Goal: Contribute content: Contribute content

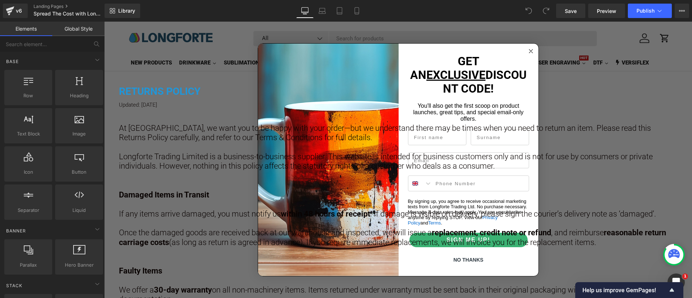
click at [527, 56] on circle "Close dialog" at bounding box center [531, 51] width 8 height 8
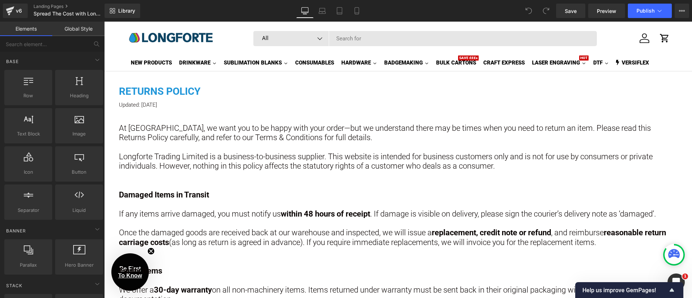
click at [159, 103] on div "Updated: [DATE] Text Block" at bounding box center [405, 105] width 573 height 8
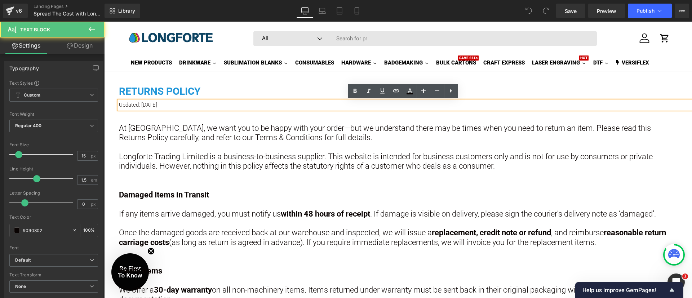
click at [150, 93] on b "RETURNS POLICY" at bounding box center [160, 91] width 82 height 12
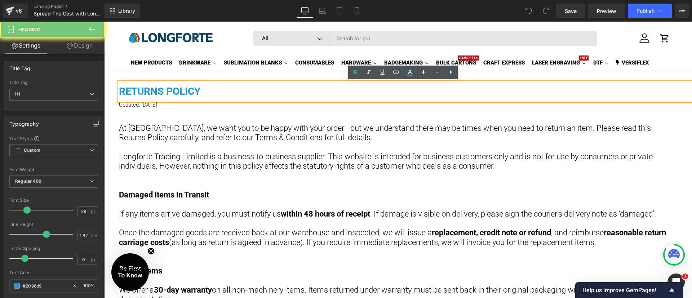
click at [150, 93] on b "RETURNS POLICY" at bounding box center [160, 91] width 82 height 12
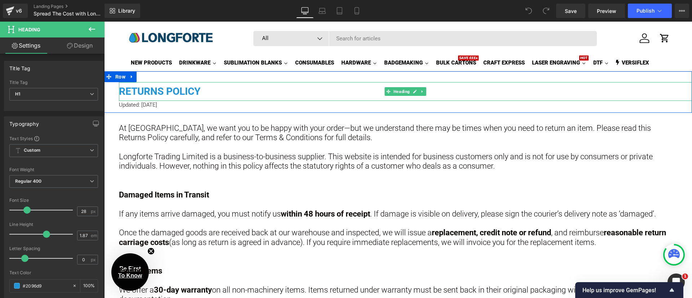
click at [141, 92] on b "RETURNS POLICY" at bounding box center [160, 91] width 82 height 12
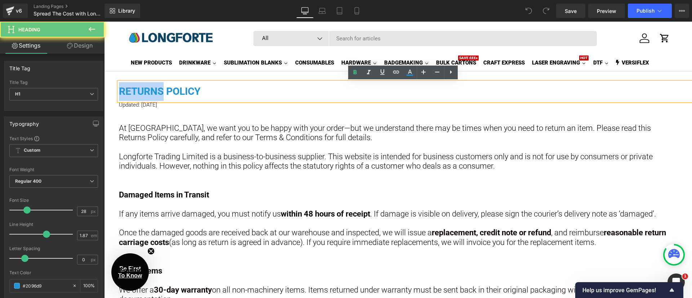
click at [141, 92] on b "RETURNS POLICY" at bounding box center [160, 91] width 82 height 12
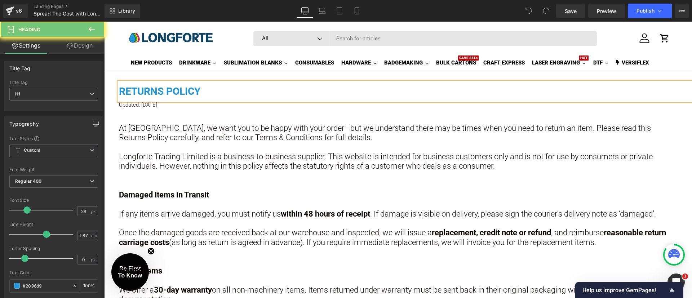
paste div
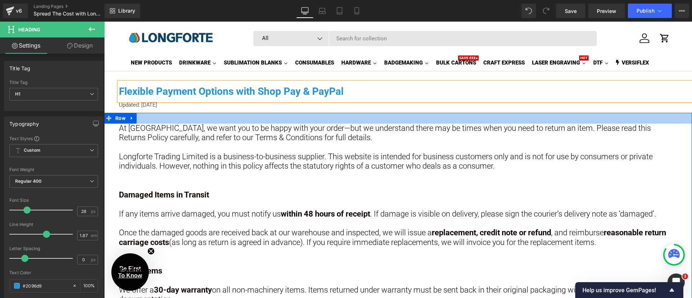
click at [165, 116] on div at bounding box center [398, 118] width 588 height 11
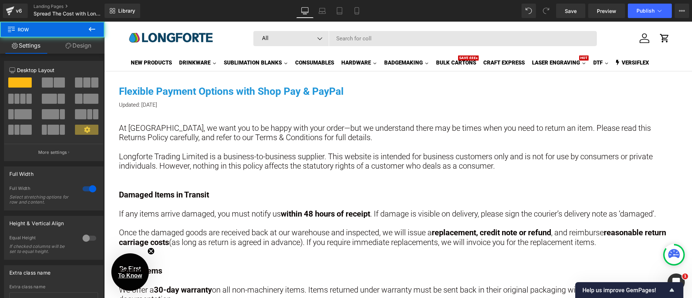
click at [161, 106] on p "Updated: [DATE]" at bounding box center [405, 105] width 573 height 8
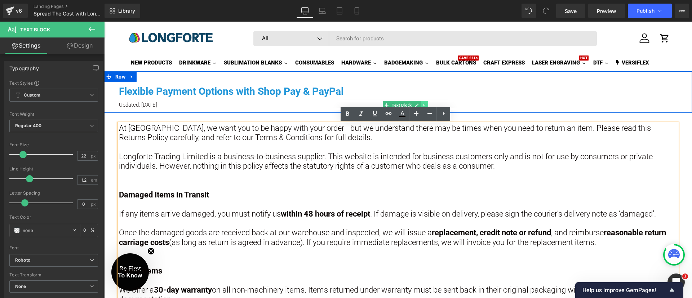
click at [424, 104] on link at bounding box center [425, 105] width 8 height 9
click at [426, 105] on icon at bounding box center [428, 105] width 4 height 4
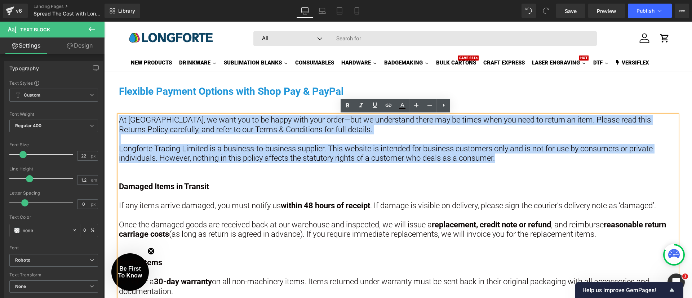
drag, startPoint x: 505, startPoint y: 158, endPoint x: 107, endPoint y: 112, distance: 400.5
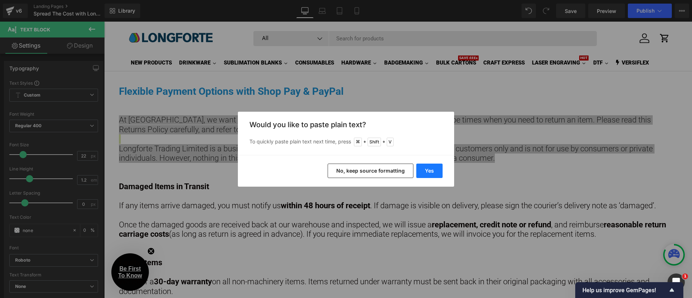
drag, startPoint x: 426, startPoint y: 170, endPoint x: 305, endPoint y: 150, distance: 123.2
click at [426, 170] on button "Yes" at bounding box center [430, 171] width 26 height 14
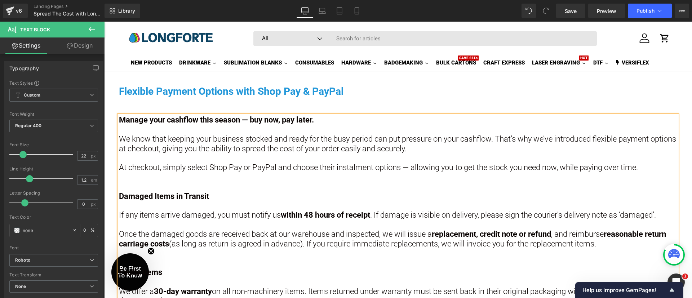
click at [211, 121] on strong "Manage your cashflow this season — buy now, pay later." at bounding box center [216, 119] width 195 height 9
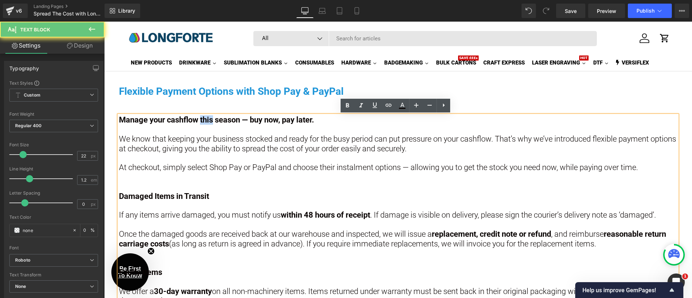
click at [211, 121] on strong "Manage your cashflow this season — buy now, pay later." at bounding box center [216, 119] width 195 height 9
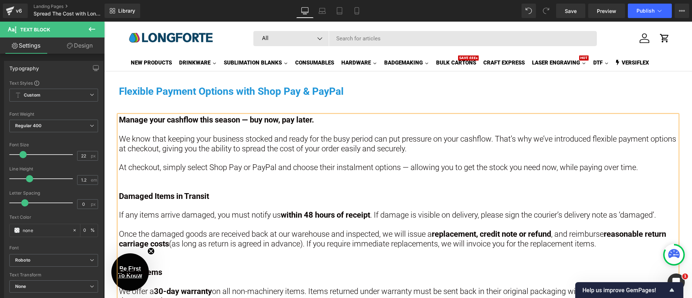
click at [211, 121] on strong "Manage your cashflow this season — buy now, pay later." at bounding box center [216, 119] width 195 height 9
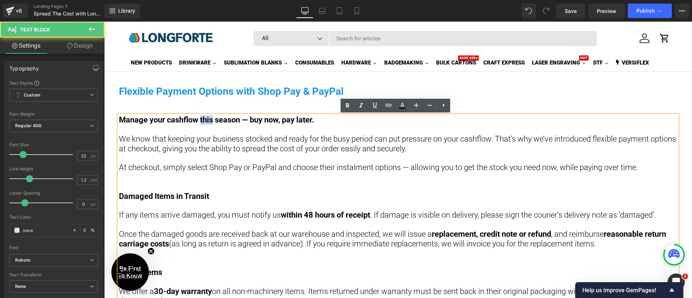
click at [211, 121] on strong "Manage your cashflow this season — buy now, pay later." at bounding box center [216, 119] width 195 height 9
click at [347, 109] on icon at bounding box center [347, 105] width 9 height 9
click at [303, 122] on strong "Manage your cashflow this season — buy now, pay later." at bounding box center [216, 119] width 195 height 9
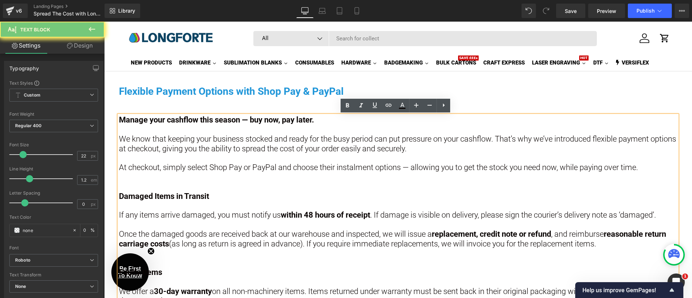
click at [303, 122] on strong "Manage your cashflow this season — buy now, pay later." at bounding box center [216, 119] width 195 height 9
click at [346, 107] on icon at bounding box center [347, 105] width 9 height 9
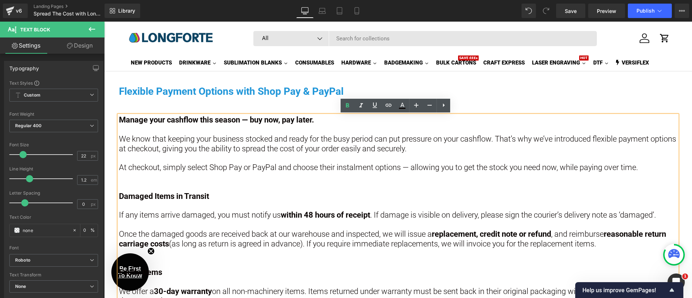
click at [299, 120] on strong "Manage your cashflow this season — buy now, pay later." at bounding box center [216, 119] width 195 height 9
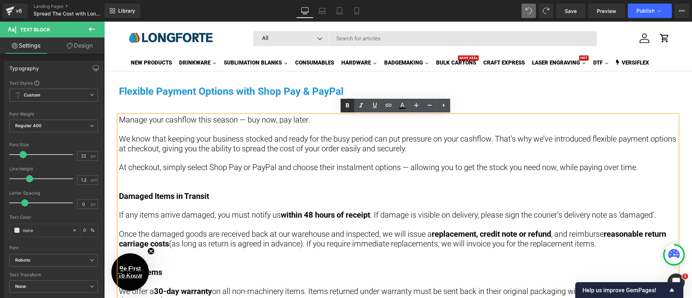
click at [344, 105] on icon at bounding box center [347, 105] width 9 height 9
click at [148, 122] on strong "Manage your cashflow this season — buy now, pay later." at bounding box center [216, 119] width 195 height 9
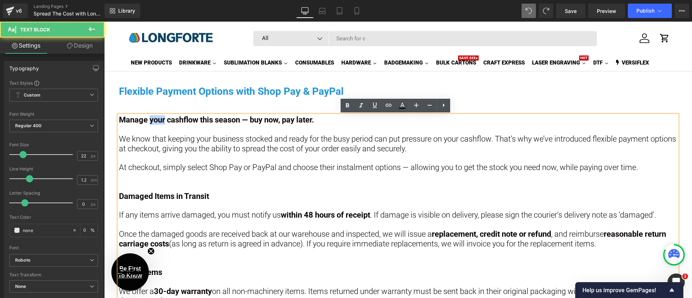
click at [148, 122] on strong "Manage your cashflow this season — buy now, pay later." at bounding box center [216, 119] width 195 height 9
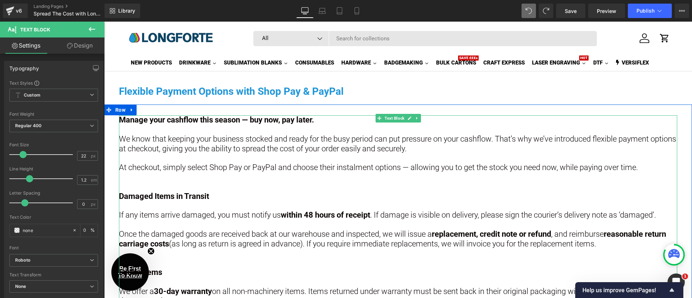
click at [137, 195] on strong "Damaged Items in Transit" at bounding box center [164, 196] width 90 height 9
click at [150, 124] on strong "Manage your cashflow this season — buy now, pay later." at bounding box center [216, 119] width 195 height 9
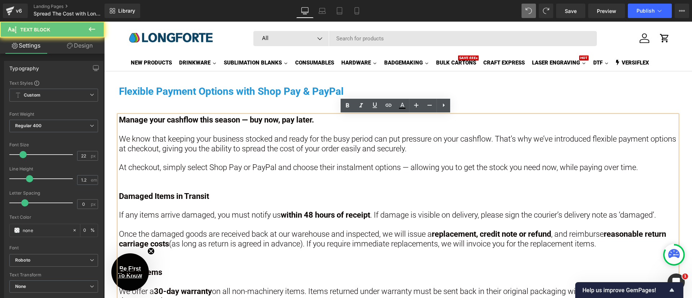
click at [150, 124] on strong "Manage your cashflow this season — buy now, pay later." at bounding box center [216, 119] width 195 height 9
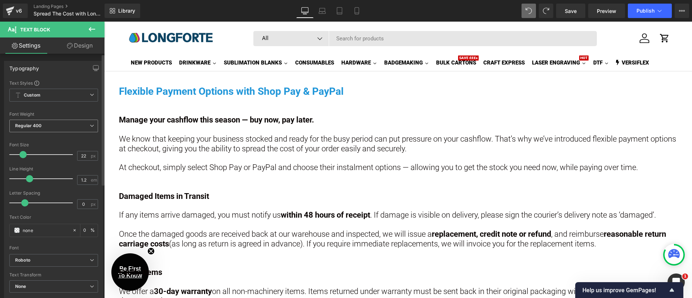
click at [67, 123] on span "Regular 400" at bounding box center [53, 126] width 89 height 13
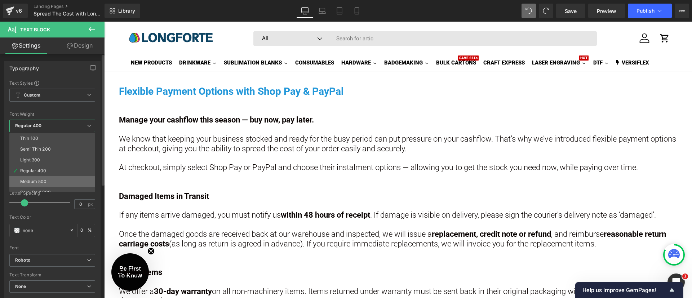
click at [63, 177] on li "Medium 500" at bounding box center [53, 181] width 89 height 11
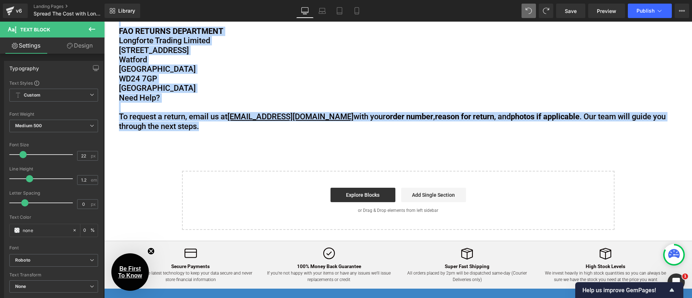
scroll to position [997, 0]
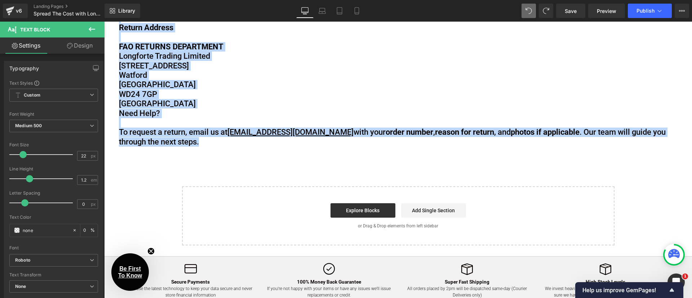
drag, startPoint x: 119, startPoint y: 142, endPoint x: 196, endPoint y: 149, distance: 77.5
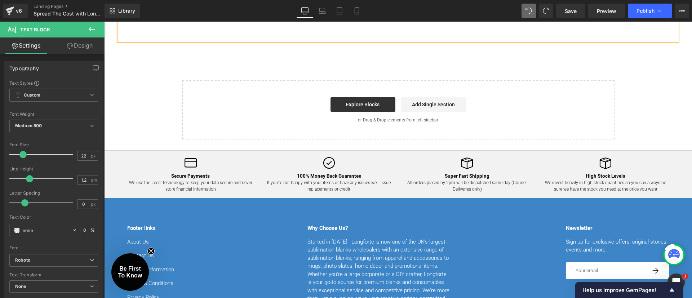
scroll to position [0, 0]
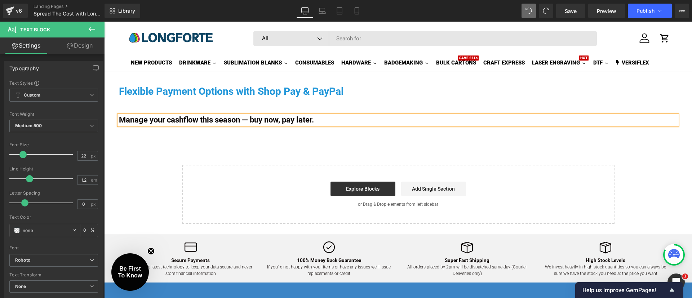
click at [135, 163] on div "Flexible Payment Options with Shop Pay & PayPal Heading Row Manage your cashflo…" at bounding box center [398, 147] width 588 height 153
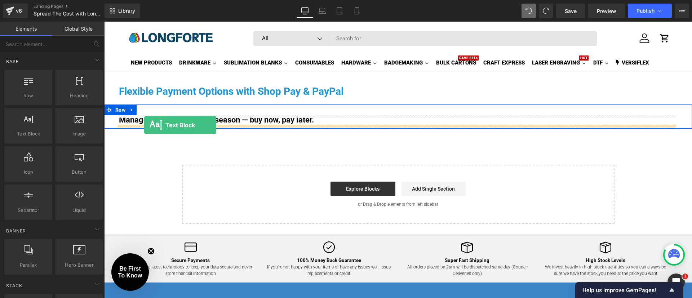
drag, startPoint x: 144, startPoint y: 148, endPoint x: 144, endPoint y: 125, distance: 22.4
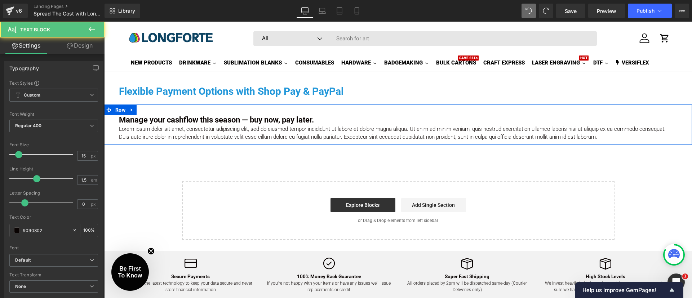
click at [144, 131] on p "Lorem ipsum dolor sit amet, consectetur adipiscing elit, sed do eiusmod tempor …" at bounding box center [398, 133] width 559 height 16
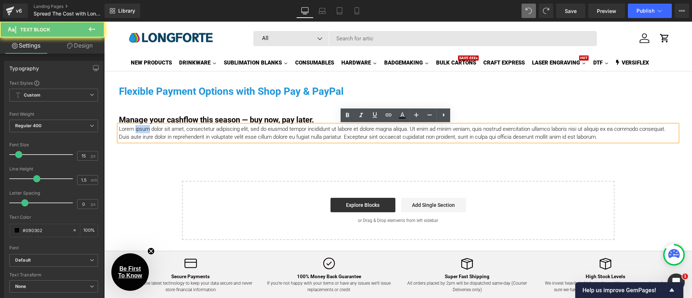
click at [144, 131] on p "Lorem ipsum dolor sit amet, consectetur adipiscing elit, sed do eiusmod tempor …" at bounding box center [398, 133] width 559 height 16
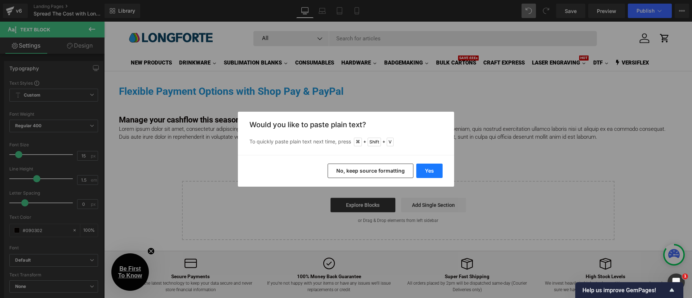
click at [423, 169] on button "Yes" at bounding box center [430, 171] width 26 height 14
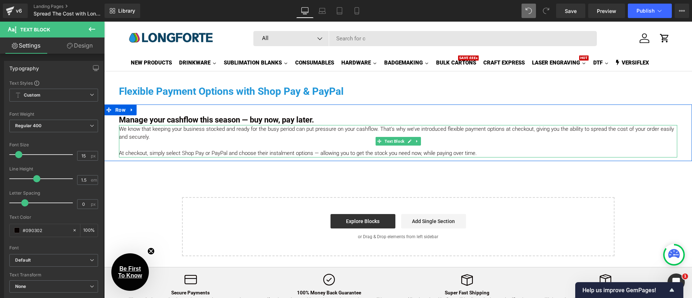
click at [119, 130] on p "We know that keeping your business stocked and ready for the busy period can pu…" at bounding box center [398, 141] width 559 height 32
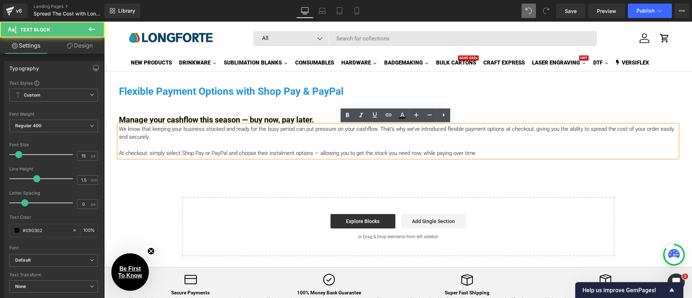
click at [119, 129] on p "We know that keeping your business stocked and ready for the busy period can pu…" at bounding box center [398, 141] width 559 height 32
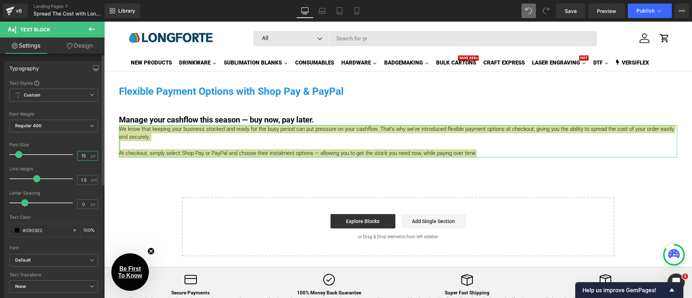
click at [80, 159] on input "15" at bounding box center [84, 155] width 13 height 9
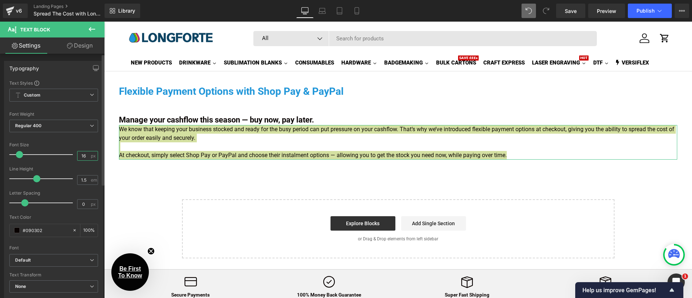
type input "17"
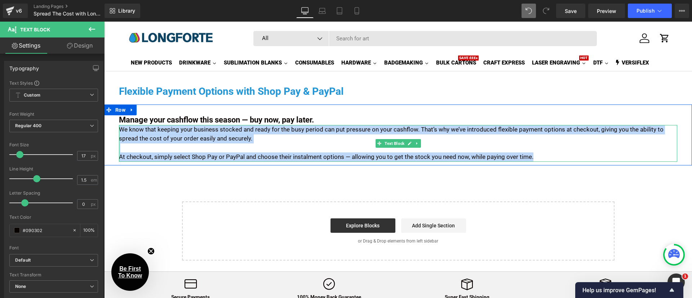
click at [119, 131] on p "We know that keeping your business stocked and ready for the busy period can pu…" at bounding box center [398, 143] width 559 height 37
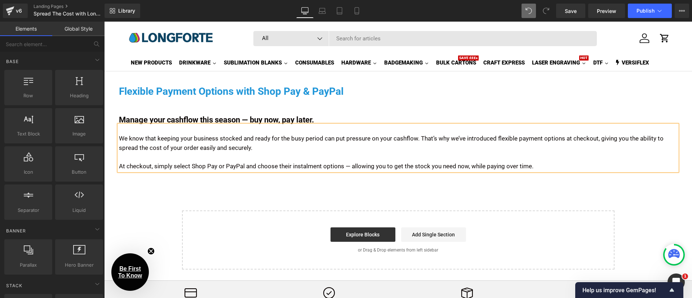
click at [122, 188] on div "Flexible Payment Options with Shop Pay & PayPal Heading Row Manage your cashflo…" at bounding box center [398, 170] width 588 height 198
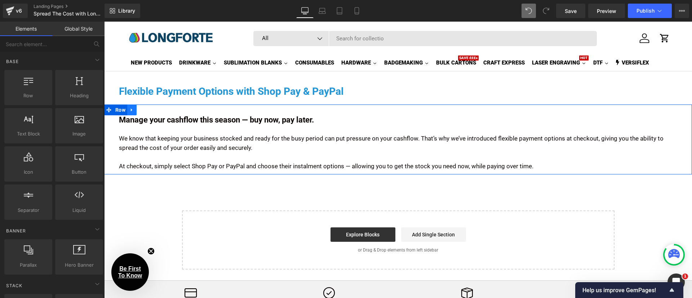
click at [132, 111] on link at bounding box center [131, 110] width 9 height 11
click at [137, 111] on link at bounding box center [141, 110] width 9 height 11
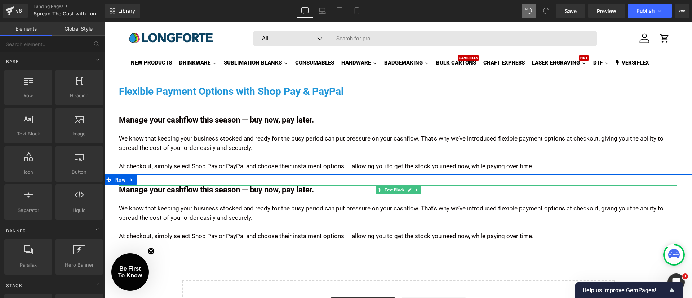
click at [244, 189] on strong "Manage your cashflow this season — buy now, pay later." at bounding box center [216, 189] width 195 height 9
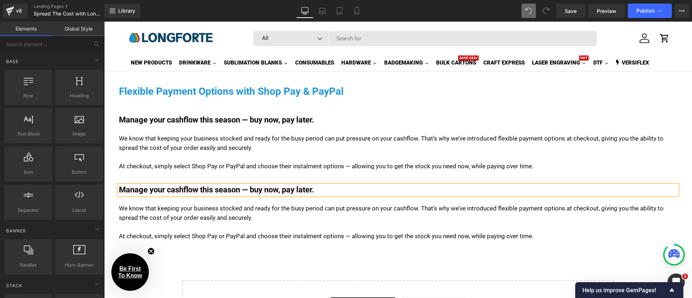
click at [244, 189] on strong "Manage your cashflow this season — buy now, pay later." at bounding box center [216, 189] width 195 height 9
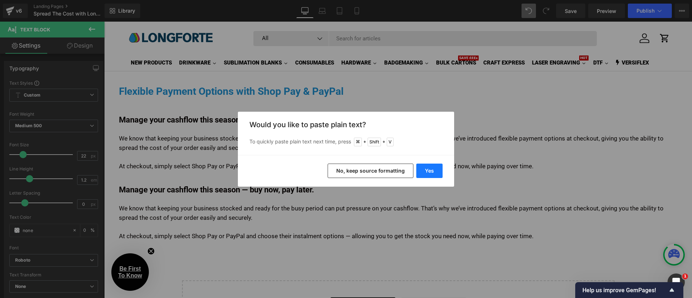
click at [437, 174] on button "Yes" at bounding box center [430, 171] width 26 height 14
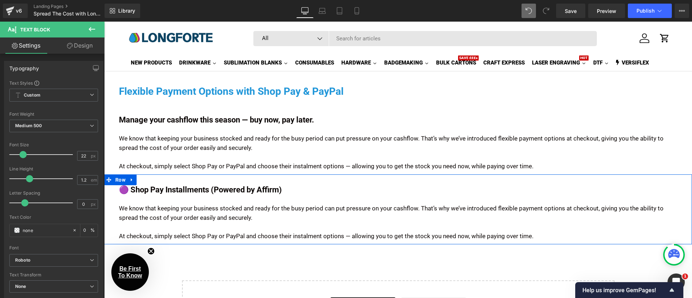
click at [198, 189] on strong "🟣 Shop Pay Installments (Powered by Affirm)" at bounding box center [200, 189] width 163 height 9
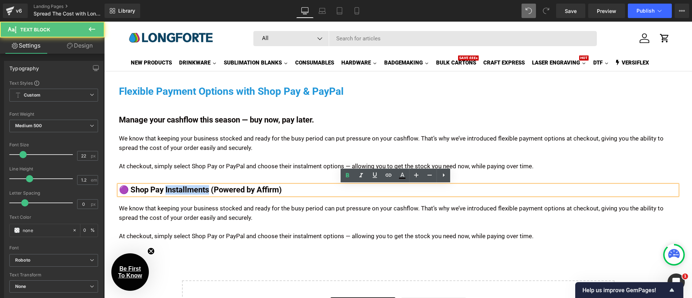
click at [198, 189] on strong "🟣 Shop Pay Installments (Powered by Affirm)" at bounding box center [200, 189] width 163 height 9
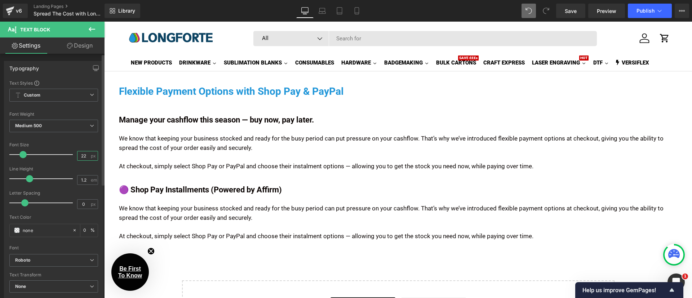
click at [83, 160] on input "22" at bounding box center [84, 155] width 13 height 9
type input "24"
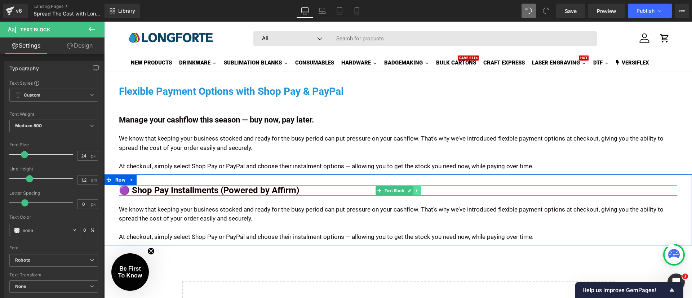
click at [415, 192] on icon at bounding box center [417, 191] width 4 height 4
drag, startPoint x: 408, startPoint y: 192, endPoint x: 400, endPoint y: 193, distance: 7.7
click at [410, 192] on link at bounding box center [414, 190] width 8 height 9
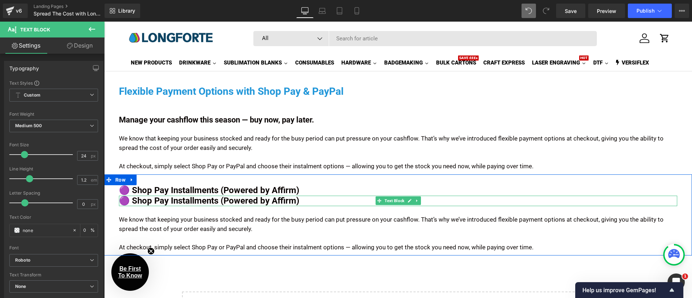
click at [181, 199] on strong "🟣 Shop Pay Installments (Powered by Affirm)" at bounding box center [209, 201] width 180 height 10
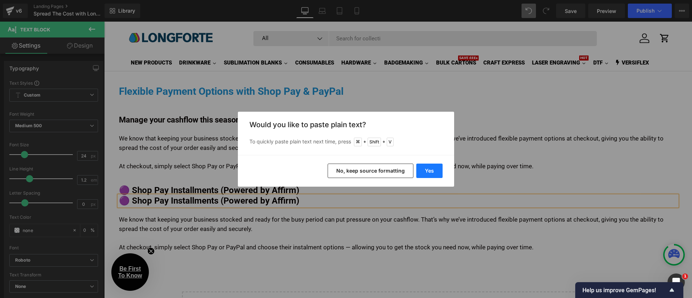
drag, startPoint x: 427, startPoint y: 170, endPoint x: 323, endPoint y: 148, distance: 106.7
click at [427, 170] on button "Yes" at bounding box center [430, 171] width 26 height 14
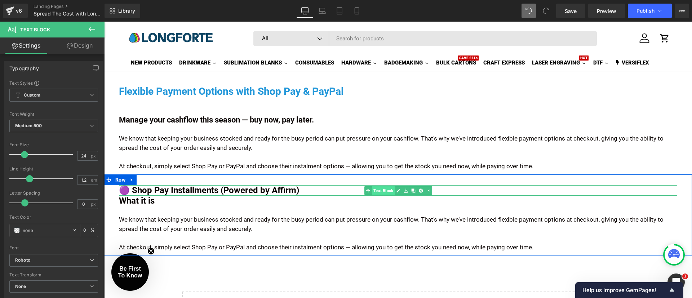
click at [379, 193] on link "Text Block" at bounding box center [380, 190] width 30 height 9
click at [80, 44] on link "Design" at bounding box center [80, 46] width 52 height 16
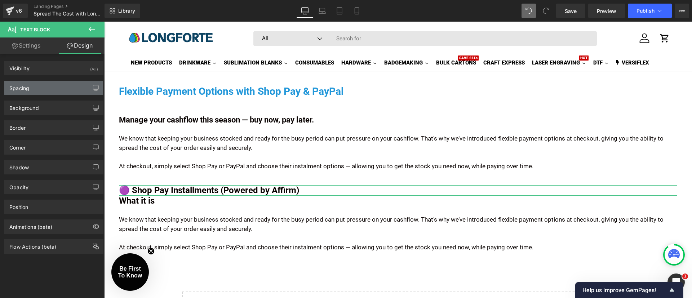
click at [47, 85] on div "Spacing" at bounding box center [53, 88] width 99 height 14
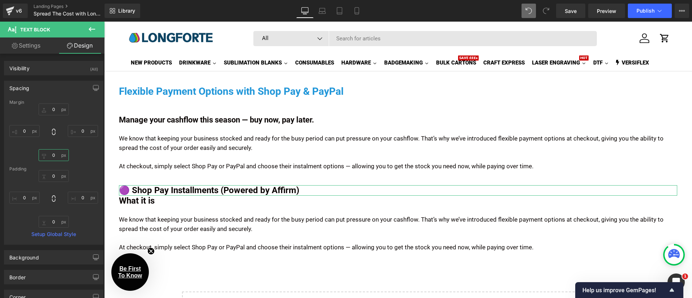
click at [54, 153] on input "0" at bounding box center [54, 155] width 30 height 12
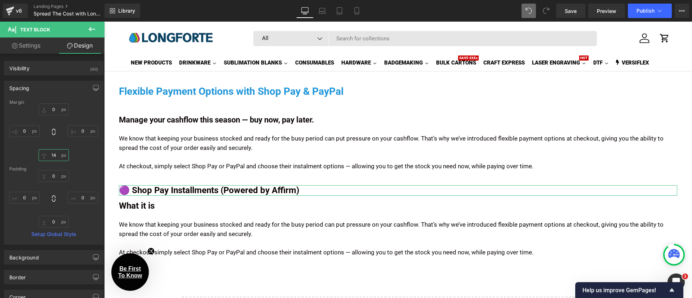
type input "15"
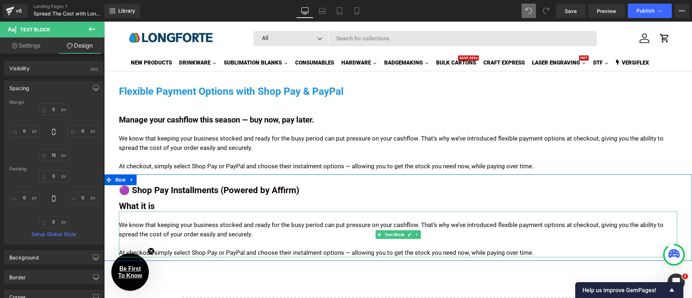
click at [161, 216] on p at bounding box center [398, 216] width 559 height 9
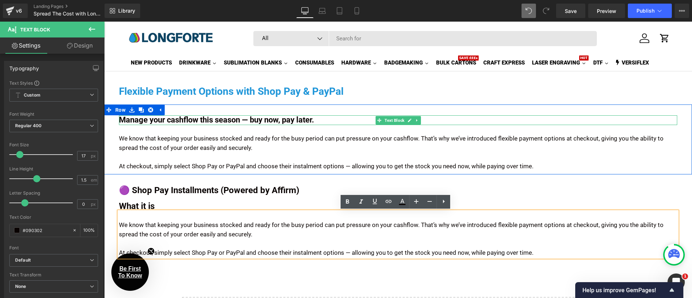
click at [135, 122] on strong "Manage your cashflow this season — buy now, pay later." at bounding box center [216, 119] width 195 height 9
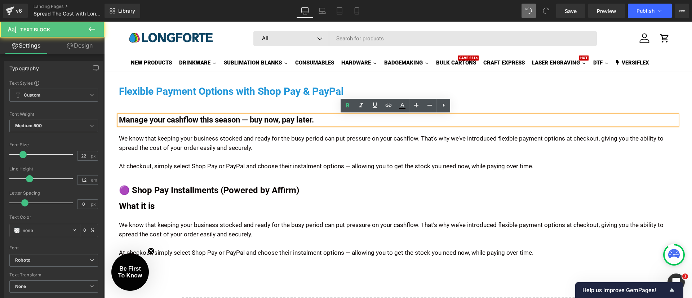
click at [137, 119] on strong "Manage your cashflow this season — buy now, pay later." at bounding box center [216, 119] width 195 height 9
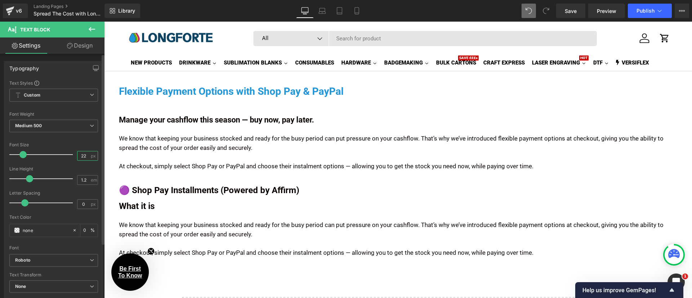
click at [79, 158] on input "22" at bounding box center [84, 155] width 13 height 9
type input "22"
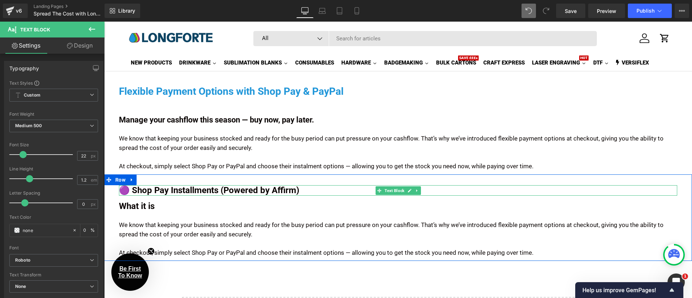
click at [148, 189] on strong "🟣 Shop Pay Installments (Powered by Affirm)" at bounding box center [209, 190] width 180 height 10
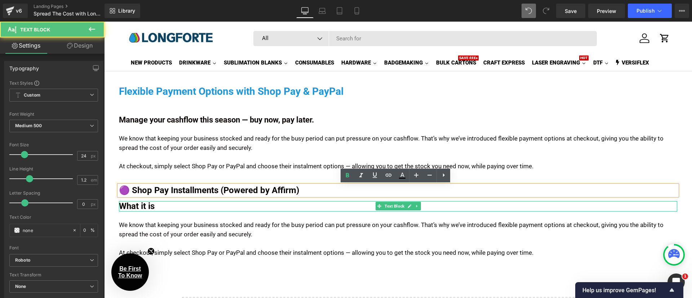
click at [140, 205] on strong "What it is" at bounding box center [137, 206] width 36 height 10
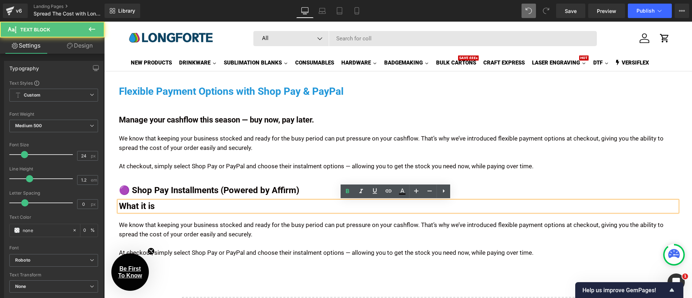
click at [140, 205] on strong "What it is" at bounding box center [137, 206] width 36 height 10
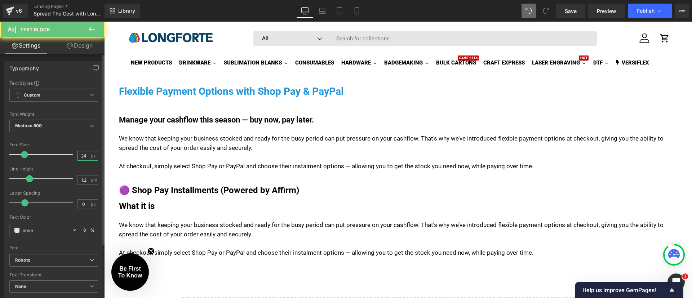
click at [78, 154] on input "24" at bounding box center [84, 155] width 13 height 9
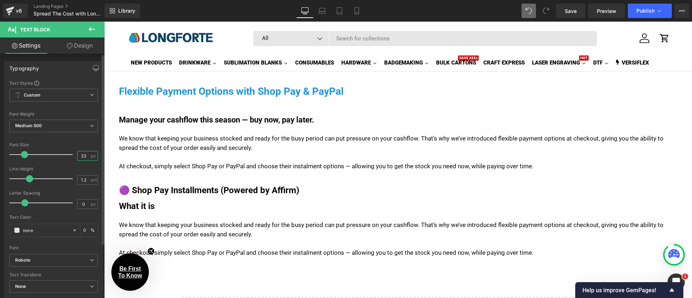
type input "22"
click at [189, 228] on p "We know that keeping your business stocked and ready for the busy period can pu…" at bounding box center [398, 238] width 559 height 37
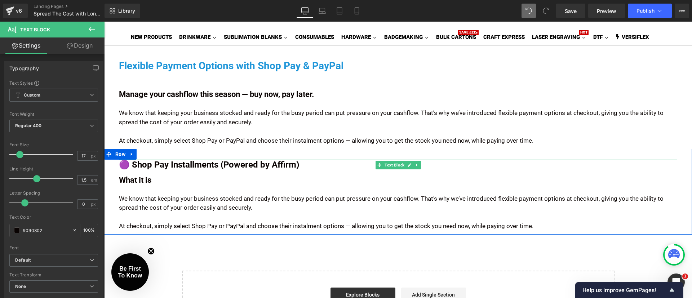
scroll to position [58, 0]
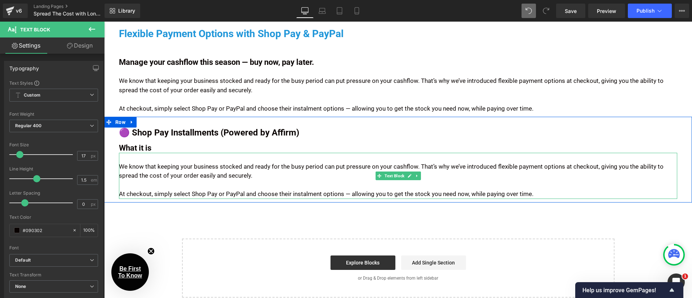
click at [158, 184] on p "We know that keeping your business stocked and ready for the busy period can pu…" at bounding box center [398, 180] width 559 height 37
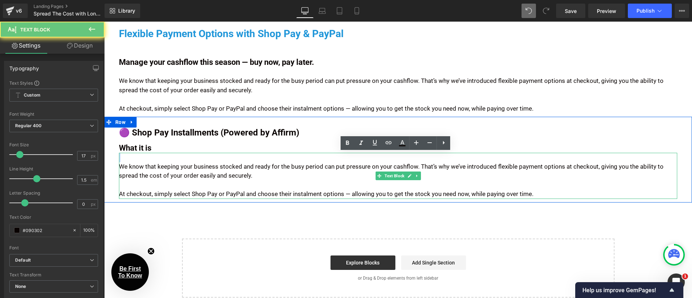
click at [158, 184] on p "We know that keeping your business stocked and ready for the busy period can pu…" at bounding box center [398, 180] width 559 height 37
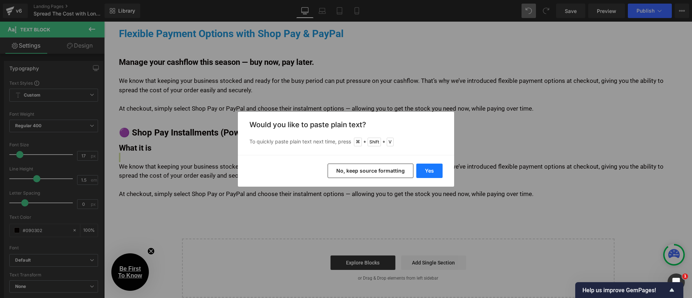
click at [430, 173] on button "Yes" at bounding box center [430, 171] width 26 height 14
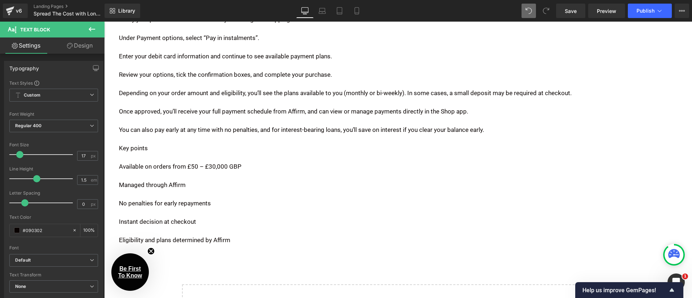
scroll to position [312, 0]
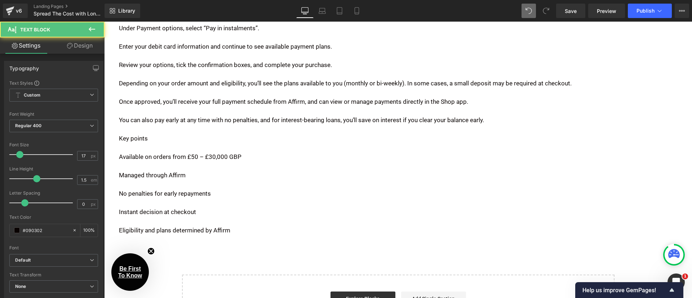
click at [168, 165] on div "Shop Pay Installments lets eligible customers in the [GEOGRAPHIC_DATA] split th…" at bounding box center [398, 69] width 559 height 331
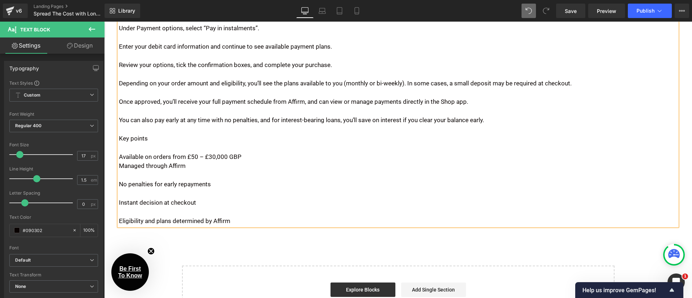
click at [167, 175] on div "Shop Pay Installments lets eligible customers in the [GEOGRAPHIC_DATA] split th…" at bounding box center [398, 65] width 559 height 322
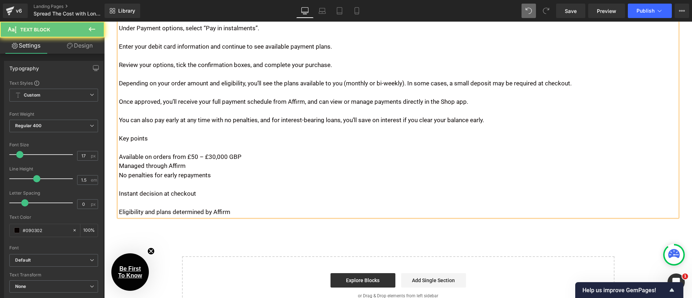
click at [166, 184] on div "Shop Pay Installments lets eligible customers in the [GEOGRAPHIC_DATA] split th…" at bounding box center [398, 60] width 559 height 313
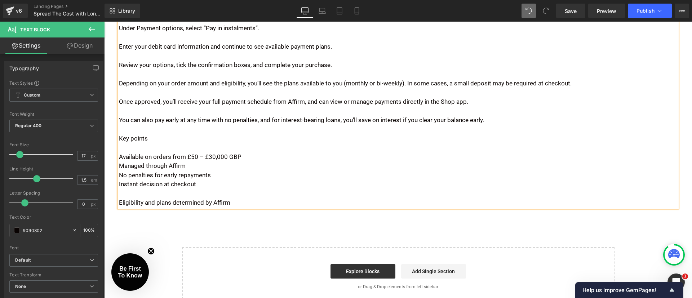
click at [165, 191] on div "Shop Pay Installments lets eligible customers in the [GEOGRAPHIC_DATA] split th…" at bounding box center [398, 56] width 559 height 304
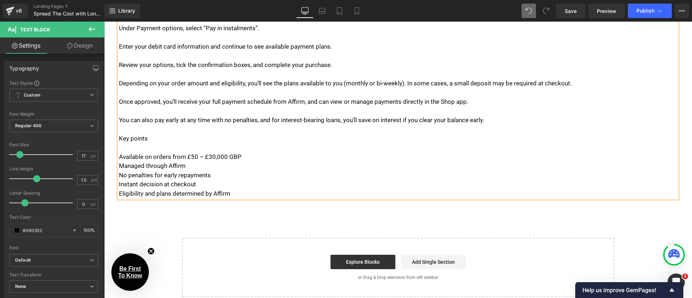
click at [145, 151] on div "Shop Pay Installments lets eligible customers in the [GEOGRAPHIC_DATA] split th…" at bounding box center [398, 51] width 559 height 294
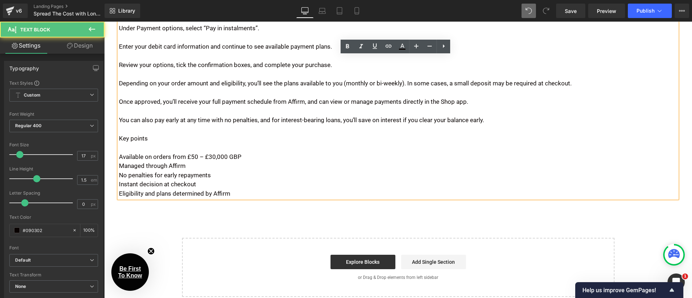
click at [136, 137] on div "Shop Pay Installments lets eligible customers in the [GEOGRAPHIC_DATA] split th…" at bounding box center [398, 51] width 559 height 294
click at [137, 138] on strong "Key points" at bounding box center [134, 138] width 30 height 7
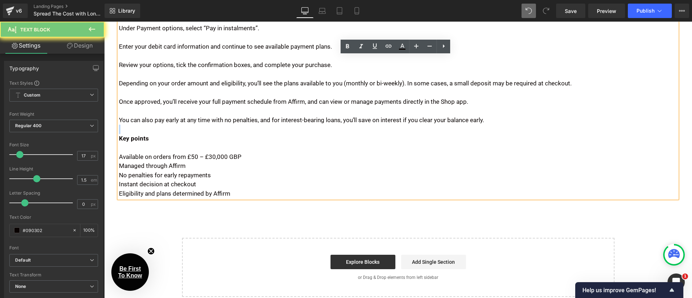
click at [137, 138] on strong "Key points" at bounding box center [134, 138] width 30 height 7
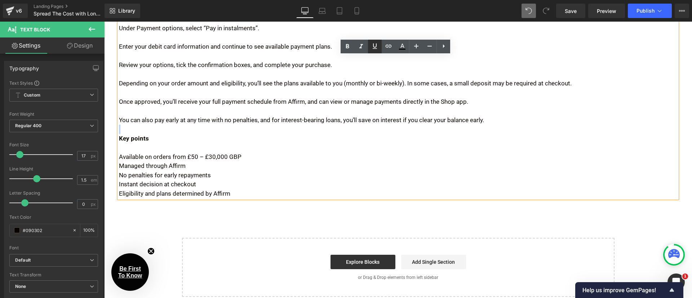
click at [376, 46] on icon at bounding box center [375, 46] width 9 height 9
click at [217, 198] on div "Shop Pay Installments lets eligible customers in the [GEOGRAPHIC_DATA] split th…" at bounding box center [398, 51] width 559 height 294
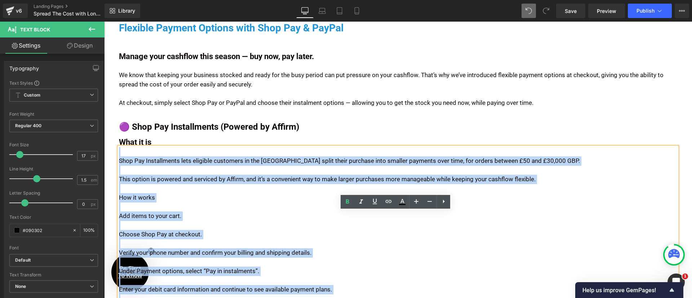
scroll to position [0, 0]
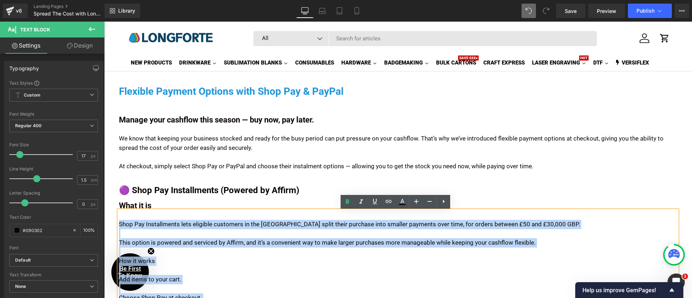
drag, startPoint x: 229, startPoint y: 194, endPoint x: 117, endPoint y: 222, distance: 115.6
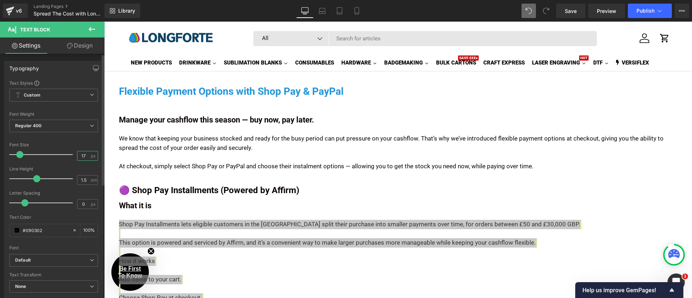
click at [80, 156] on input "17" at bounding box center [84, 155] width 13 height 9
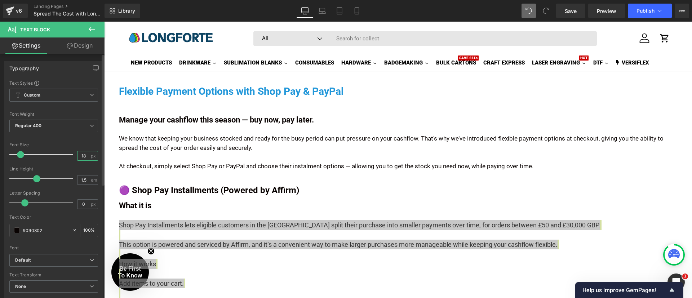
type input "17"
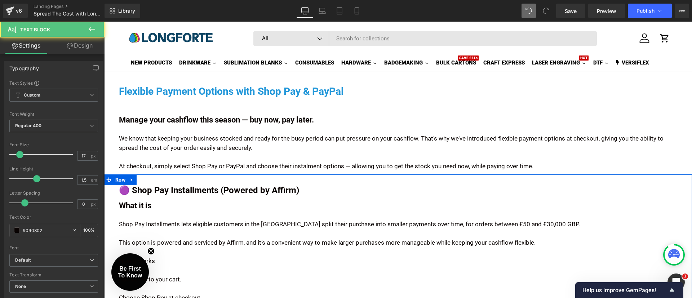
click at [194, 216] on p at bounding box center [398, 215] width 559 height 9
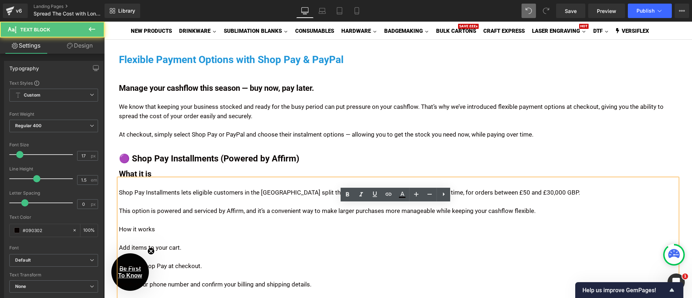
scroll to position [115, 0]
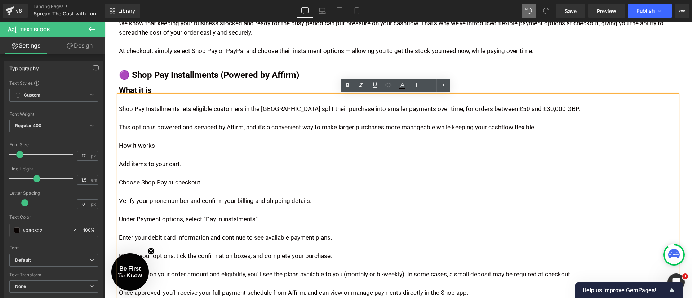
click at [133, 160] on div "Shop Pay Installments lets eligible customers in the [GEOGRAPHIC_DATA] split th…" at bounding box center [398, 242] width 559 height 294
click at [133, 181] on div "Shop Pay Installments lets eligible customers in the [GEOGRAPHIC_DATA] split th…" at bounding box center [398, 242] width 559 height 294
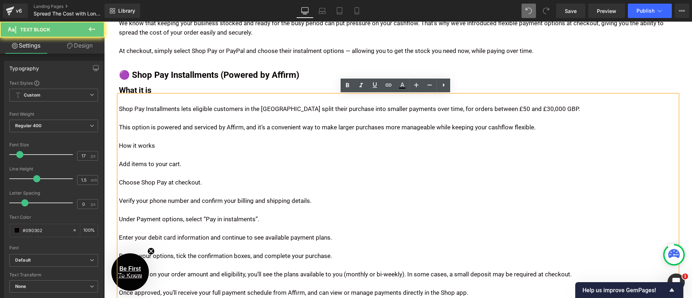
click at [132, 177] on div "Shop Pay Installments lets eligible customers in the [GEOGRAPHIC_DATA] split th…" at bounding box center [398, 242] width 559 height 294
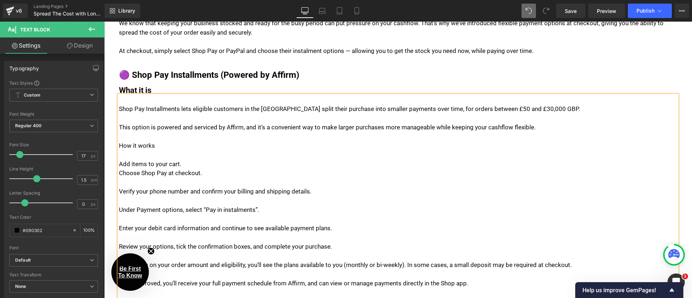
click at [134, 185] on div "Shop Pay Installments lets eligible customers in the [GEOGRAPHIC_DATA] split th…" at bounding box center [398, 237] width 559 height 285
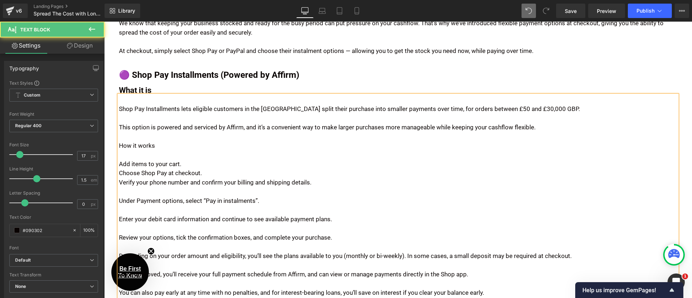
click at [135, 193] on div "Shop Pay Installments lets eligible customers in the [GEOGRAPHIC_DATA] split th…" at bounding box center [398, 233] width 559 height 276
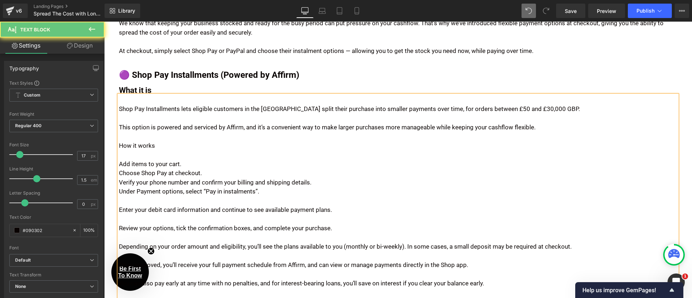
click at [135, 198] on div "Shop Pay Installments lets eligible customers in the [GEOGRAPHIC_DATA] split th…" at bounding box center [398, 228] width 559 height 267
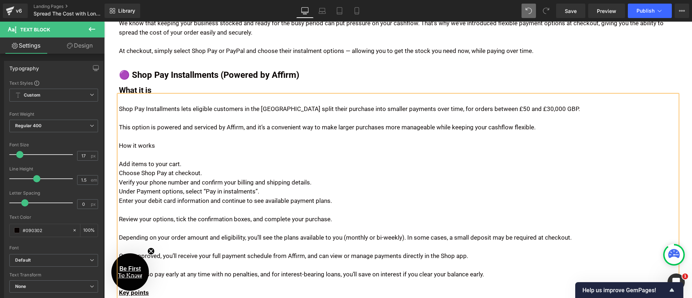
click at [136, 211] on div "Shop Pay Installments lets eligible customers in the [GEOGRAPHIC_DATA] split th…" at bounding box center [398, 224] width 559 height 258
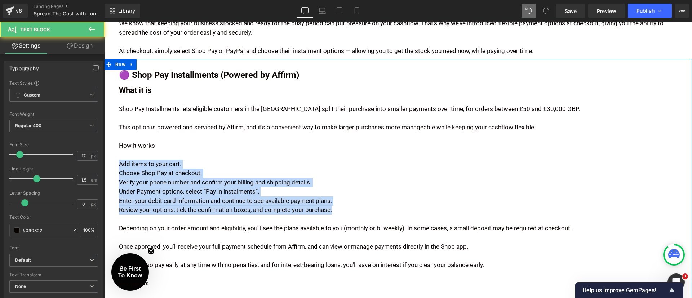
drag, startPoint x: 344, startPoint y: 212, endPoint x: 108, endPoint y: 166, distance: 240.7
click at [108, 166] on div "🟣 Shop Pay Installments (Powered by Affirm) Text Block What it is Text Block Sh…" at bounding box center [398, 203] width 588 height 288
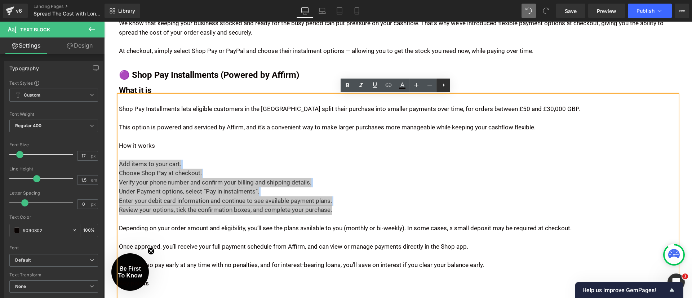
click at [448, 86] on icon at bounding box center [444, 85] width 9 height 9
click at [430, 84] on icon at bounding box center [430, 85] width 9 height 9
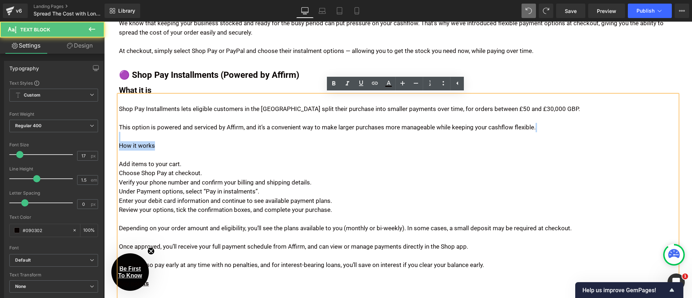
click at [277, 142] on div "Shop Pay Installments lets eligible customers in the [GEOGRAPHIC_DATA] split th…" at bounding box center [398, 219] width 559 height 248
click at [183, 142] on div "Shop Pay Installments lets eligible customers in the [GEOGRAPHIC_DATA] split th…" at bounding box center [398, 219] width 559 height 248
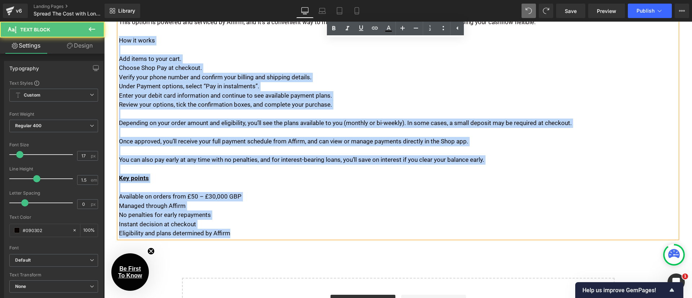
scroll to position [594, 0]
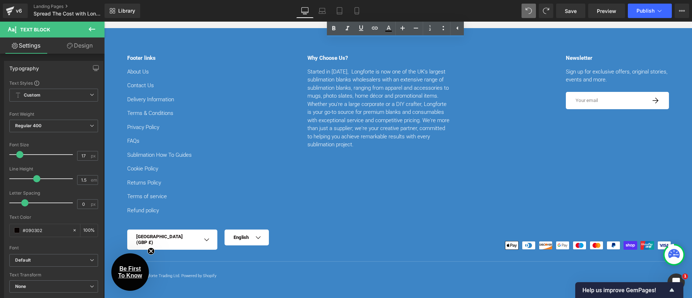
drag, startPoint x: 118, startPoint y: 145, endPoint x: 181, endPoint y: 216, distance: 94.8
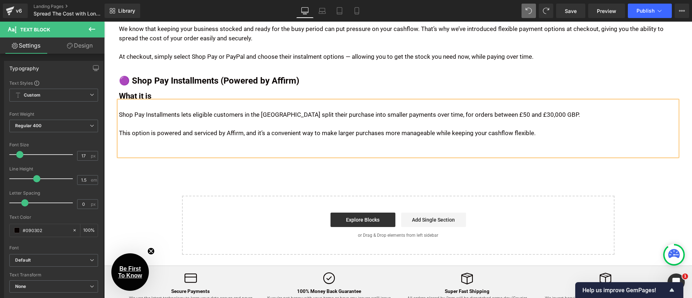
scroll to position [104, 0]
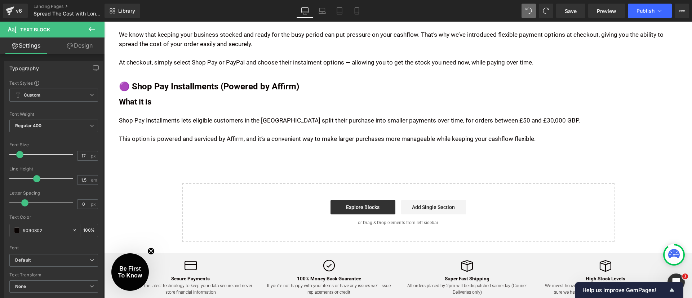
click at [125, 168] on div "Flexible Payment Options with Shop Pay & PayPal Heading Row Manage your cashflo…" at bounding box center [398, 105] width 588 height 275
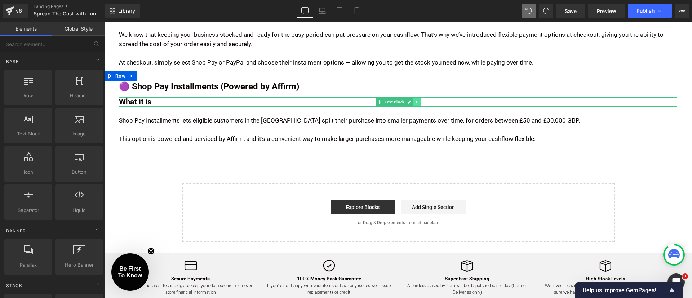
click at [415, 102] on icon at bounding box center [417, 102] width 4 height 4
click at [410, 102] on link at bounding box center [414, 102] width 8 height 9
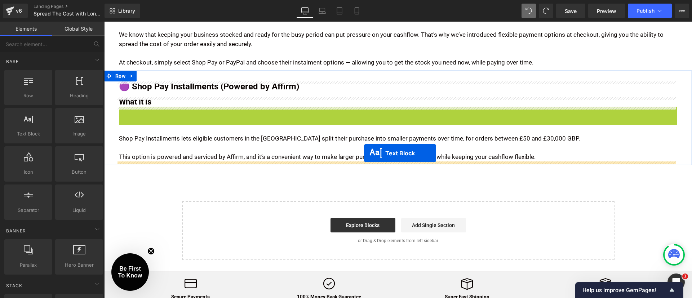
drag, startPoint x: 374, startPoint y: 111, endPoint x: 364, endPoint y: 153, distance: 43.4
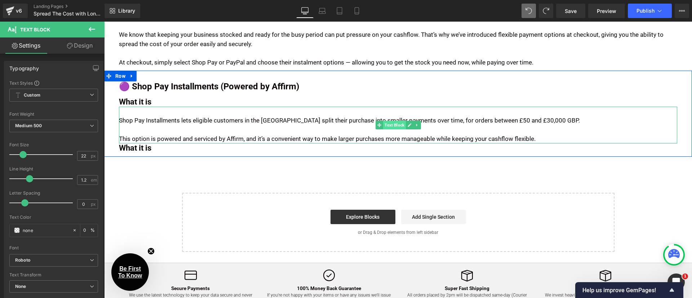
click at [398, 123] on span "Text Block" at bounding box center [394, 125] width 23 height 9
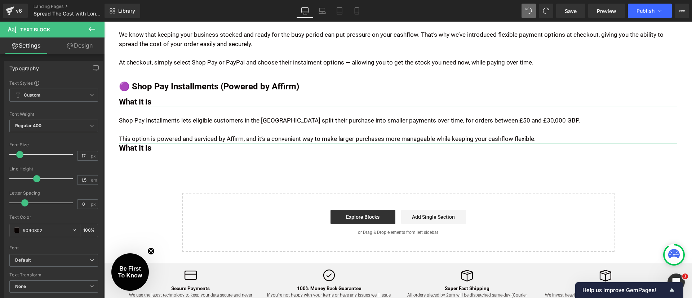
click at [85, 49] on link "Design" at bounding box center [80, 46] width 52 height 16
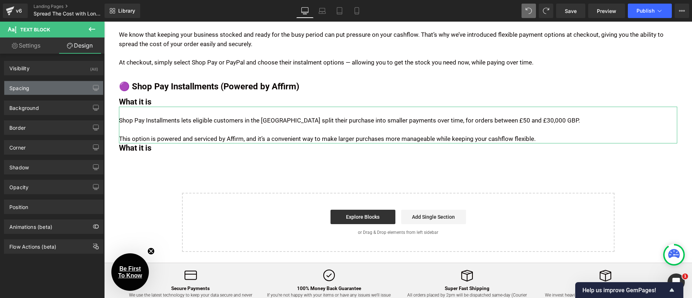
click at [60, 91] on div "Spacing" at bounding box center [53, 88] width 99 height 14
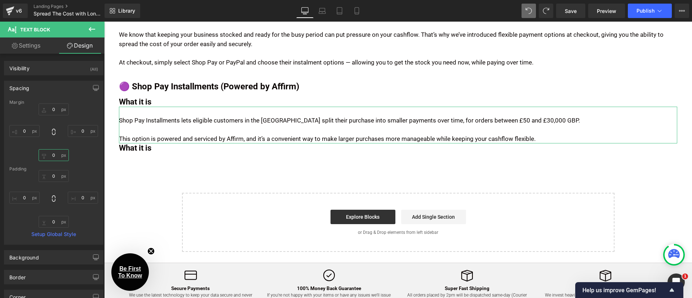
click at [55, 158] on input "0" at bounding box center [54, 155] width 30 height 12
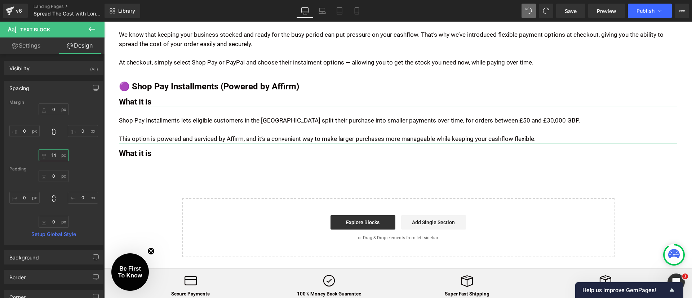
type input "15"
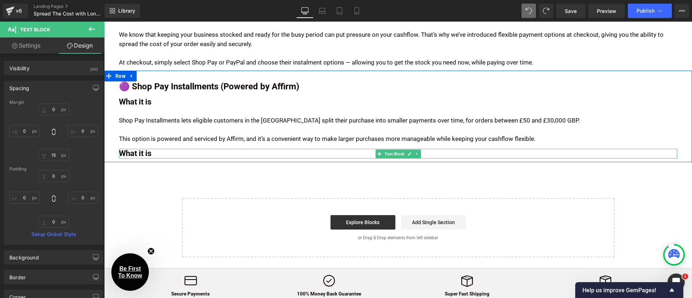
click at [135, 155] on strong "What it is" at bounding box center [135, 153] width 32 height 9
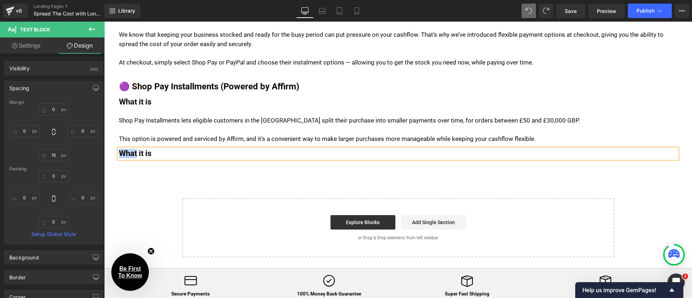
click at [135, 155] on strong "What it is" at bounding box center [135, 153] width 32 height 9
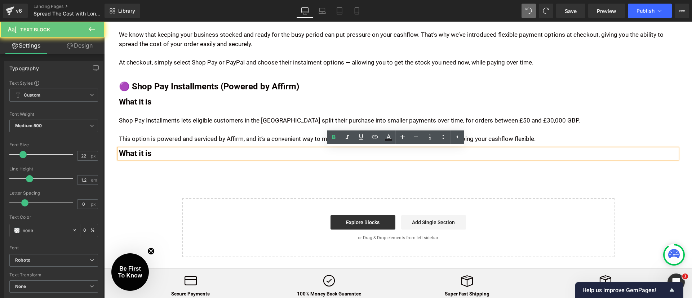
click at [135, 155] on strong "What it is" at bounding box center [135, 153] width 32 height 9
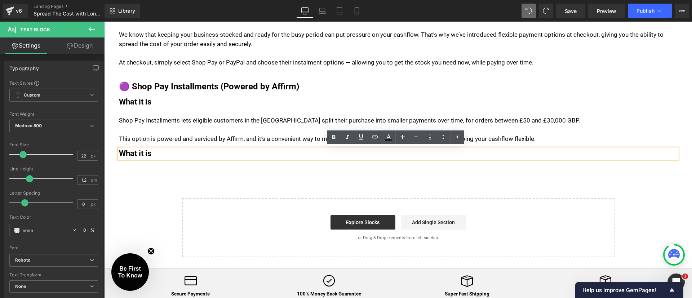
click at [135, 155] on strong "What it is" at bounding box center [135, 153] width 32 height 9
click at [162, 158] on div "What it is" at bounding box center [398, 153] width 559 height 9
click at [186, 174] on div "Flexible Payment Options with Shop Pay & PayPal Heading Row Manage your cashflo…" at bounding box center [398, 113] width 588 height 290
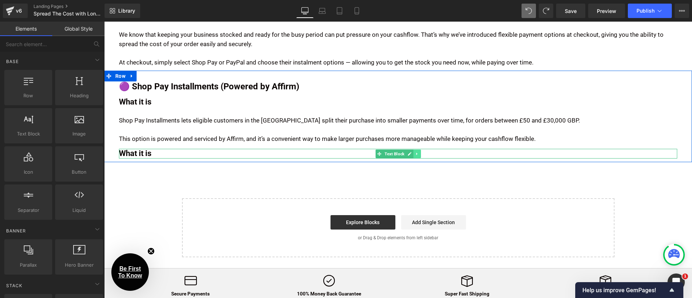
click at [416, 156] on link at bounding box center [418, 154] width 8 height 9
click at [414, 155] on link at bounding box center [414, 154] width 8 height 9
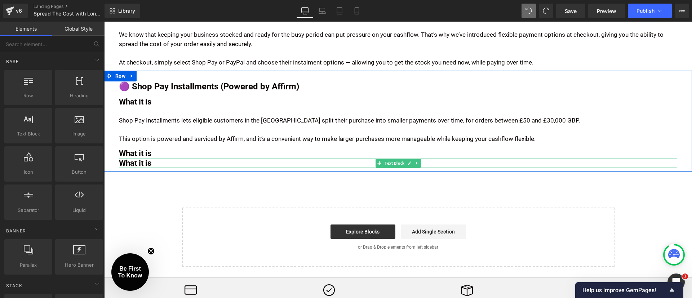
click at [230, 162] on div "What it is" at bounding box center [398, 163] width 559 height 9
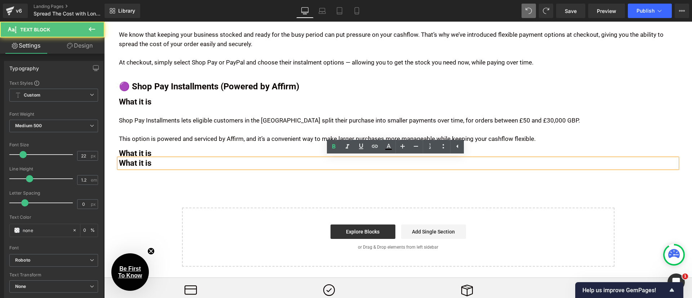
click at [184, 161] on div "What it is" at bounding box center [398, 163] width 559 height 9
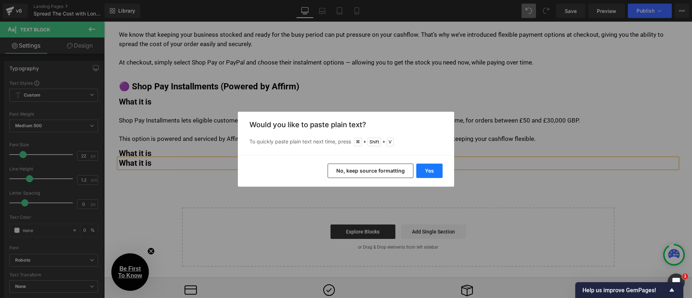
click at [433, 172] on button "Yes" at bounding box center [430, 171] width 26 height 14
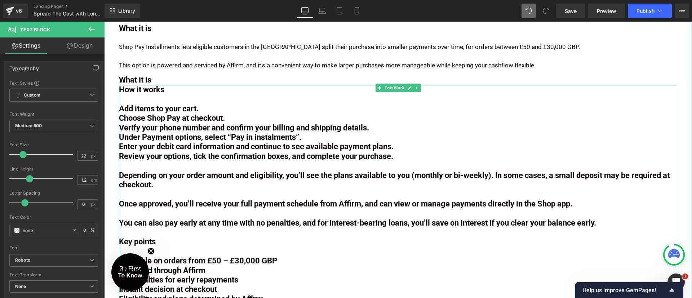
scroll to position [160, 0]
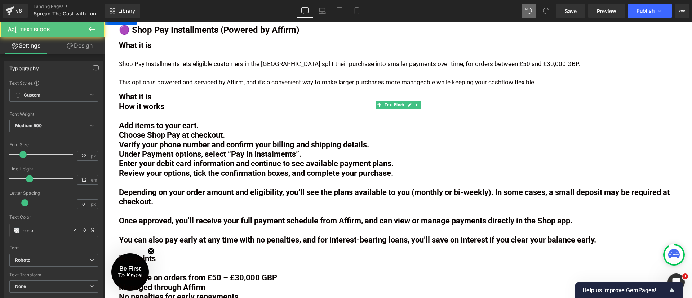
click at [226, 181] on div "How it works Add items to your cart. Choose Shop Pay at checkout. Verify your p…" at bounding box center [398, 211] width 559 height 219
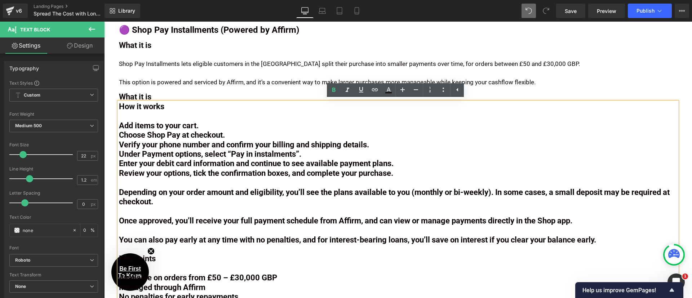
click at [124, 106] on strong "How it works Add items to your cart. Choose Shop Pay at checkout. Verify your p…" at bounding box center [394, 211] width 551 height 219
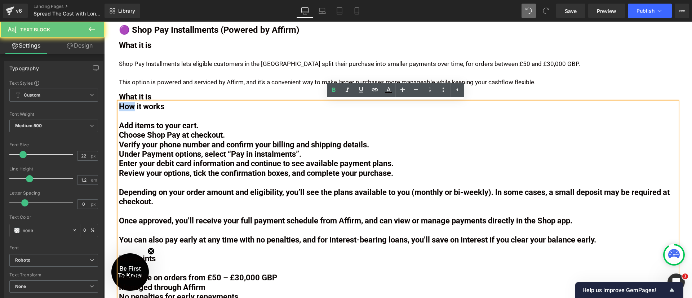
click at [124, 106] on strong "How it works Add items to your cart. Choose Shop Pay at checkout. Verify your p…" at bounding box center [394, 211] width 551 height 219
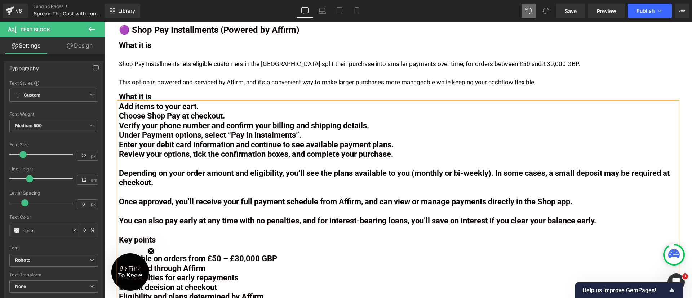
click at [133, 97] on strong "What it is" at bounding box center [135, 96] width 32 height 9
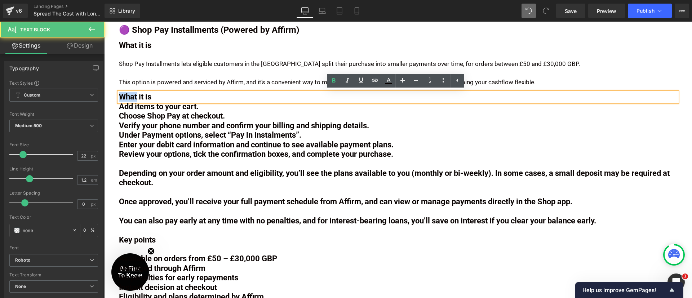
click at [133, 97] on strong "What it is" at bounding box center [135, 96] width 32 height 9
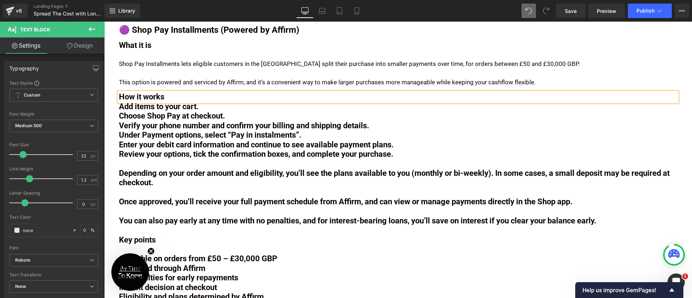
click at [136, 126] on strong "Add items to your cart. Choose Shop Pay at checkout. Verify your phone number a…" at bounding box center [394, 201] width 551 height 199
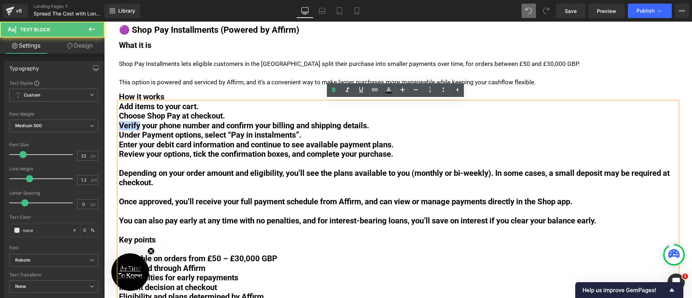
click at [136, 126] on strong "Add items to your cart. Choose Shop Pay at checkout. Verify your phone number a…" at bounding box center [394, 201] width 551 height 199
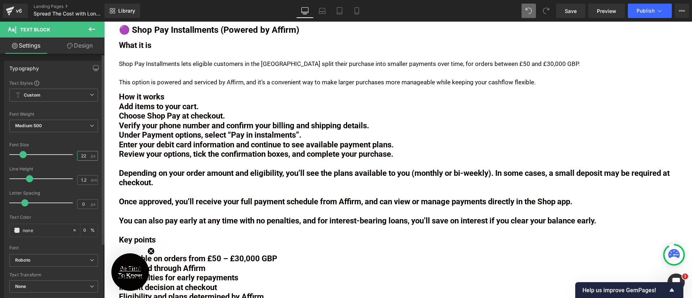
click at [79, 154] on input "22" at bounding box center [84, 155] width 13 height 9
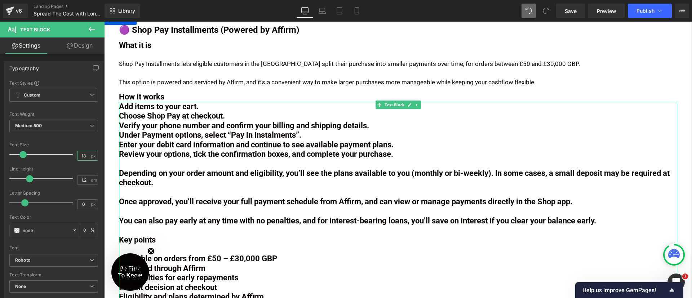
type input "17"
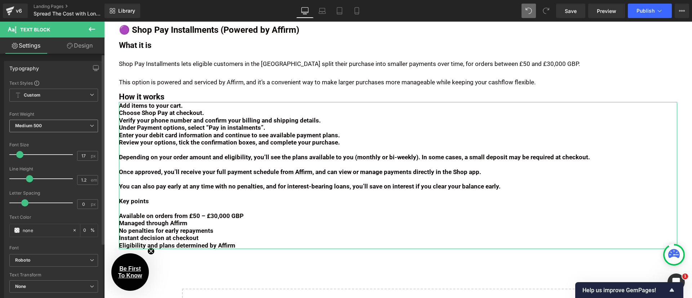
click at [61, 124] on span "Medium 500" at bounding box center [53, 126] width 89 height 13
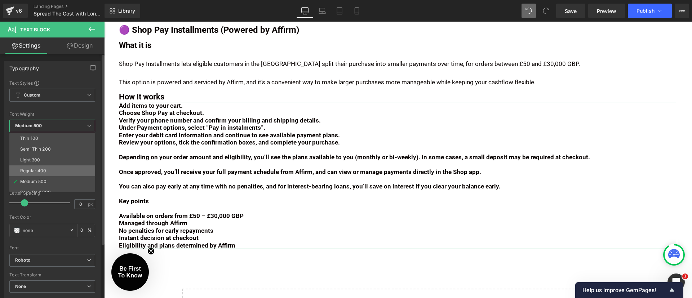
click at [65, 166] on li "Regular 400" at bounding box center [53, 171] width 89 height 11
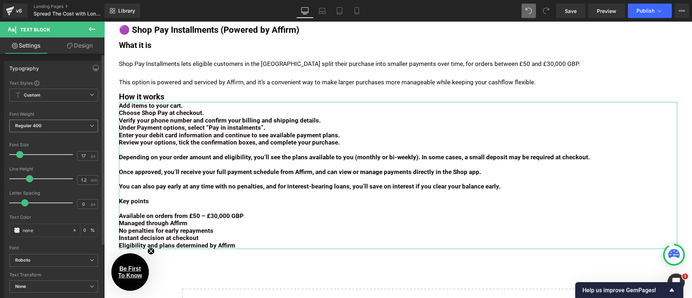
click at [61, 127] on span "Regular 400" at bounding box center [53, 126] width 89 height 13
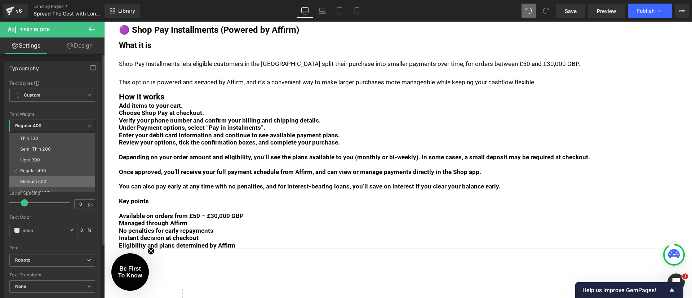
click at [61, 179] on li "Medium 500" at bounding box center [53, 181] width 89 height 11
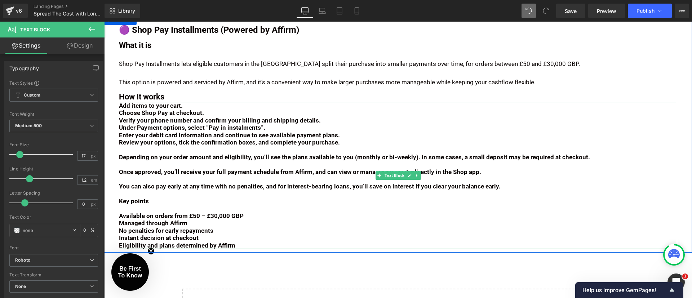
click at [158, 151] on div "Add items to your cart. Choose Shop Pay at checkout. Verify your phone number a…" at bounding box center [398, 175] width 559 height 147
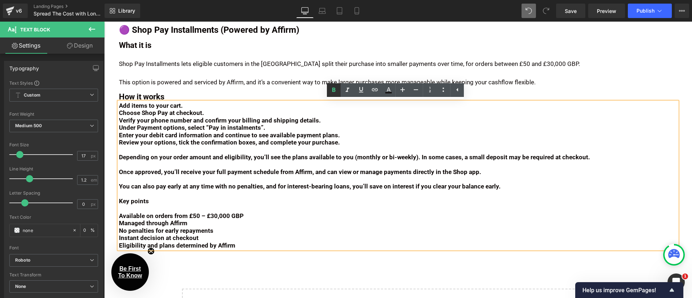
click at [337, 91] on icon at bounding box center [334, 90] width 9 height 9
click at [281, 136] on strong "Add items to your cart. Choose Shop Pay at checkout. Verify your phone number a…" at bounding box center [354, 175] width 471 height 147
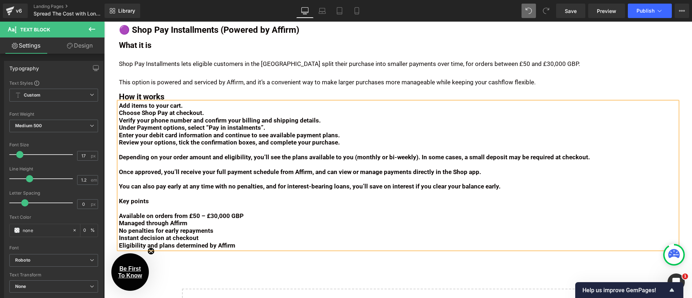
click at [282, 131] on div "Add items to your cart. Choose Shop Pay at checkout. Verify your phone number a…" at bounding box center [398, 175] width 559 height 147
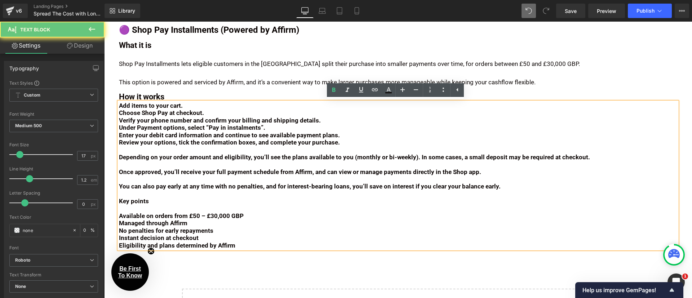
click at [282, 131] on div "Add items to your cart. Choose Shop Pay at checkout. Verify your phone number a…" at bounding box center [398, 175] width 559 height 147
click at [281, 208] on div "Add items to your cart. Choose Shop Pay at checkout. Verify your phone number a…" at bounding box center [398, 175] width 559 height 147
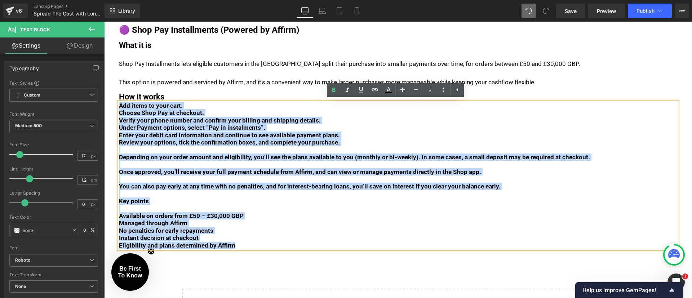
drag, startPoint x: 250, startPoint y: 244, endPoint x: 117, endPoint y: 107, distance: 190.3
click at [119, 107] on div "Add items to your cart. Choose Shop Pay at checkout. Verify your phone number a…" at bounding box center [398, 175] width 559 height 147
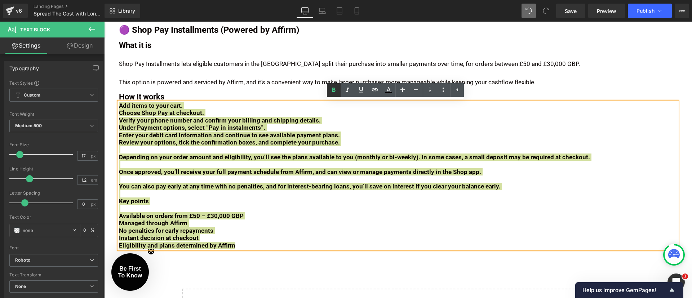
click at [330, 92] on icon at bounding box center [334, 90] width 9 height 9
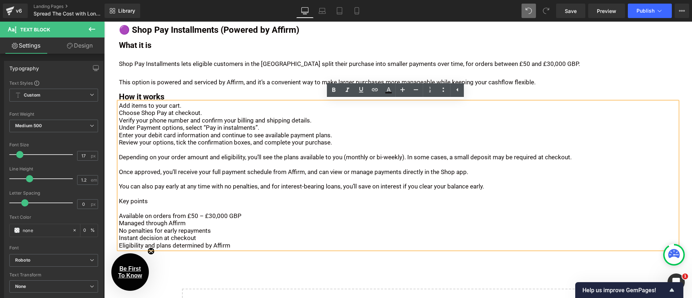
click at [280, 151] on div "Add items to your cart. Choose Shop Pay at checkout. Verify your phone number a…" at bounding box center [398, 175] width 559 height 147
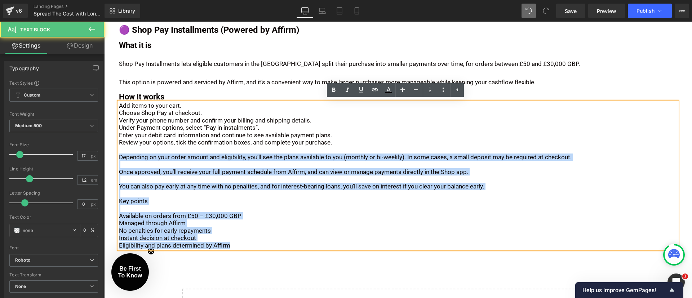
drag, startPoint x: 117, startPoint y: 156, endPoint x: 211, endPoint y: 250, distance: 132.1
click at [210, 249] on div "Add items to your cart. Choose Shop Pay at checkout. Verify your phone number a…" at bounding box center [398, 175] width 559 height 147
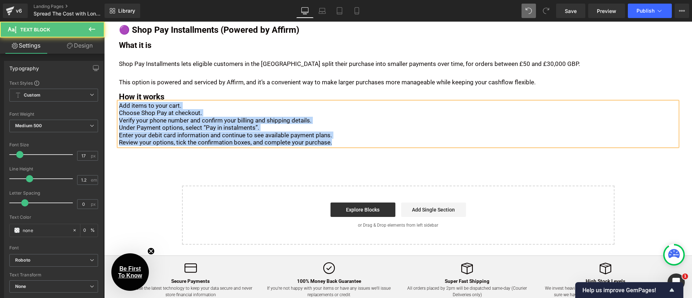
drag, startPoint x: 358, startPoint y: 143, endPoint x: 101, endPoint y: 105, distance: 260.0
click at [104, 105] on body "Skip to content Search Product type All All 3D Case Printing Accessories Appare…" at bounding box center [398, 219] width 588 height 717
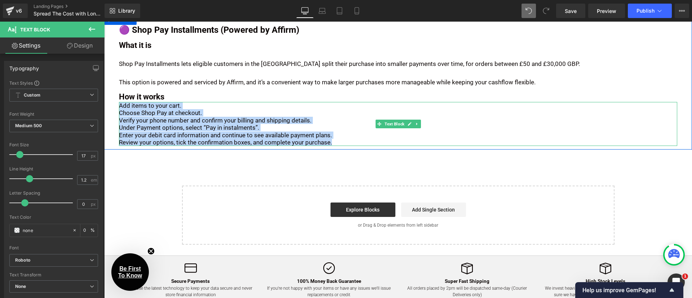
click at [239, 140] on span "Add items to your cart. Choose Shop Pay at checkout. Verify your phone number a…" at bounding box center [225, 124] width 213 height 44
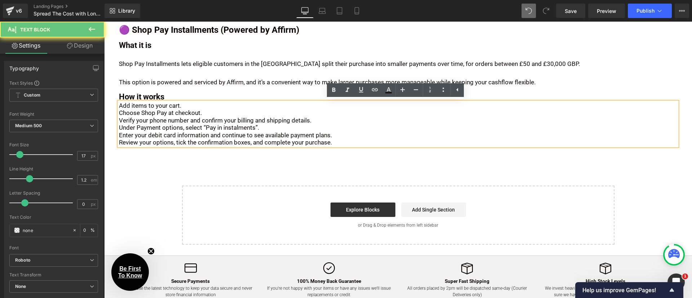
click at [243, 138] on span "Add items to your cart. Choose Shop Pay at checkout. Verify your phone number a…" at bounding box center [225, 124] width 213 height 44
drag, startPoint x: 305, startPoint y: 142, endPoint x: 331, endPoint y: 143, distance: 25.6
click at [305, 142] on span "Add items to your cart. Choose Shop Pay at checkout. Verify your phone number a…" at bounding box center [225, 124] width 213 height 44
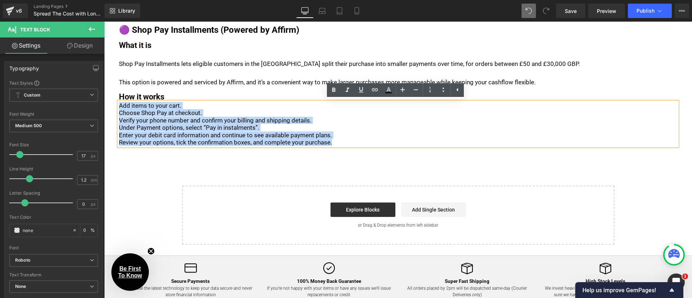
drag, startPoint x: 336, startPoint y: 142, endPoint x: 136, endPoint y: 104, distance: 203.2
click at [109, 103] on div "🟣 Shop Pay Installments (Powered by Affirm) Text Block What it is Text Block Sh…" at bounding box center [398, 82] width 588 height 136
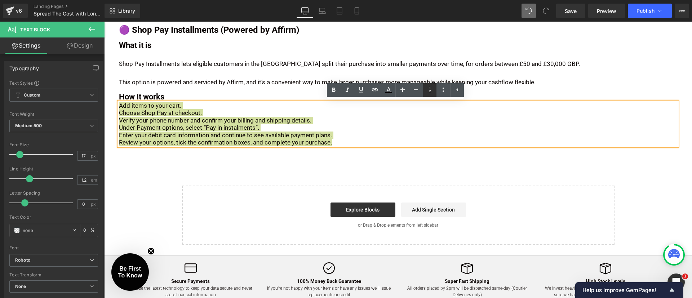
click at [434, 89] on icon at bounding box center [430, 89] width 9 height 9
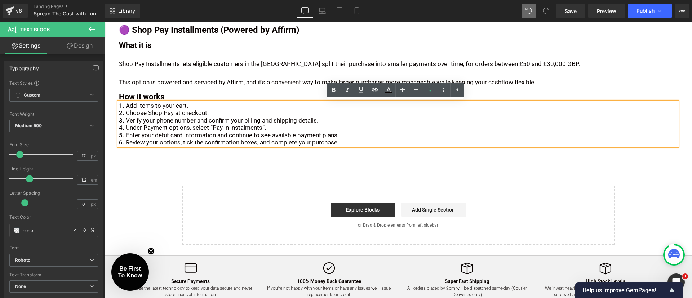
click at [347, 142] on li "Review your options, tick the confirmation boxes, and complete your purchase." at bounding box center [398, 142] width 559 height 7
click at [140, 157] on div "Flexible Payment Options with Shop Pay & PayPal Heading Row Manage your cashflo…" at bounding box center [398, 78] width 588 height 334
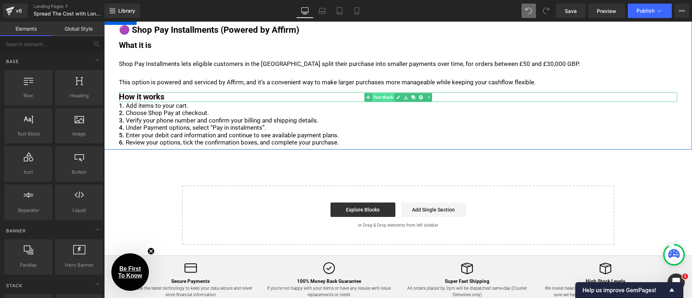
click at [375, 95] on link "Text Block" at bounding box center [380, 97] width 30 height 9
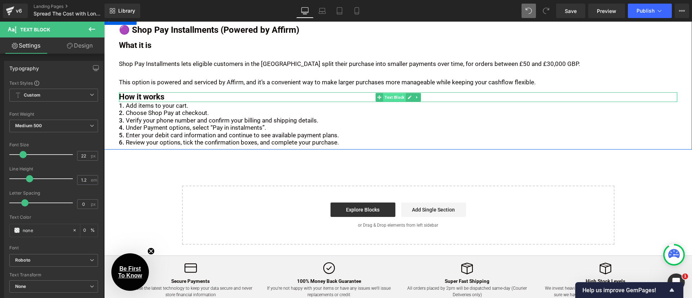
click at [390, 97] on span "Text Block" at bounding box center [394, 97] width 23 height 9
click at [386, 98] on span "Text Block" at bounding box center [394, 97] width 23 height 9
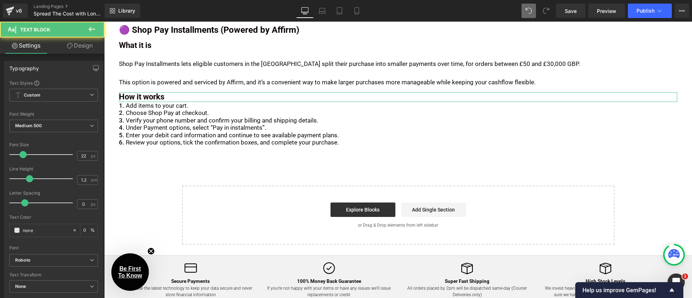
click at [83, 46] on link "Design" at bounding box center [80, 46] width 52 height 16
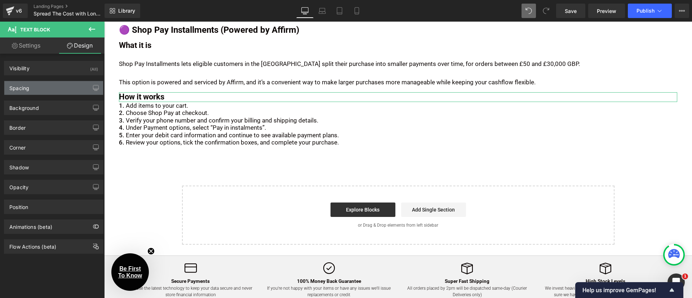
click at [57, 91] on div "Spacing" at bounding box center [53, 88] width 99 height 14
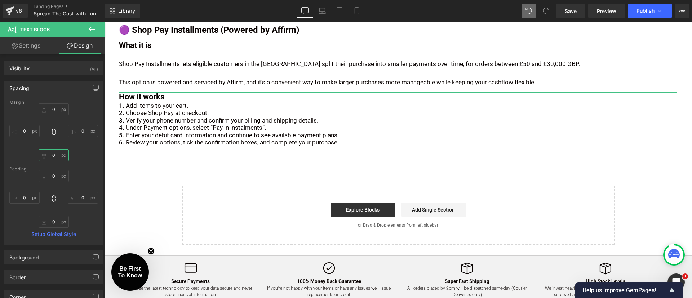
click at [56, 153] on input "0" at bounding box center [54, 155] width 30 height 12
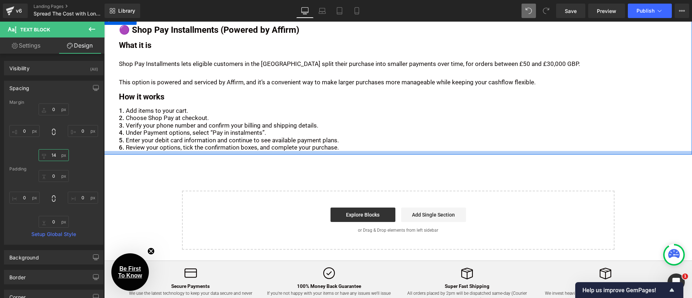
type input "15"
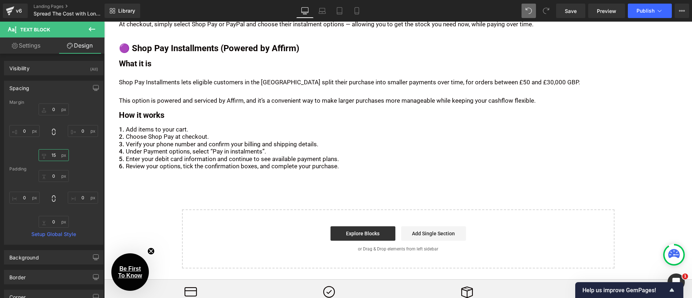
scroll to position [103, 0]
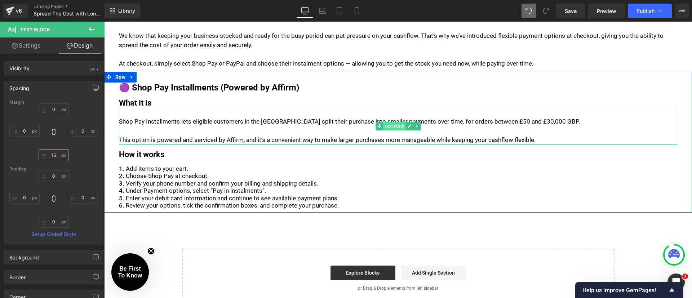
click at [386, 129] on span "Text Block" at bounding box center [394, 126] width 23 height 9
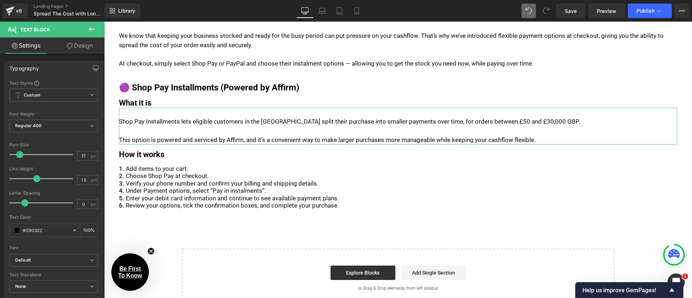
drag, startPoint x: 87, startPoint y: 50, endPoint x: 68, endPoint y: 96, distance: 48.8
click at [87, 50] on link "Design" at bounding box center [80, 46] width 52 height 16
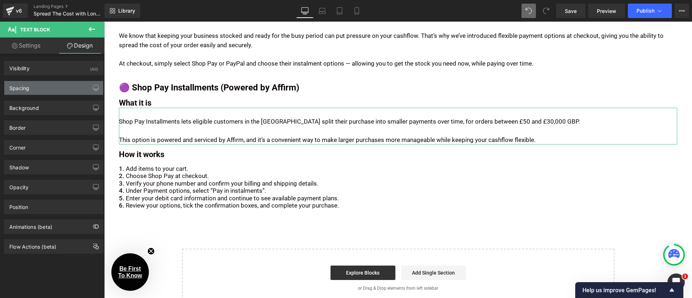
click at [52, 93] on div "Spacing" at bounding box center [53, 88] width 99 height 14
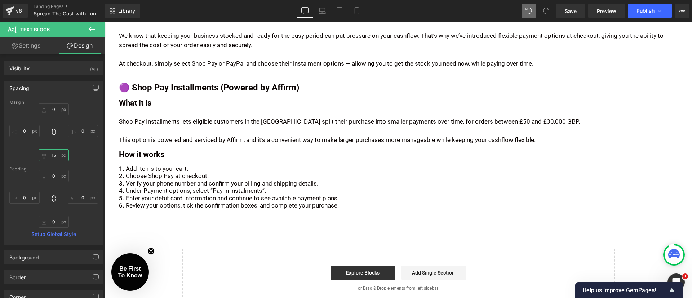
click at [54, 155] on input "15" at bounding box center [54, 155] width 30 height 12
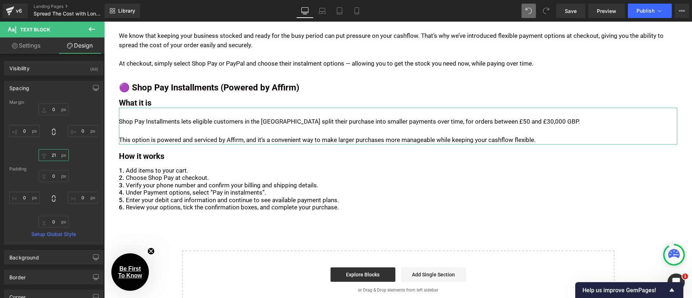
type input "20"
click at [203, 166] on div "🟣 Shop Pay Installments (Powered by Affirm) Text Block What it is Text Block Sh…" at bounding box center [398, 147] width 559 height 128
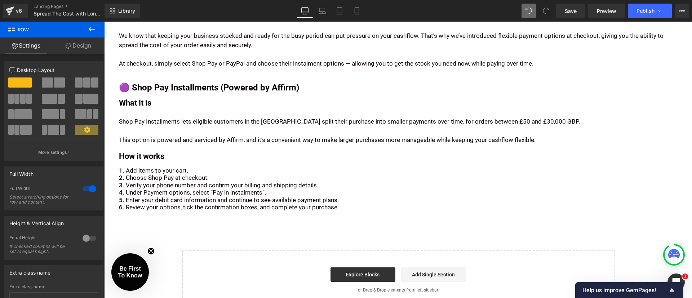
click at [229, 194] on span "Under Payment options, select “Pay in instalments”." at bounding box center [196, 192] width 140 height 7
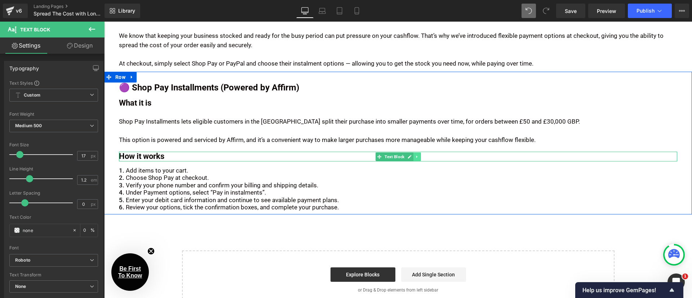
click at [415, 157] on icon at bounding box center [417, 157] width 4 height 4
click at [412, 158] on icon at bounding box center [414, 157] width 4 height 4
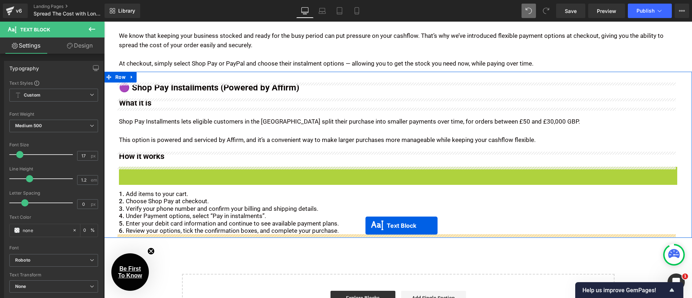
drag, startPoint x: 375, startPoint y: 172, endPoint x: 366, endPoint y: 226, distance: 54.2
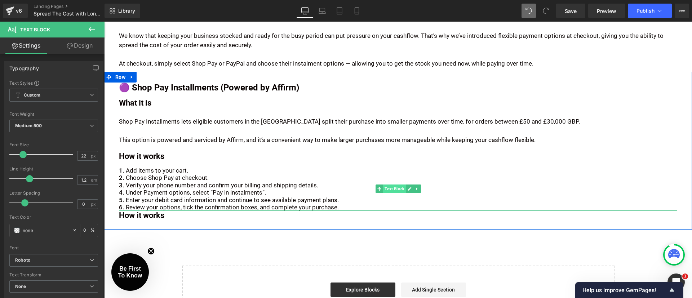
click at [396, 189] on span "Text Block" at bounding box center [394, 189] width 23 height 9
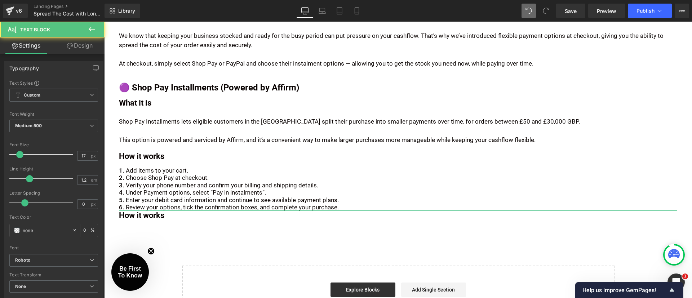
click at [77, 48] on link "Design" at bounding box center [80, 46] width 52 height 16
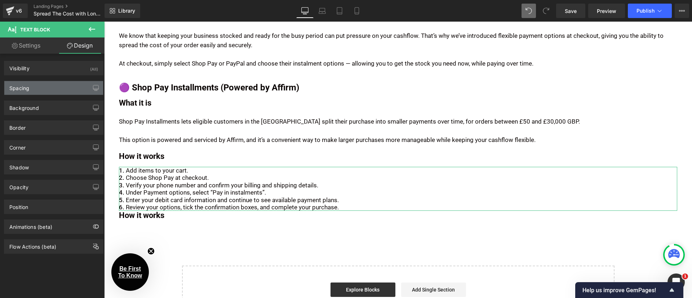
click at [45, 85] on div "Spacing" at bounding box center [53, 88] width 99 height 14
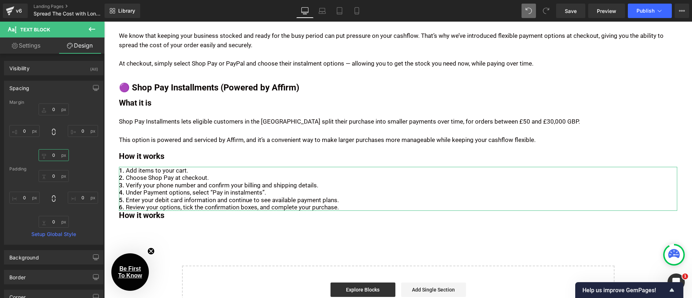
click at [54, 153] on input "0" at bounding box center [54, 155] width 30 height 12
type input "15"
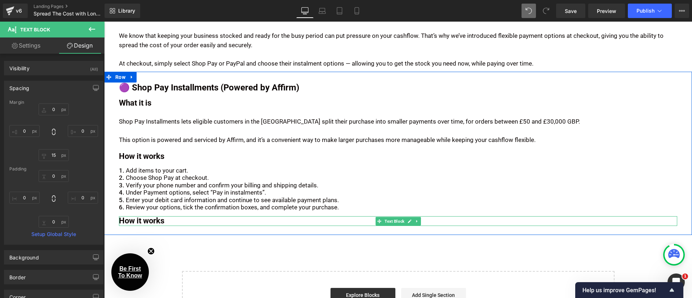
click at [138, 220] on strong "How it works" at bounding box center [141, 220] width 45 height 9
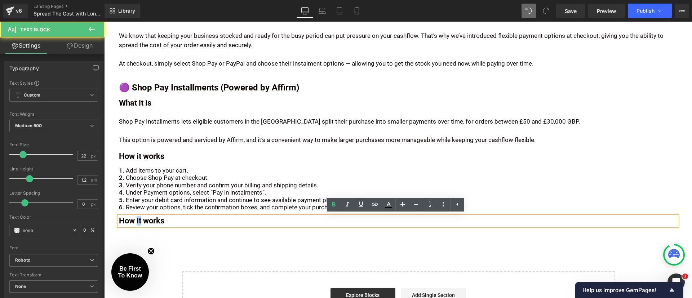
click at [138, 220] on strong "How it works" at bounding box center [141, 220] width 45 height 9
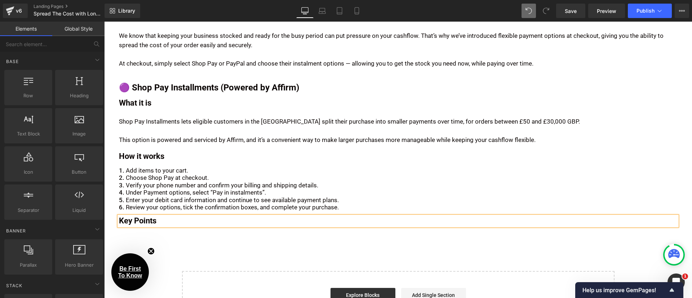
click at [171, 237] on div "Flexible Payment Options with Shop Pay & PayPal Heading Row Manage your cashflo…" at bounding box center [398, 150] width 588 height 362
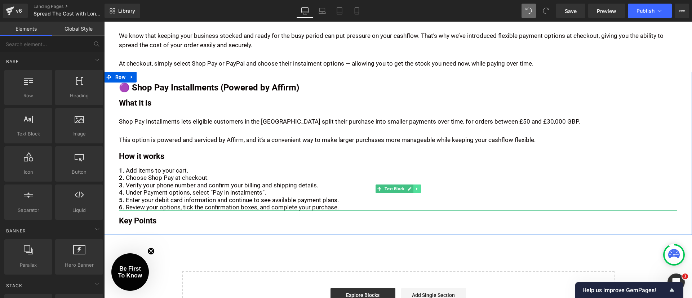
click at [417, 189] on link at bounding box center [418, 189] width 8 height 9
click at [413, 190] on link at bounding box center [414, 189] width 8 height 9
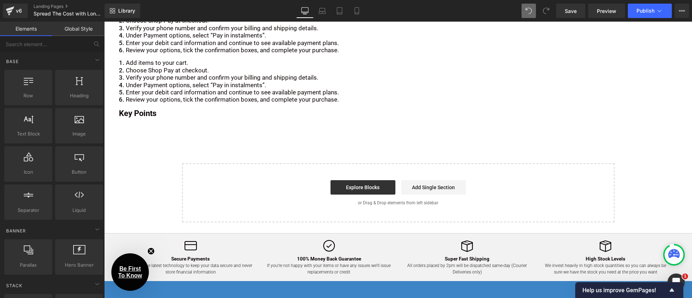
scroll to position [269, 0]
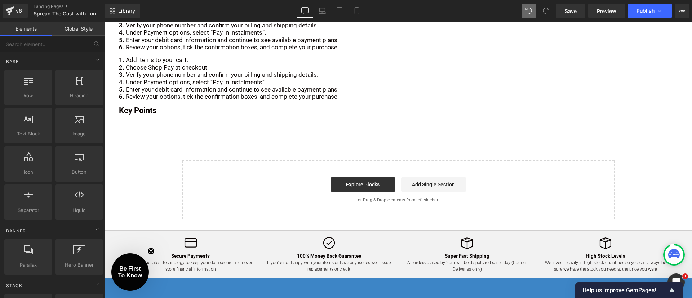
click at [163, 118] on div "🟣 Shop Pay Installments (Powered by Affirm) Text Block What it is Text Block Sh…" at bounding box center [398, 21] width 559 height 198
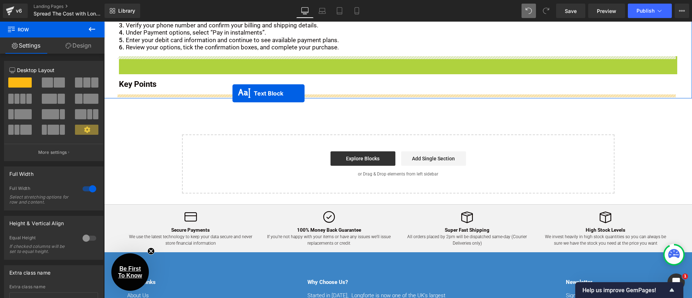
drag, startPoint x: 377, startPoint y: 79, endPoint x: 232, endPoint y: 93, distance: 145.7
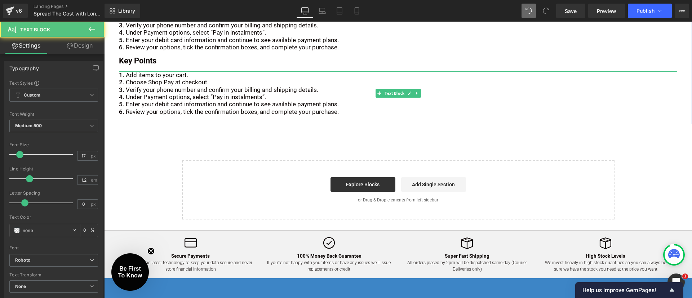
click at [197, 99] on span "Under Payment options, select “Pay in instalments”." at bounding box center [196, 96] width 140 height 7
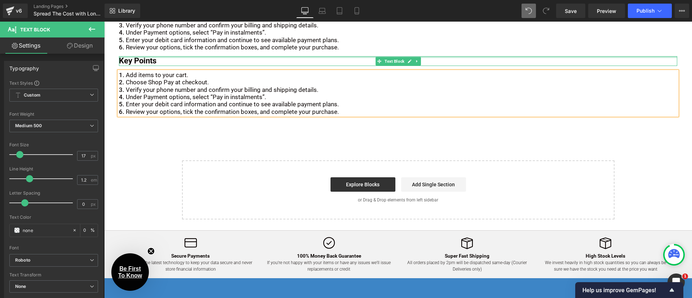
click at [160, 58] on div "Key Points" at bounding box center [398, 60] width 559 height 9
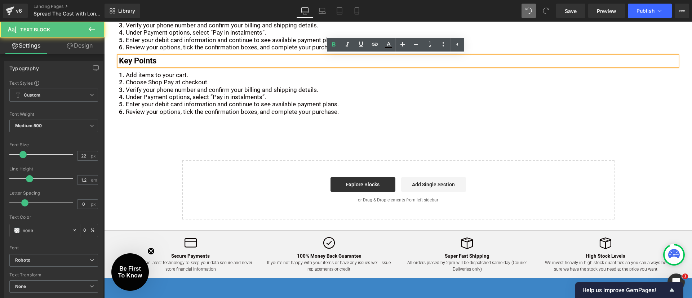
click at [159, 60] on div "Key Points" at bounding box center [398, 60] width 559 height 9
click at [141, 56] on div "Key Points" at bounding box center [398, 60] width 559 height 9
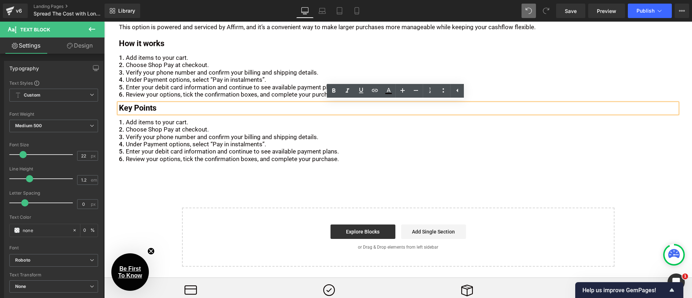
scroll to position [205, 0]
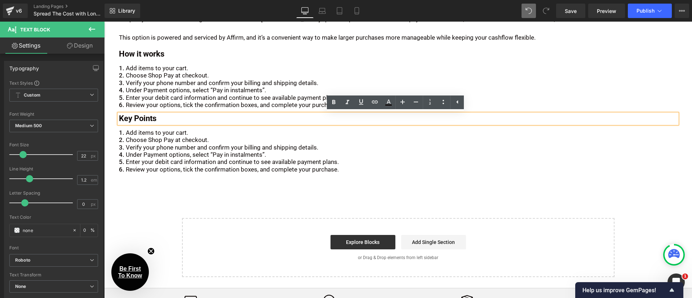
click at [157, 95] on span "Enter your debit card information and continue to see available payment plans." at bounding box center [232, 97] width 213 height 7
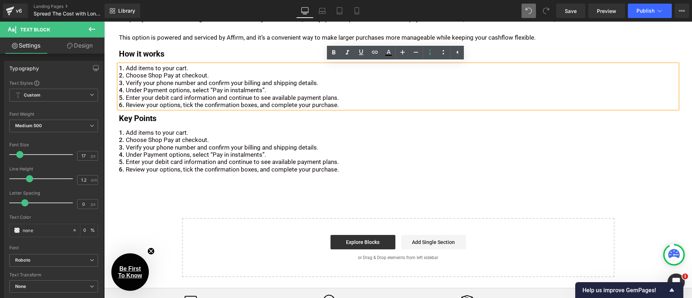
click at [199, 196] on div "Flexible Payment Options with Shop Pay & PayPal Heading Row Manage your cashflo…" at bounding box center [398, 71] width 588 height 411
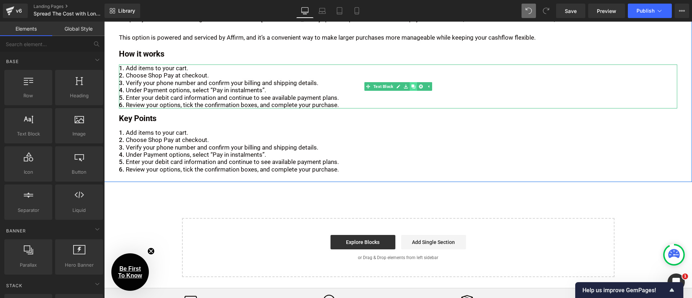
click at [410, 89] on link at bounding box center [414, 86] width 8 height 9
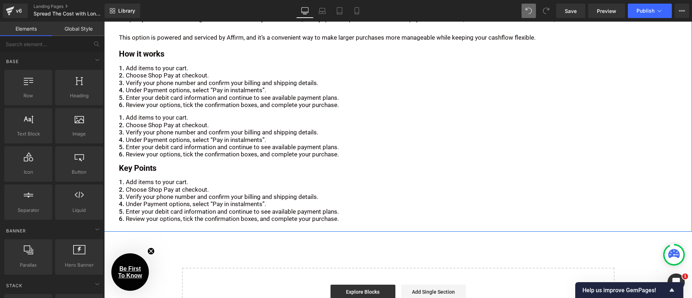
click at [245, 126] on li "Choose Shop Pay at checkout." at bounding box center [398, 125] width 559 height 7
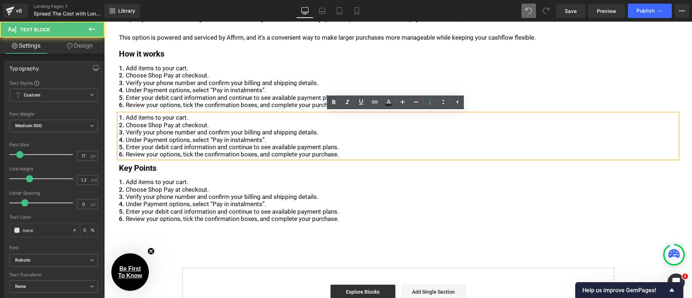
click at [242, 133] on span "Verify your phone number and confirm your billing and shipping details." at bounding box center [222, 132] width 193 height 7
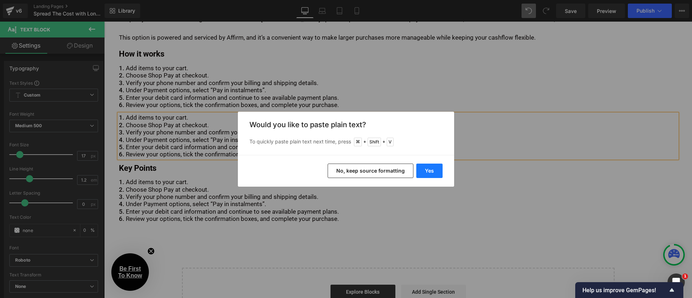
click at [425, 170] on button "Yes" at bounding box center [430, 171] width 26 height 14
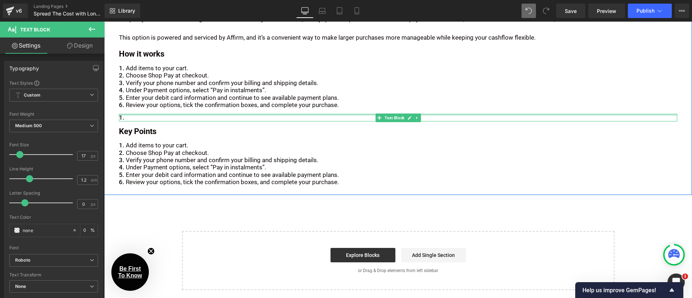
click at [134, 116] on div at bounding box center [398, 115] width 559 height 2
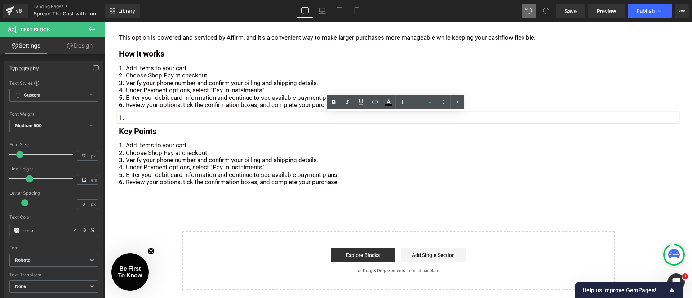
click at [133, 118] on li at bounding box center [398, 117] width 559 height 7
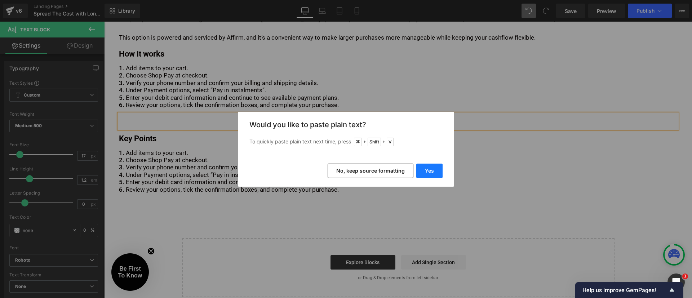
click at [431, 172] on button "Yes" at bounding box center [430, 171] width 26 height 14
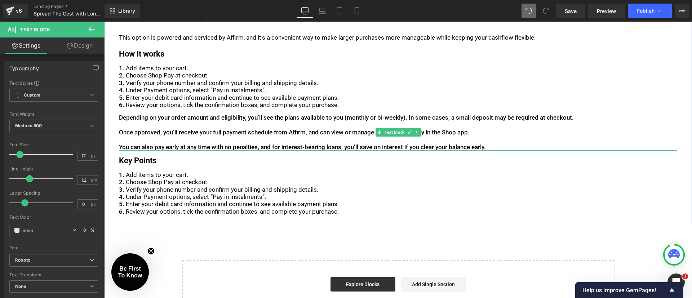
click at [278, 138] on div "Depending on your order amount and eligibility, you’ll see the plans available …" at bounding box center [398, 132] width 559 height 37
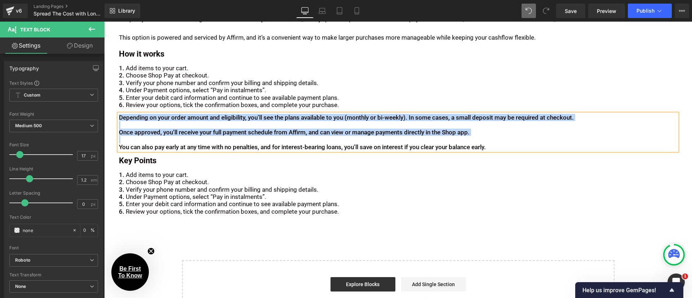
click at [264, 132] on div "Depending on your order amount and eligibility, you’ll see the plans available …" at bounding box center [398, 132] width 559 height 37
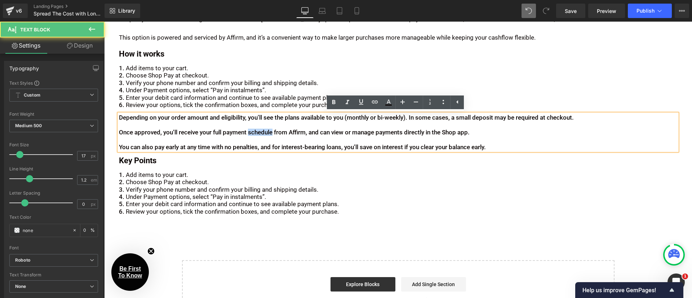
click at [264, 132] on div "Depending on your order amount and eligibility, you’ll see the plans available …" at bounding box center [398, 132] width 559 height 37
click at [420, 140] on div "Depending on your order amount and eligibility, you’ll see the plans available …" at bounding box center [398, 132] width 559 height 37
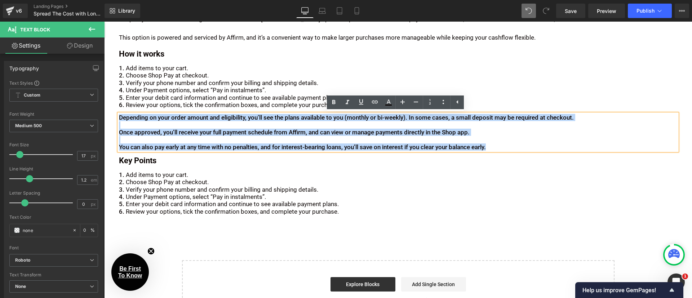
drag, startPoint x: 497, startPoint y: 146, endPoint x: 105, endPoint y: 119, distance: 392.6
click at [105, 119] on div "🟣 Shop Pay Installments (Powered by Affirm) Text Block What it is Text Block Sh…" at bounding box center [398, 96] width 588 height 255
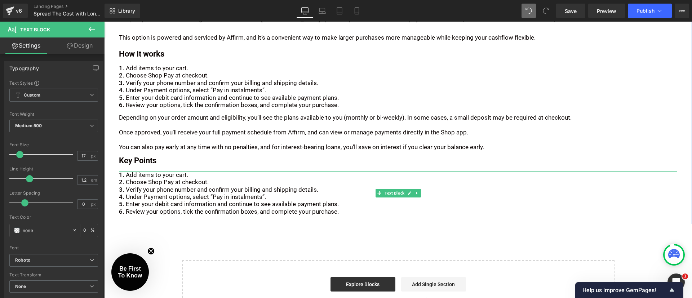
click at [159, 191] on span "Verify your phone number and confirm your billing and shipping details." at bounding box center [222, 189] width 193 height 7
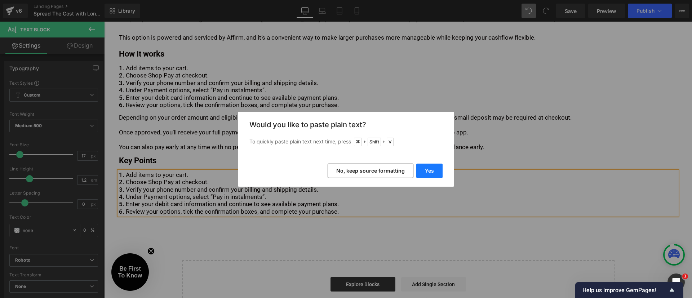
click at [431, 169] on button "Yes" at bounding box center [430, 171] width 26 height 14
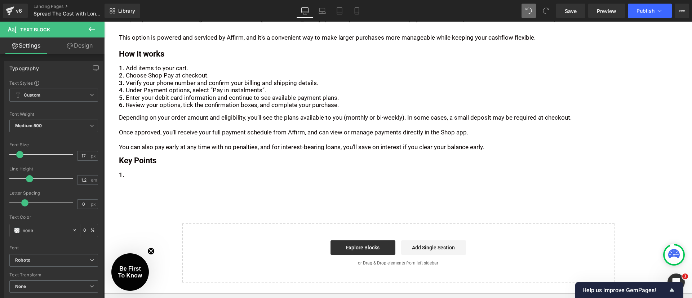
click at [154, 177] on div "Text Block" at bounding box center [398, 174] width 559 height 7
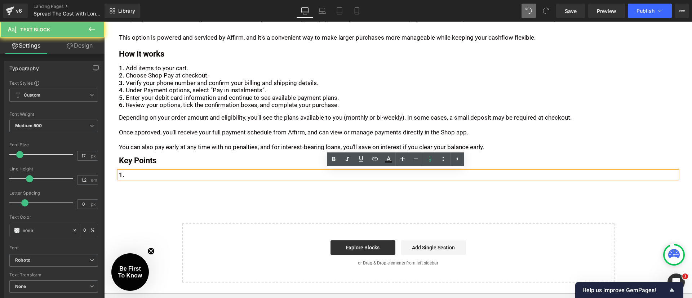
click at [154, 176] on li at bounding box center [398, 174] width 559 height 7
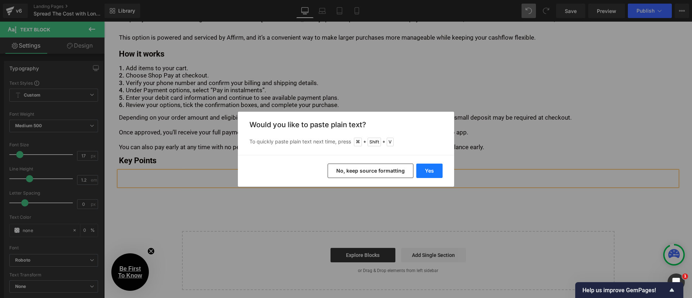
click at [424, 169] on button "Yes" at bounding box center [430, 171] width 26 height 14
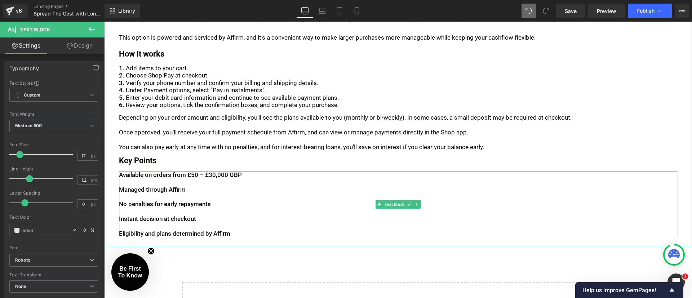
click at [232, 233] on div "Available on orders from £50 – £30,000 GBP Managed through Affirm No penalties …" at bounding box center [398, 204] width 559 height 66
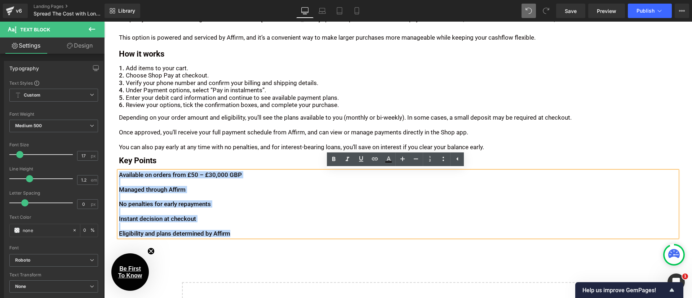
drag, startPoint x: 233, startPoint y: 234, endPoint x: 108, endPoint y: 175, distance: 138.7
click at [108, 175] on div "🟣 Shop Pay Installments (Powered by Affirm) Text Block What it is Text Block Sh…" at bounding box center [398, 107] width 588 height 277
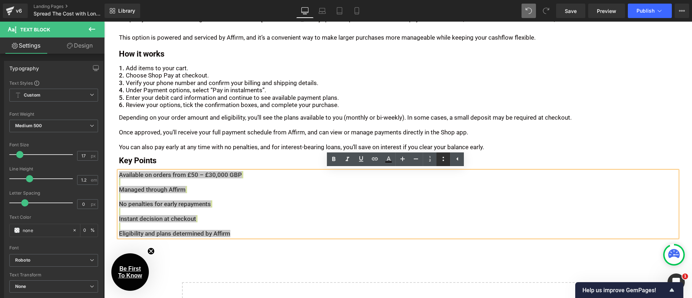
click at [441, 161] on icon at bounding box center [443, 159] width 9 height 9
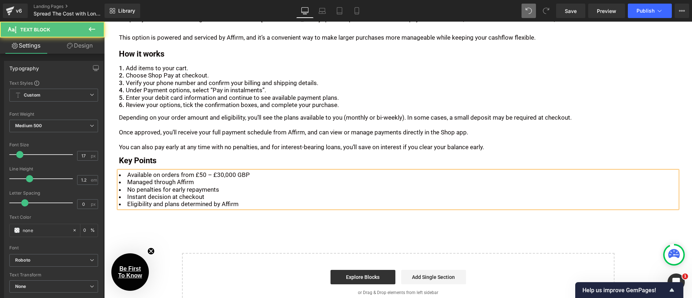
click at [281, 193] on li "No penalties for early repayments" at bounding box center [398, 189] width 559 height 7
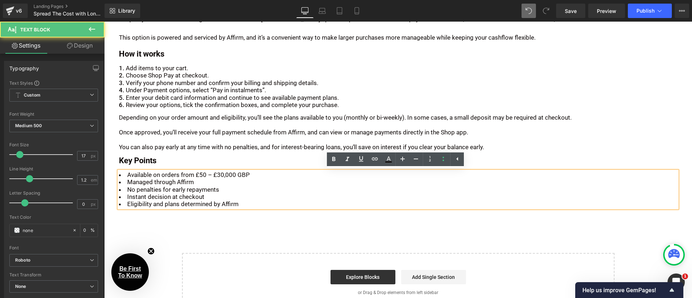
click at [208, 240] on div "Flexible Payment Options with Shop Pay & PayPal Heading Row Manage your cashflo…" at bounding box center [398, 89] width 588 height 446
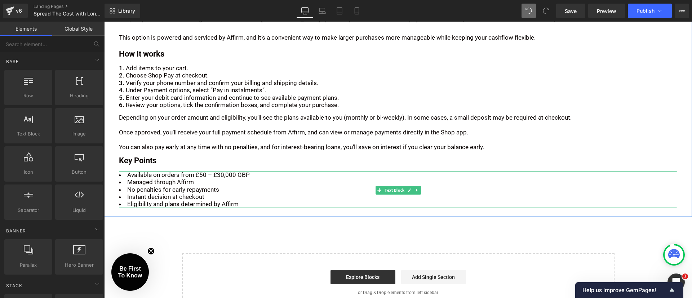
scroll to position [148, 0]
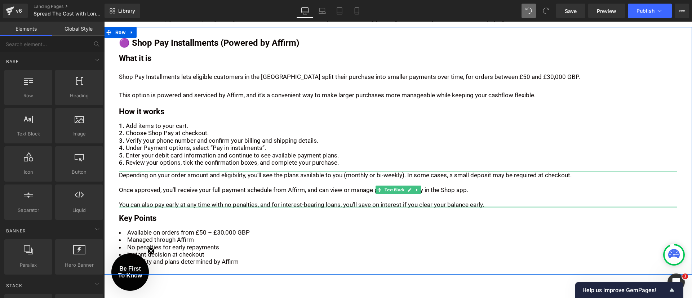
click at [149, 207] on div at bounding box center [398, 208] width 559 height 2
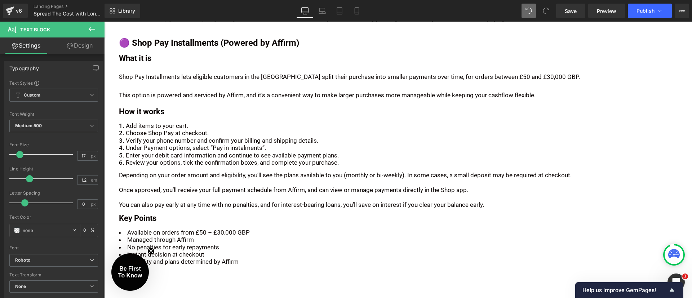
click at [84, 52] on link "Design" at bounding box center [80, 46] width 52 height 16
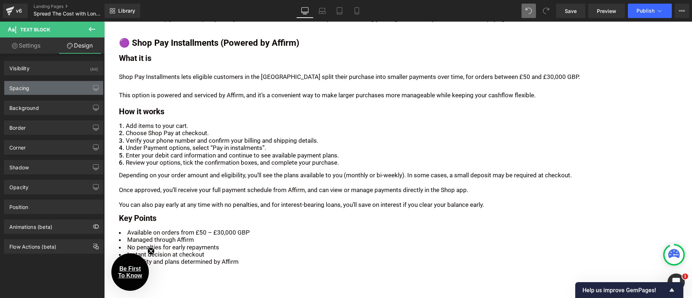
click at [44, 94] on div "Spacing" at bounding box center [53, 88] width 99 height 14
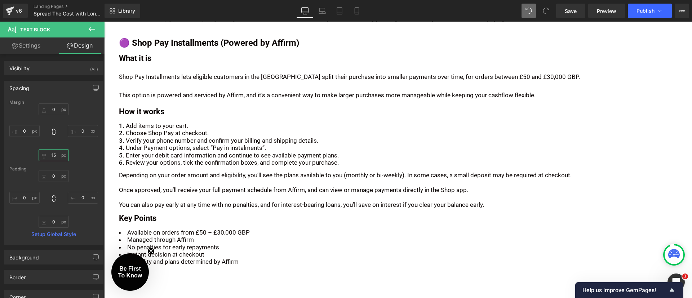
click at [55, 157] on input "15" at bounding box center [54, 155] width 30 height 12
type input "20"
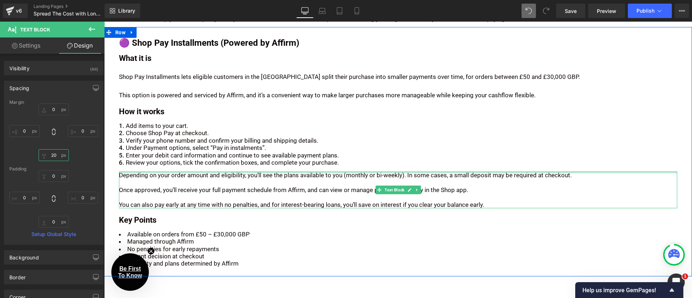
click at [127, 173] on div at bounding box center [398, 173] width 559 height 2
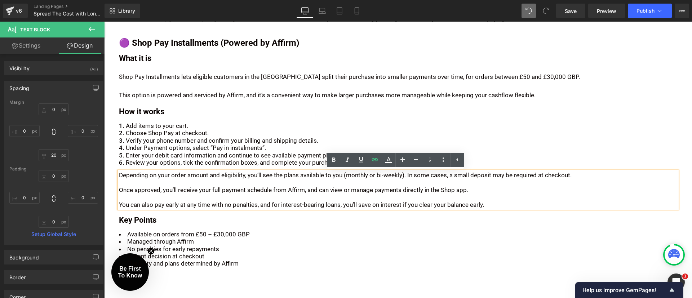
click at [111, 160] on div "🟣 Shop Pay Installments (Powered by Affirm) Text Block What it is Text Block Sh…" at bounding box center [398, 152] width 588 height 250
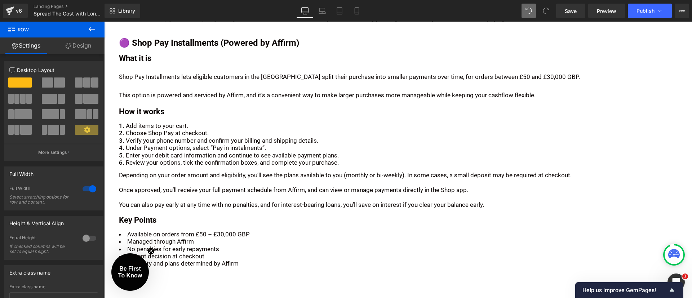
scroll to position [211, 0]
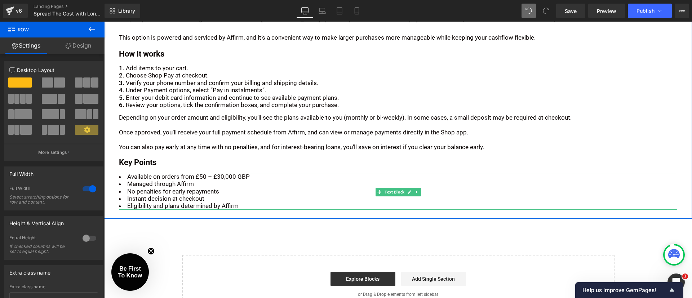
click at [258, 209] on li "Eligibility and plans determined by Affirm" at bounding box center [398, 205] width 559 height 7
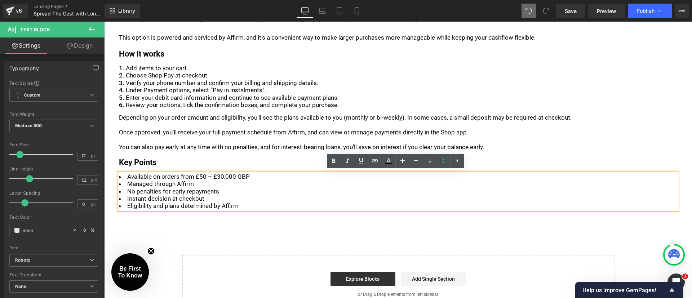
click at [257, 219] on div "🟣 Shop Pay Installments (Powered by Affirm) Text Block What it is Text Block Sh…" at bounding box center [398, 94] width 588 height 250
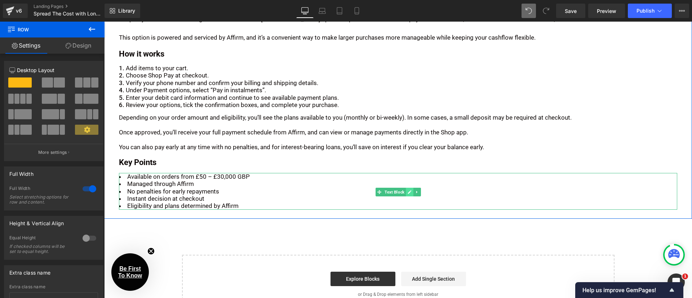
click at [411, 193] on link at bounding box center [410, 192] width 8 height 9
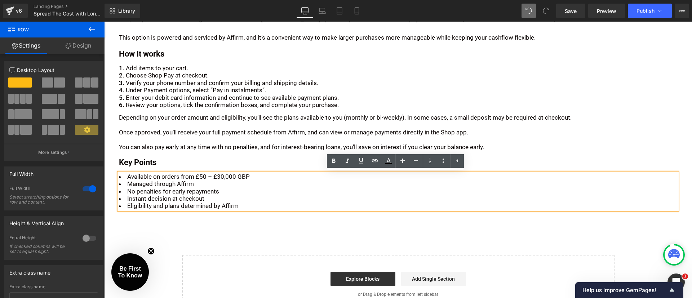
click at [379, 249] on div "Flexible Payment Options with Shop Pay & PayPal Heading Row Manage your cashflo…" at bounding box center [398, 90] width 588 height 448
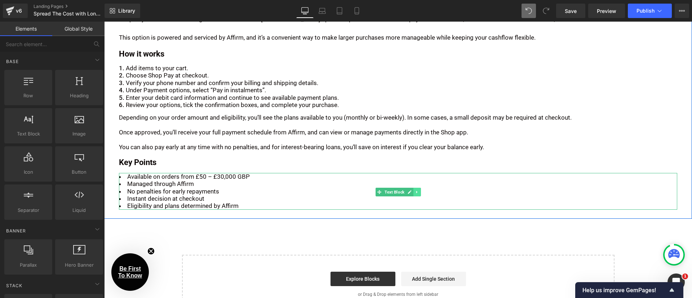
click at [417, 193] on link at bounding box center [418, 192] width 8 height 9
click at [412, 193] on icon at bounding box center [414, 192] width 4 height 4
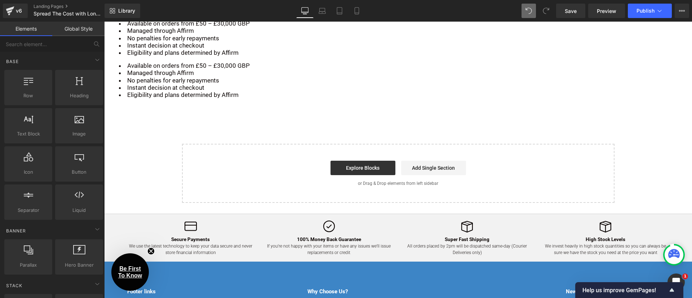
scroll to position [378, 0]
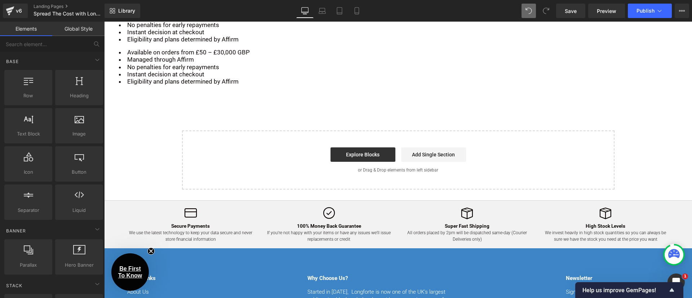
click at [187, 74] on span "Instant decision at checkout" at bounding box center [165, 74] width 77 height 7
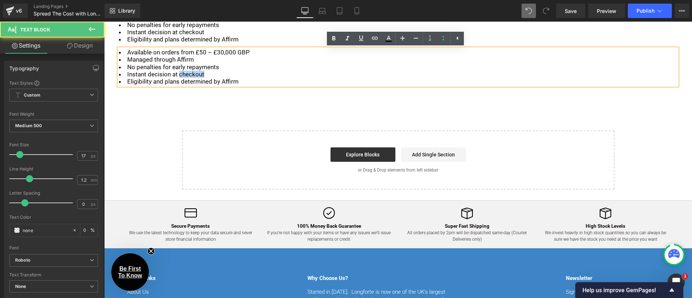
click at [187, 74] on span "Instant decision at checkout" at bounding box center [165, 74] width 77 height 7
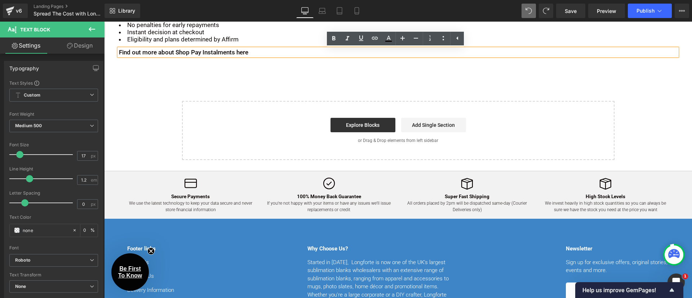
click at [239, 56] on div "Find out more about Shop Pay Instalments here" at bounding box center [398, 52] width 559 height 7
click at [377, 38] on icon at bounding box center [375, 38] width 9 height 9
click at [289, 70] on input "text" at bounding box center [259, 70] width 111 height 18
paste input "[URL][DOMAIN_NAME]"
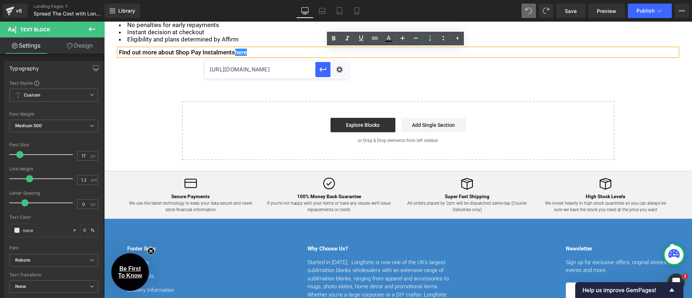
scroll to position [0, 68]
type input "[URL][DOMAIN_NAME]"
click at [318, 71] on button "button" at bounding box center [323, 69] width 15 height 15
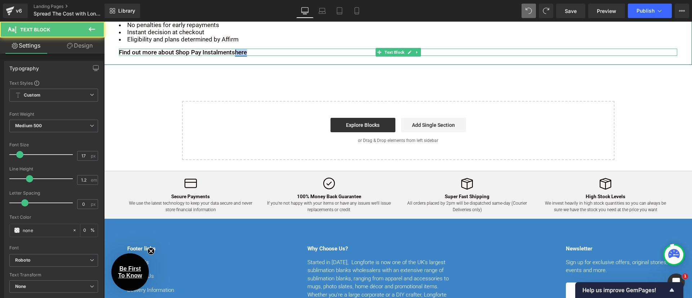
drag, startPoint x: 256, startPoint y: 55, endPoint x: 236, endPoint y: 54, distance: 19.8
click at [236, 54] on div "Find out more about Shop Pay Instalments here" at bounding box center [398, 52] width 559 height 7
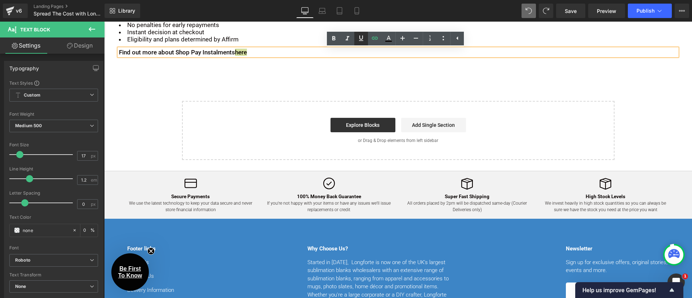
click at [362, 41] on icon at bounding box center [361, 38] width 4 height 5
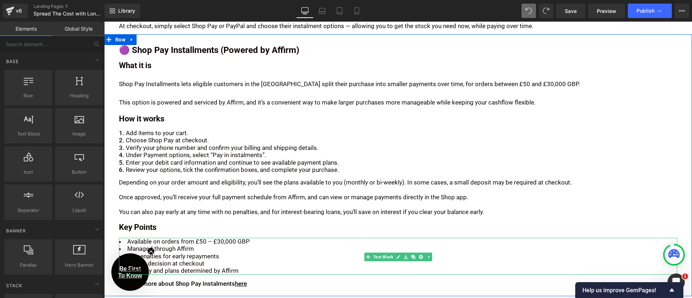
scroll to position [106, 0]
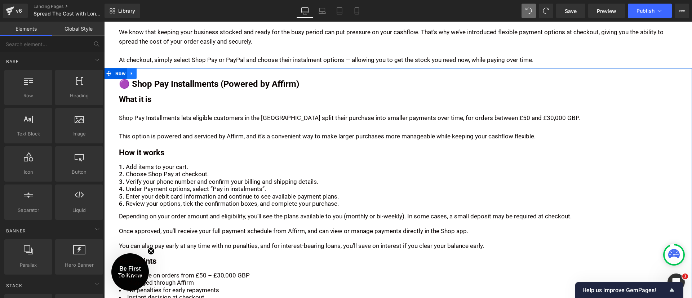
click at [132, 73] on icon at bounding box center [131, 73] width 5 height 5
click at [139, 72] on icon at bounding box center [141, 73] width 5 height 5
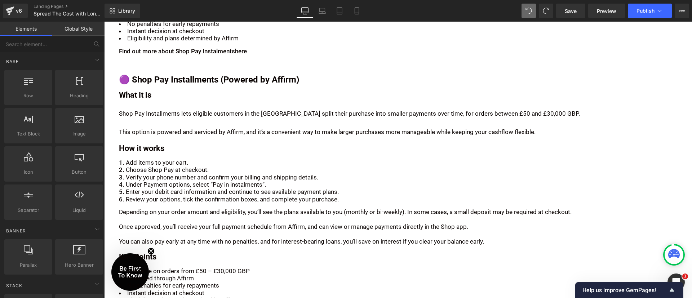
scroll to position [388, 0]
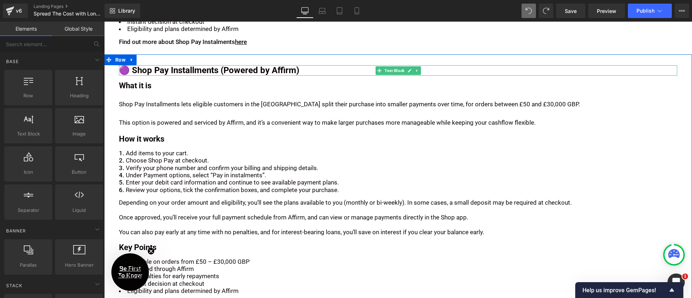
click at [186, 70] on strong "🟣 Shop Pay Installments (Powered by Affirm)" at bounding box center [209, 70] width 180 height 10
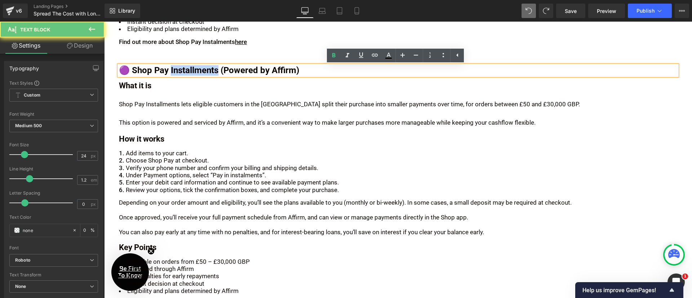
click at [186, 70] on strong "🟣 Shop Pay Installments (Powered by Affirm)" at bounding box center [209, 70] width 180 height 10
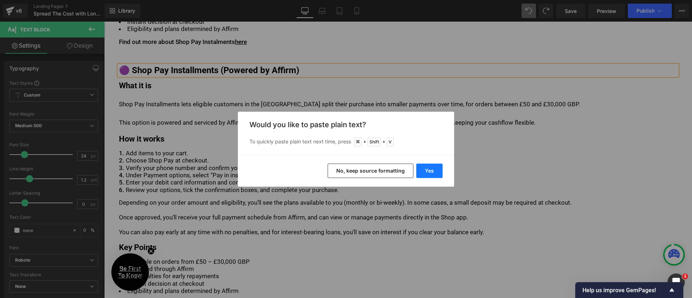
click at [427, 176] on button "Yes" at bounding box center [430, 171] width 26 height 14
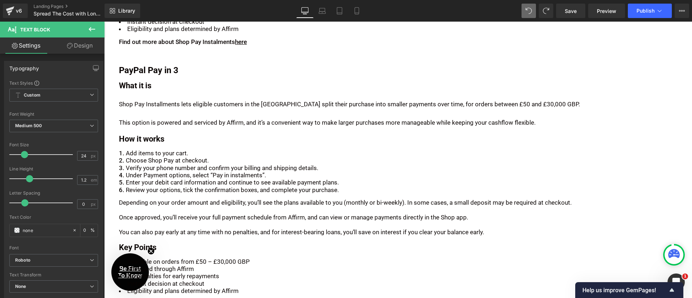
click at [155, 115] on div "Shop Pay Installments lets eligible customers in the [GEOGRAPHIC_DATA] split th…" at bounding box center [398, 109] width 559 height 37
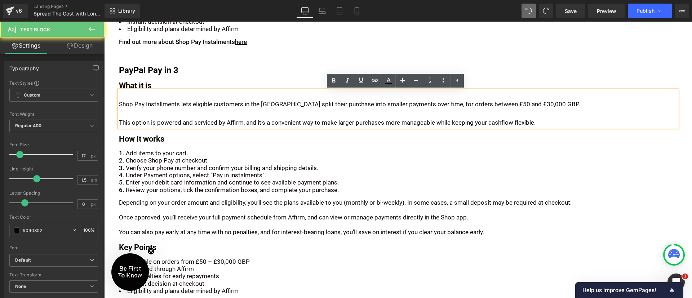
click at [155, 115] on div "Shop Pay Installments lets eligible customers in the [GEOGRAPHIC_DATA] split th…" at bounding box center [398, 109] width 559 height 37
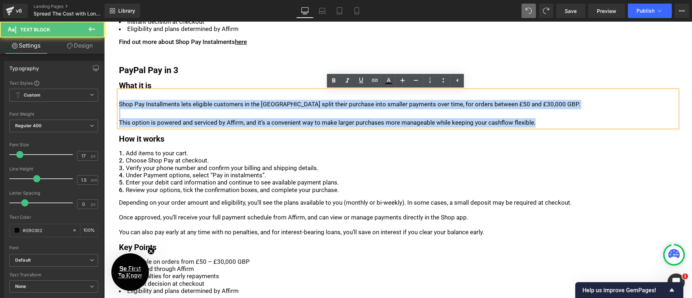
drag, startPoint x: 117, startPoint y: 105, endPoint x: 548, endPoint y: 127, distance: 431.6
click at [548, 127] on div "Shop Pay Installments lets eligible customers in the [GEOGRAPHIC_DATA] split th…" at bounding box center [398, 109] width 559 height 37
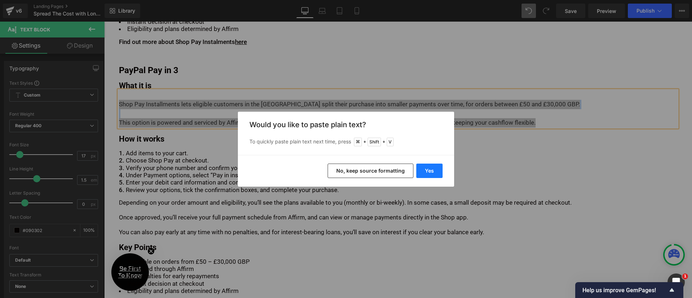
click at [429, 171] on button "Yes" at bounding box center [430, 171] width 26 height 14
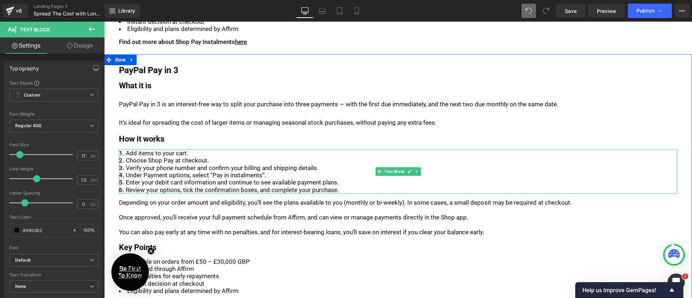
click at [198, 178] on span "Under Payment options, select “Pay in instalments”." at bounding box center [196, 175] width 140 height 7
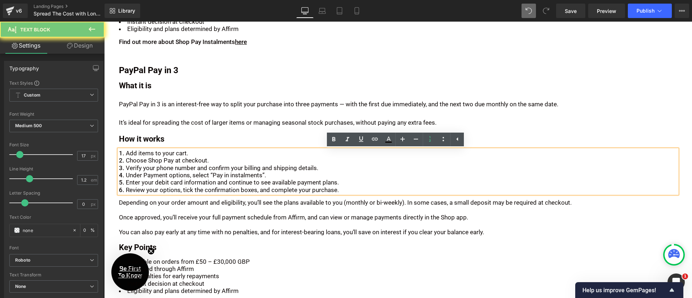
click at [198, 178] on span "Under Payment options, select “Pay in instalments”." at bounding box center [196, 175] width 140 height 7
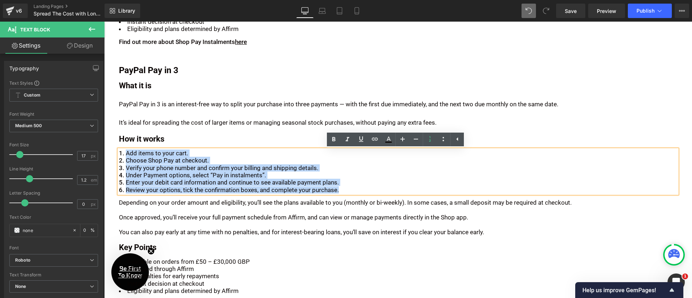
drag, startPoint x: 347, startPoint y: 192, endPoint x: 124, endPoint y: 154, distance: 225.6
click at [124, 154] on ol "Add items to your cart. Choose Shop Pay at checkout. Verify your phone number a…" at bounding box center [398, 172] width 559 height 44
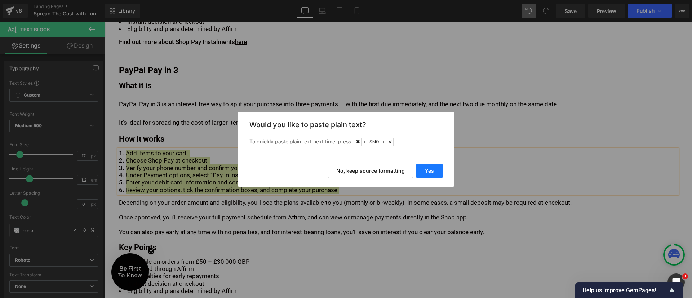
drag, startPoint x: 421, startPoint y: 171, endPoint x: 317, endPoint y: 150, distance: 106.7
click at [421, 171] on button "Yes" at bounding box center [430, 171] width 26 height 14
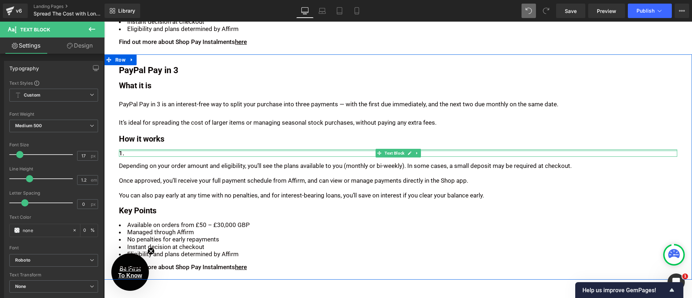
click at [162, 151] on div at bounding box center [398, 151] width 559 height 2
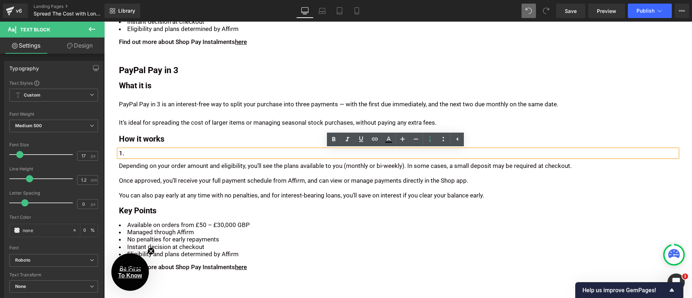
click at [159, 156] on li at bounding box center [398, 153] width 559 height 7
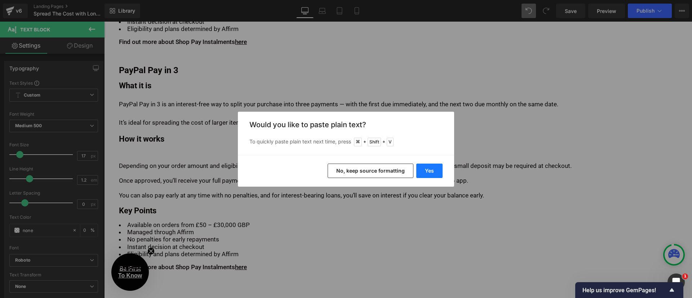
click at [422, 168] on button "Yes" at bounding box center [430, 171] width 26 height 14
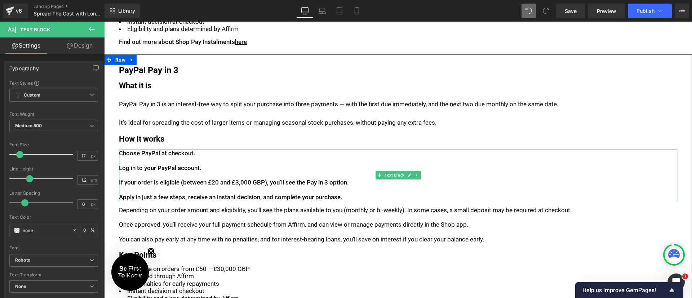
click at [235, 171] on div "Choose PayPal at checkout. Log in to your PayPal account. If your order is elig…" at bounding box center [398, 176] width 559 height 52
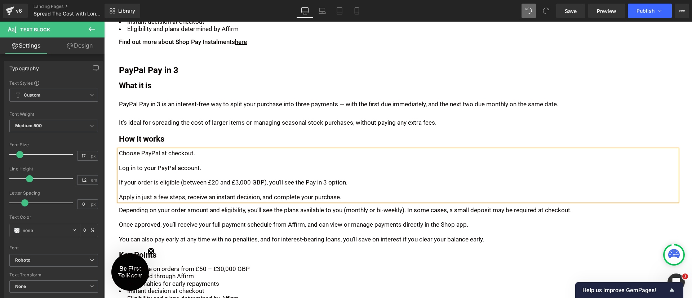
click at [211, 161] on div "Choose PayPal at checkout. Log in to your PayPal account. If your order is elig…" at bounding box center [398, 176] width 559 height 52
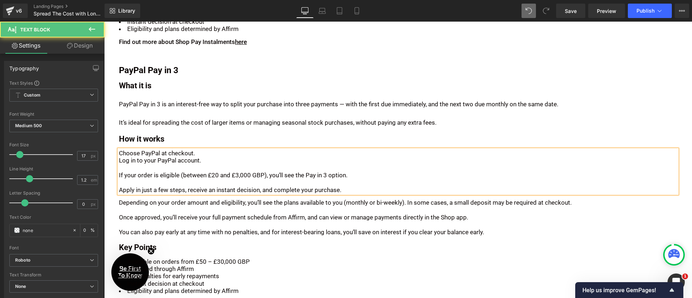
click at [211, 171] on div "Choose PayPal at checkout. Log in to your PayPal account. If your order is elig…" at bounding box center [398, 172] width 559 height 44
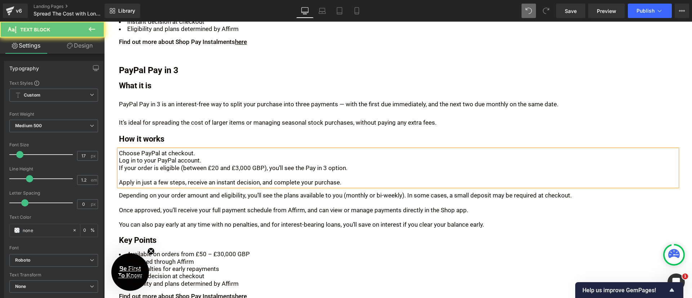
click at [211, 176] on div "Choose PayPal at checkout. Log in to your PayPal account. If your order is elig…" at bounding box center [398, 168] width 559 height 37
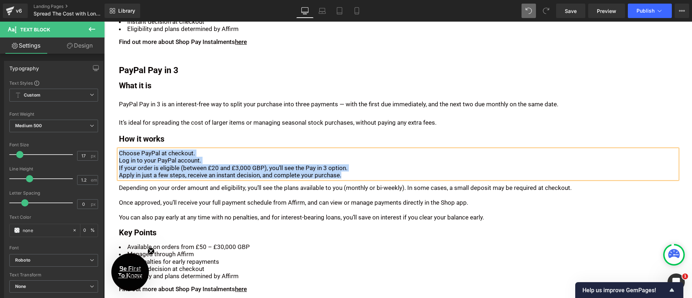
drag, startPoint x: 351, startPoint y: 179, endPoint x: 109, endPoint y: 157, distance: 243.4
click at [109, 157] on div "PayPal Pay in 3 Text Block What it is Text Block PayPal Pay in 3 is an interest…" at bounding box center [398, 177] width 588 height 247
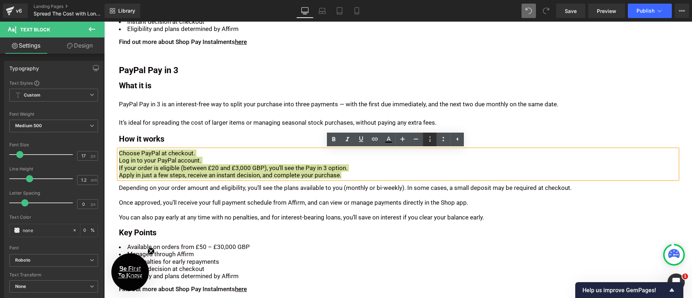
click at [428, 139] on icon at bounding box center [430, 139] width 9 height 9
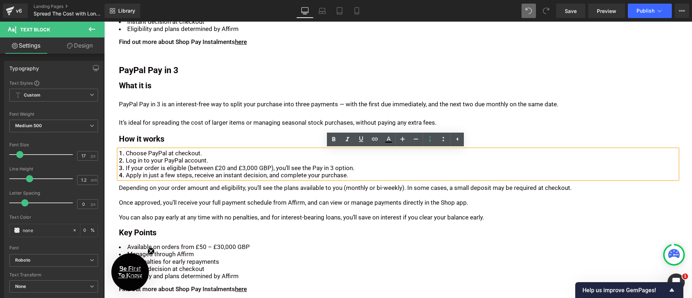
click at [392, 176] on li "Apply in just a few steps, receive an instant decision, and complete your purch…" at bounding box center [398, 175] width 559 height 7
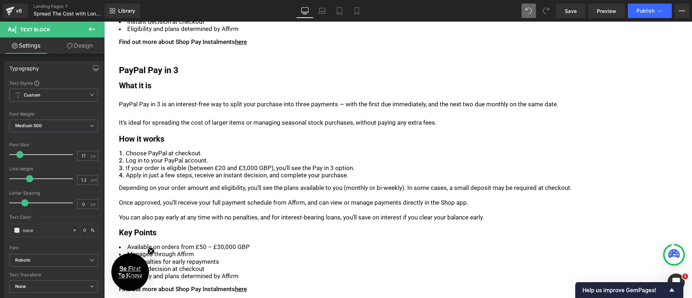
click at [159, 192] on span "Depending on your order amount and eligibility, you’ll see the plans available …" at bounding box center [345, 202] width 453 height 37
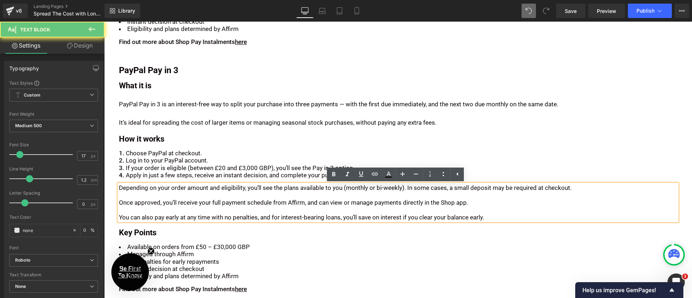
click at [159, 192] on span "Depending on your order amount and eligibility, you’ll see the plans available …" at bounding box center [345, 202] width 453 height 37
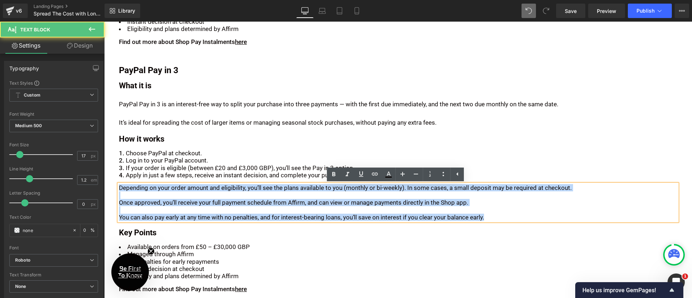
drag, startPoint x: 489, startPoint y: 220, endPoint x: 106, endPoint y: 182, distance: 385.2
click at [106, 182] on div "PayPal Pay in 3 Text Block What it is Text Block PayPal Pay in 3 is an interest…" at bounding box center [398, 177] width 588 height 247
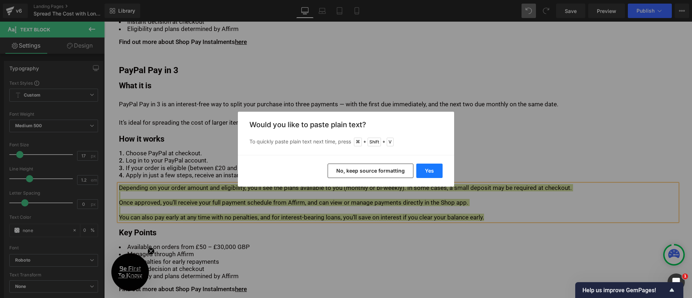
click at [431, 171] on button "Yes" at bounding box center [430, 171] width 26 height 14
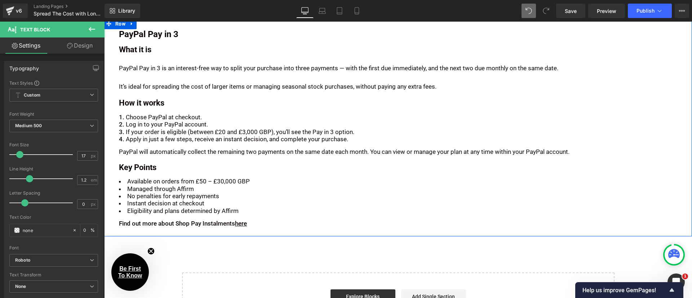
scroll to position [452, 0]
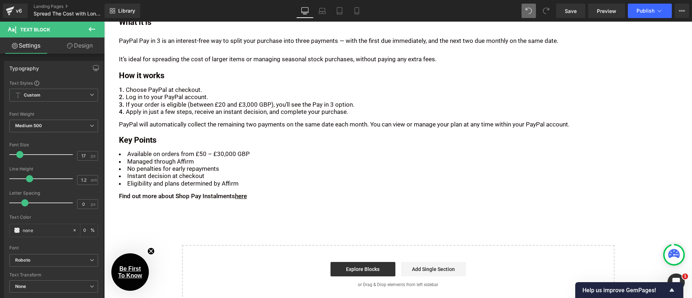
click at [157, 163] on span "Managed through Affirm" at bounding box center [160, 161] width 67 height 7
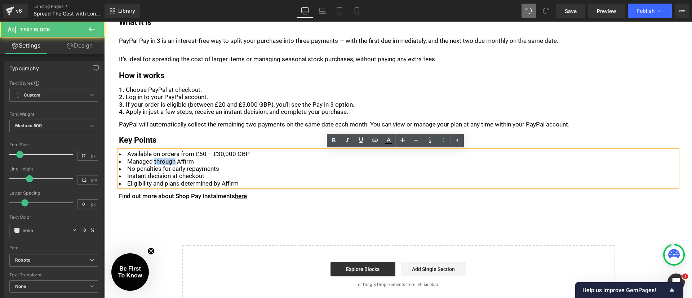
click at [157, 163] on span "Managed through Affirm" at bounding box center [160, 161] width 67 height 7
click at [216, 172] on li "No penalties for early repayments" at bounding box center [398, 168] width 559 height 7
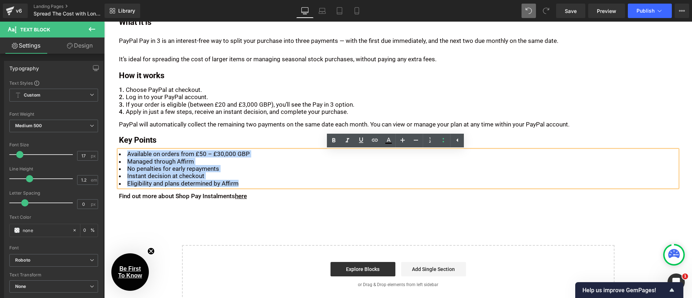
drag, startPoint x: 233, startPoint y: 186, endPoint x: 109, endPoint y: 149, distance: 129.3
click at [109, 149] on div "PayPal Pay in 3 Text Block What it is Text Block PayPal Pay in 3 is an interest…" at bounding box center [398, 100] width 588 height 218
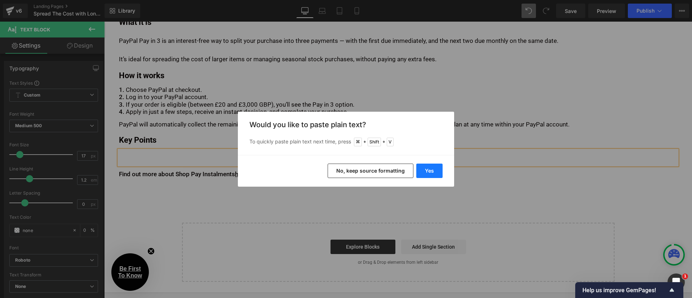
click at [428, 167] on button "Yes" at bounding box center [430, 171] width 26 height 14
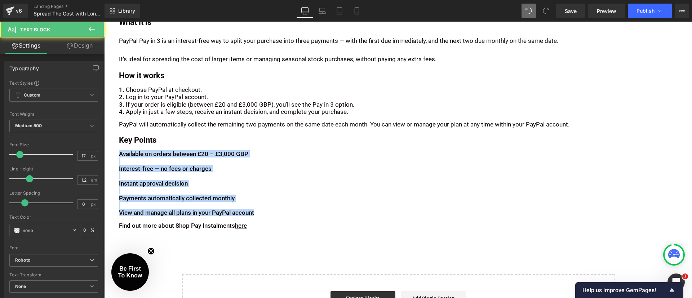
drag, startPoint x: 261, startPoint y: 213, endPoint x: 208, endPoint y: 156, distance: 77.6
click at [104, 132] on body "Skip to content Search Product type All All 3D Case Printing Accessories Appare…" at bounding box center [398, 118] width 588 height 1097
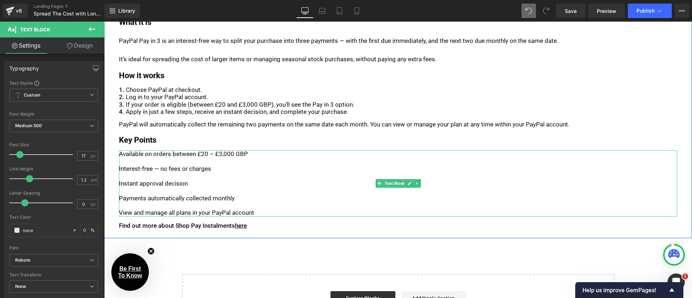
click at [171, 163] on div "Available on orders between £20 – £3,000 GBP Interest-free — no fees or charges…" at bounding box center [398, 183] width 559 height 66
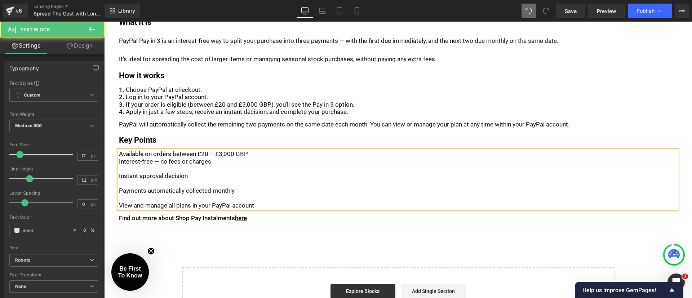
click at [172, 170] on div "Available on orders between £20 – £3,000 GBP Interest-free — no fees or charges…" at bounding box center [398, 179] width 559 height 59
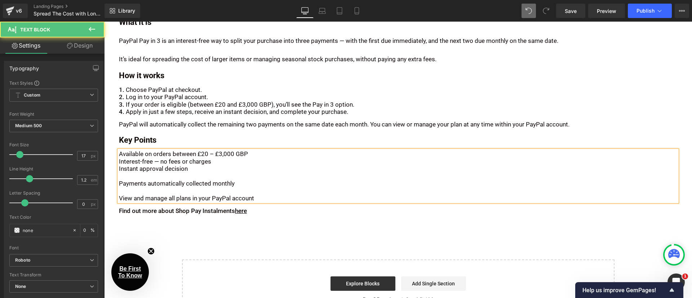
click at [173, 175] on div "Available on orders between £20 – £3,000 GBP Interest-free — no fees or charges…" at bounding box center [398, 176] width 559 height 52
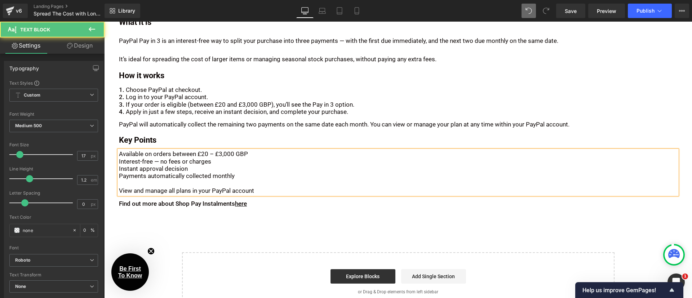
click at [174, 183] on div "Available on orders between £20 – £3,000 GBP Interest-free — no fees or charges…" at bounding box center [398, 172] width 559 height 44
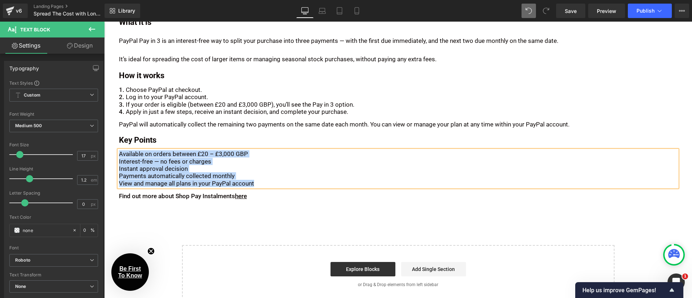
drag, startPoint x: 264, startPoint y: 186, endPoint x: 108, endPoint y: 147, distance: 161.1
click at [108, 147] on div "PayPal Pay in 3 Text Block What it is Text Block PayPal Pay in 3 is an interest…" at bounding box center [398, 100] width 588 height 218
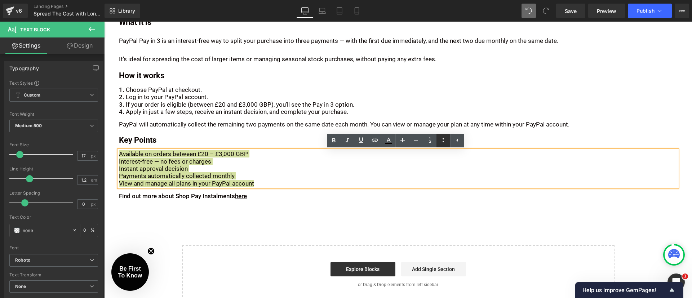
click at [445, 138] on icon at bounding box center [443, 140] width 9 height 9
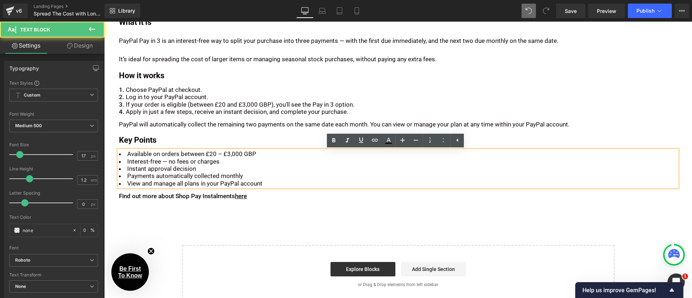
click at [327, 186] on li "View and manage all plans in your PayPal account" at bounding box center [398, 183] width 559 height 7
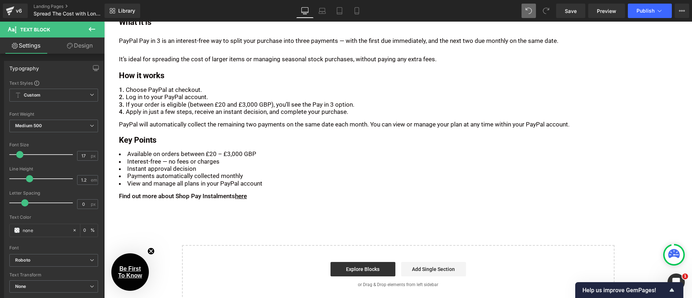
click at [197, 205] on div "PayPal Pay in 3 Text Block What it is Text Block PayPal Pay in 3 is an interest…" at bounding box center [398, 103] width 559 height 203
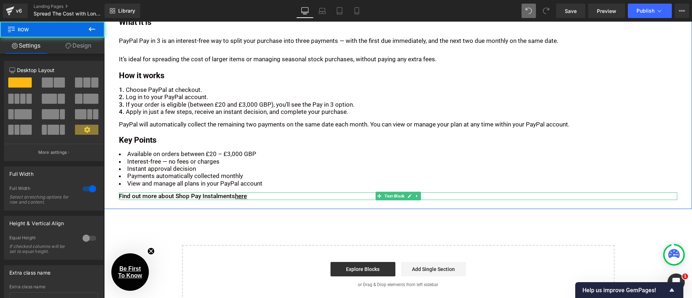
click at [183, 200] on div "Find out more about Shop Pay Instalments here" at bounding box center [398, 196] width 559 height 7
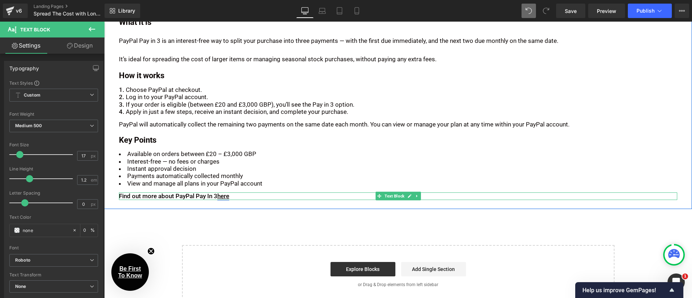
click at [225, 200] on u "here" at bounding box center [223, 196] width 12 height 7
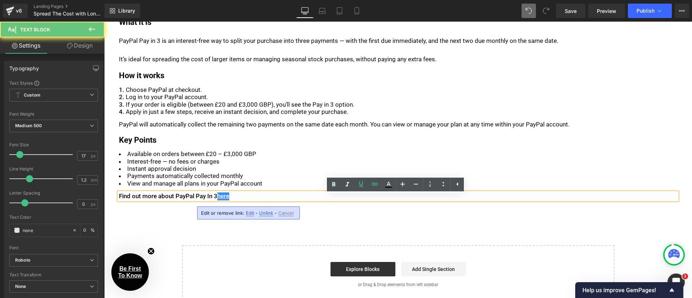
click at [225, 200] on u "here" at bounding box center [223, 196] width 12 height 7
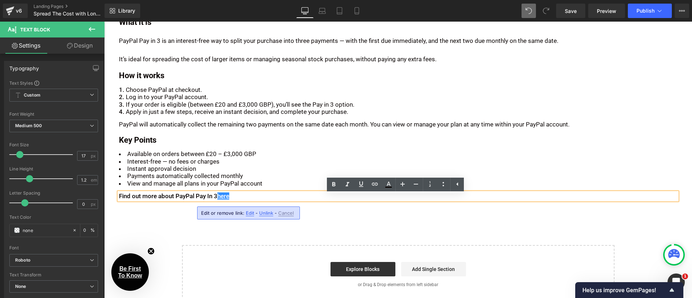
click at [248, 214] on span "Edit" at bounding box center [250, 213] width 8 height 6
click at [255, 216] on input "[URL][DOMAIN_NAME]" at bounding box center [242, 216] width 111 height 18
paste input "[URL][DOMAIN_NAME]"
type input "[URL][DOMAIN_NAME]"
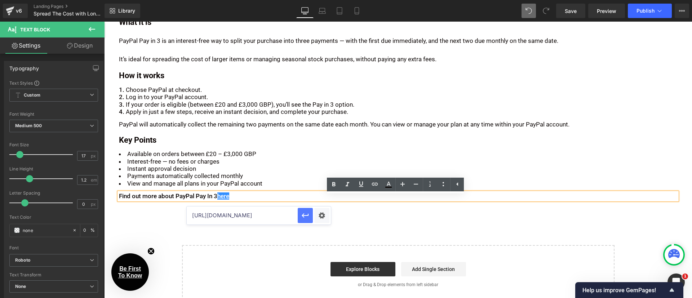
click at [309, 216] on icon "button" at bounding box center [305, 215] width 9 height 9
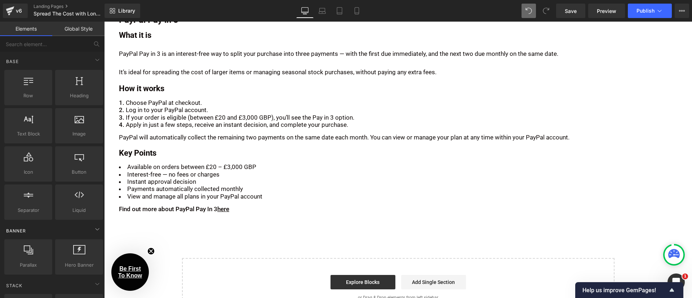
scroll to position [336, 0]
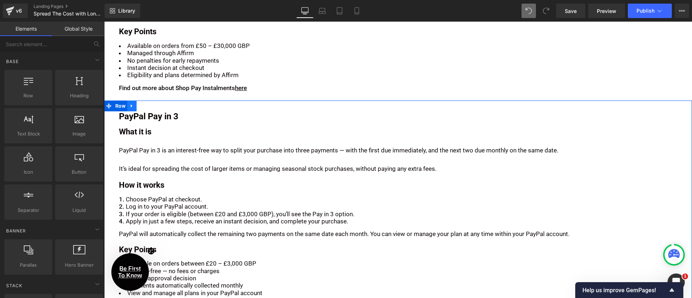
click at [132, 106] on icon at bounding box center [131, 106] width 5 height 5
click at [141, 108] on link at bounding box center [141, 106] width 9 height 11
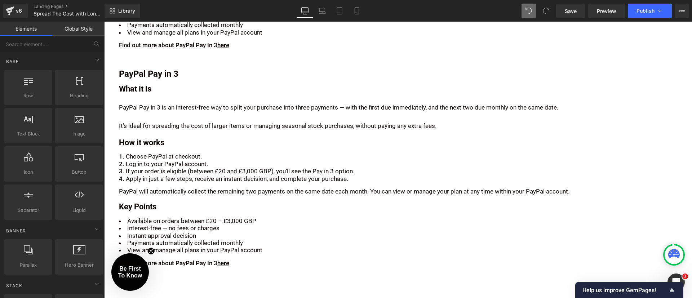
scroll to position [608, 0]
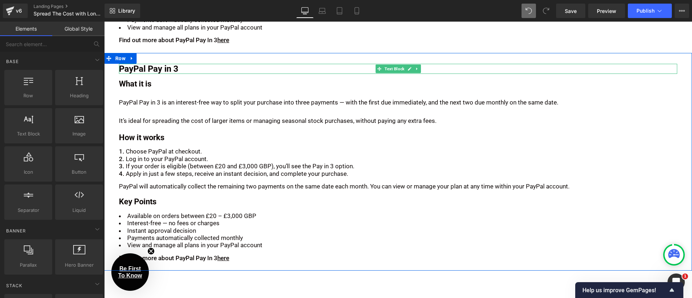
click at [149, 71] on strong "PayPal Pay in 3" at bounding box center [149, 69] width 60 height 10
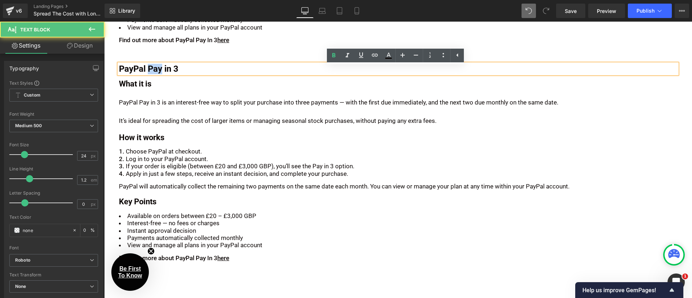
click at [149, 71] on strong "PayPal Pay in 3" at bounding box center [149, 69] width 60 height 10
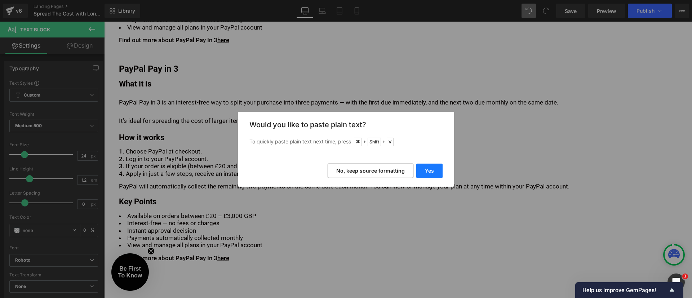
click at [424, 172] on button "Yes" at bounding box center [430, 171] width 26 height 14
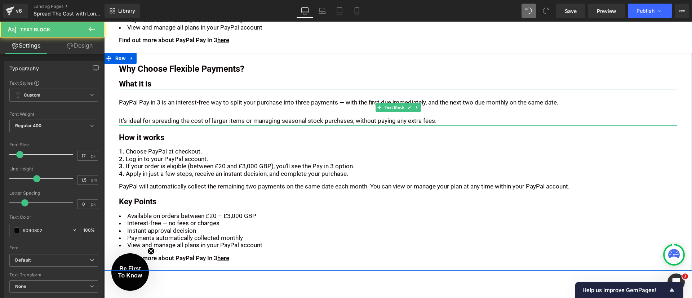
click at [174, 112] on div "PayPal Pay in 3 is an interest-free way to split your purchase into three payme…" at bounding box center [398, 107] width 559 height 37
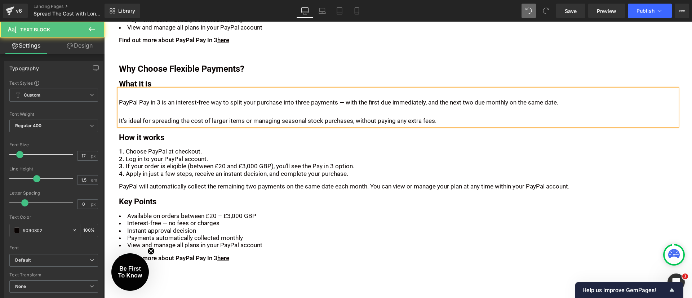
click at [174, 112] on div "PayPal Pay in 3 is an interest-free way to split your purchase into three payme…" at bounding box center [398, 107] width 559 height 37
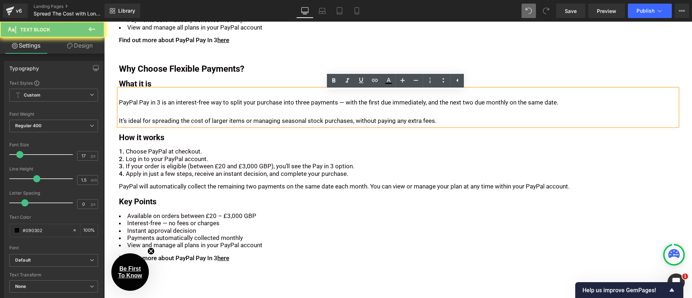
click at [300, 118] on div "PayPal Pay in 3 is an interest-free way to split your purchase into three payme…" at bounding box center [398, 107] width 559 height 37
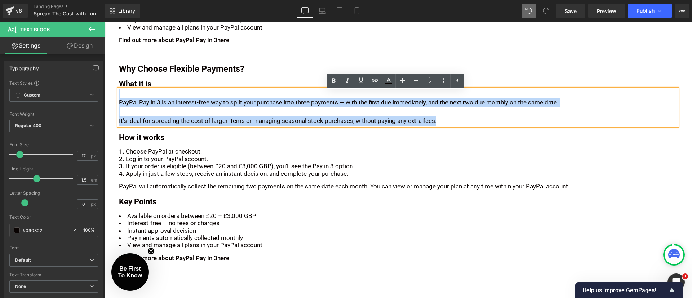
drag, startPoint x: 445, startPoint y: 123, endPoint x: 106, endPoint y: 98, distance: 340.0
click at [106, 98] on div "Why Choose Flexible Payments? Text Block What it is Text Block PayPal Pay in 3 …" at bounding box center [398, 162] width 588 height 218
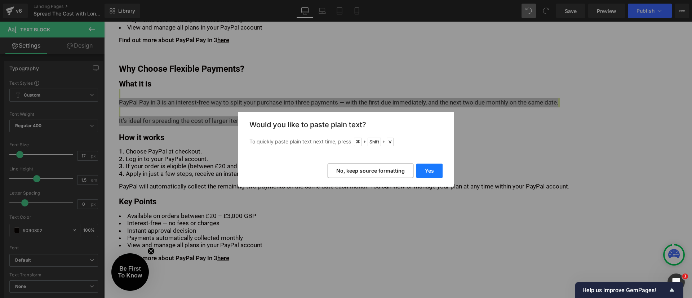
click at [429, 168] on button "Yes" at bounding box center [430, 171] width 26 height 14
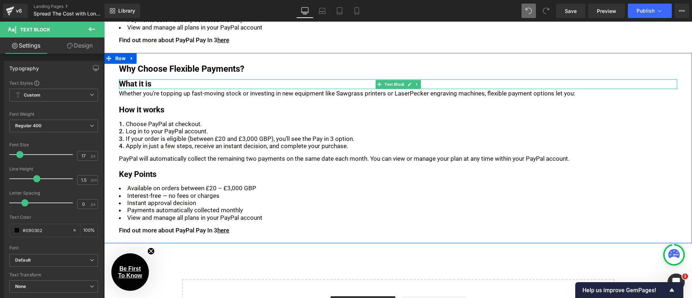
click at [137, 88] on strong "What it is" at bounding box center [135, 83] width 32 height 9
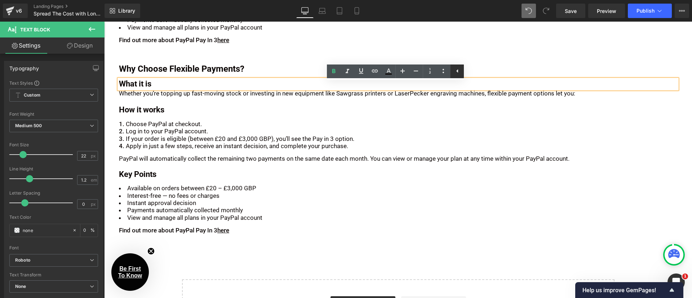
drag, startPoint x: 460, startPoint y: 70, endPoint x: 355, endPoint y: 49, distance: 107.1
click at [460, 70] on icon at bounding box center [457, 71] width 9 height 9
click at [215, 120] on div "Why Choose Flexible Payments? Text Block What it is Text Block Whether you’re t…" at bounding box center [398, 152] width 559 height 176
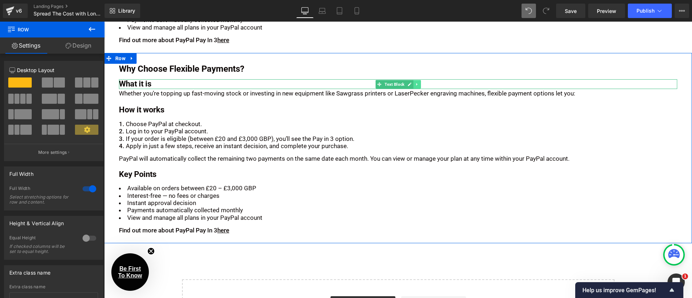
click at [415, 87] on icon at bounding box center [417, 84] width 4 height 4
click at [419, 86] on icon at bounding box center [421, 84] width 4 height 4
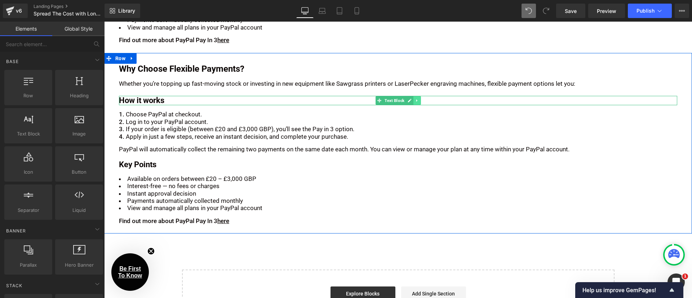
click at [417, 105] on link at bounding box center [418, 100] width 8 height 9
click at [419, 103] on icon at bounding box center [421, 101] width 4 height 4
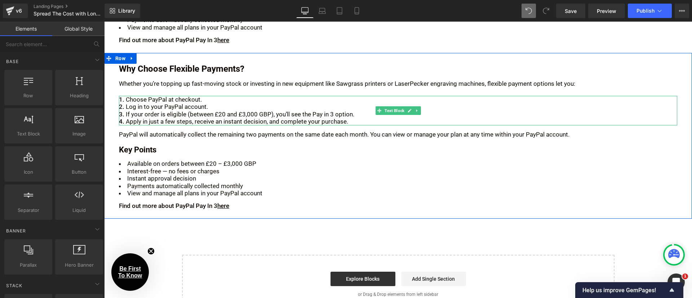
click at [251, 110] on li "Log in to your PayPal account." at bounding box center [398, 106] width 559 height 7
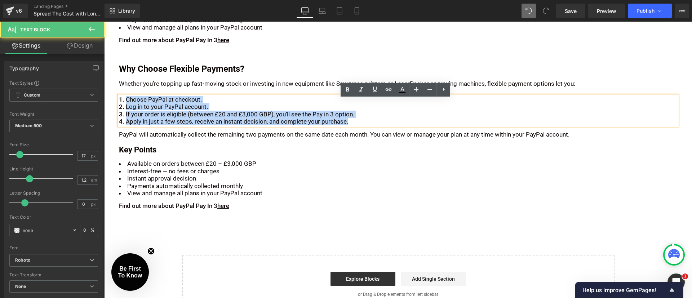
drag, startPoint x: 249, startPoint y: 116, endPoint x: 101, endPoint y: 102, distance: 148.9
click at [104, 102] on body "Skip to content Search Product type All All 3D Case Printing Accessories Appare…" at bounding box center [398, 30] width 588 height 1233
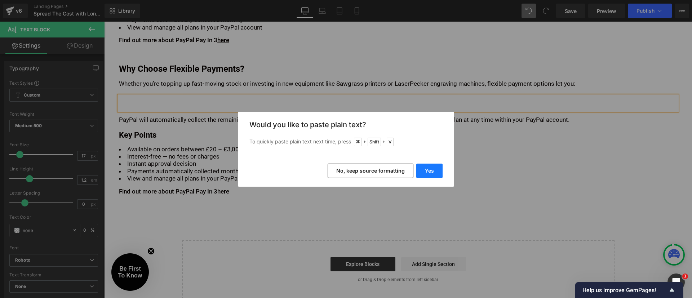
click at [426, 172] on button "Yes" at bounding box center [430, 171] width 26 height 14
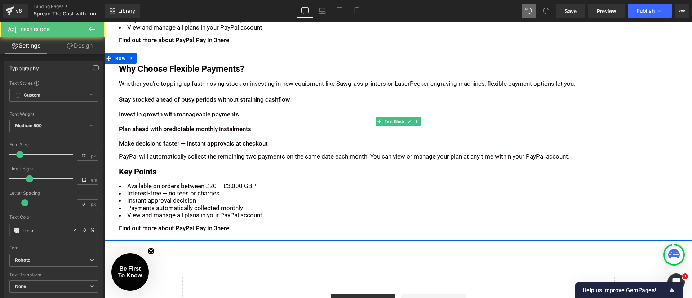
click at [204, 111] on div "Stay stocked ahead of busy periods without straining cashflow Invest in growth …" at bounding box center [398, 122] width 559 height 52
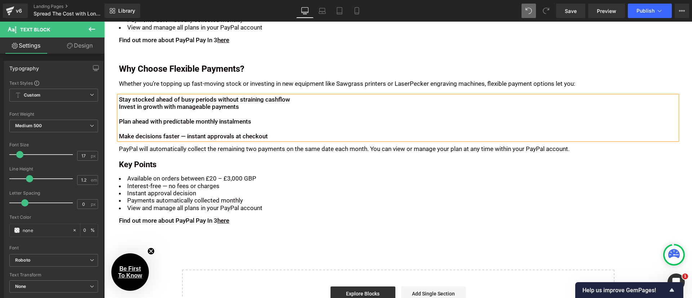
click at [201, 120] on div "Stay stocked ahead of busy periods without straining cashflow Invest in growth …" at bounding box center [398, 118] width 559 height 44
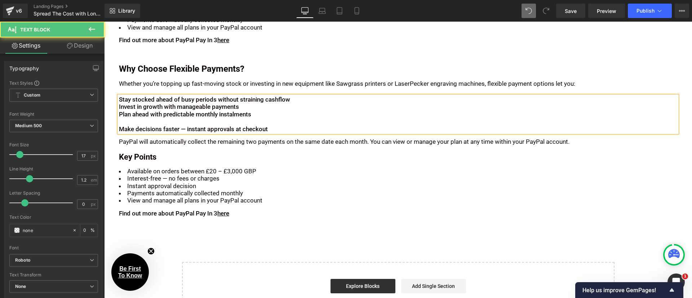
click at [202, 128] on div "Stay stocked ahead of busy periods without straining cashflow Invest in growth …" at bounding box center [398, 114] width 559 height 37
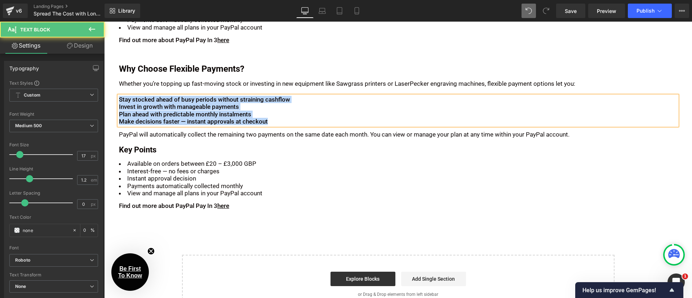
drag, startPoint x: 268, startPoint y: 123, endPoint x: 50, endPoint y: 98, distance: 219.3
click at [104, 98] on body "Skip to content Search Product type All All 3D Case Printing Accessories Appare…" at bounding box center [398, 30] width 588 height 1233
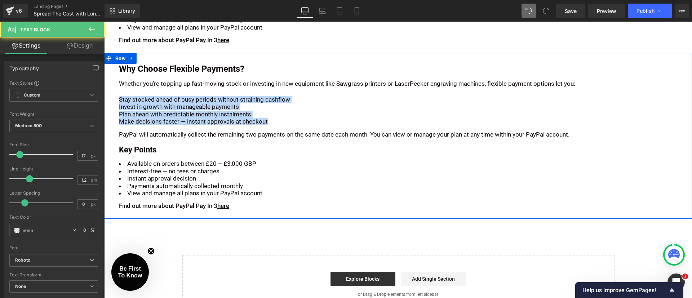
drag, startPoint x: 276, startPoint y: 123, endPoint x: 106, endPoint y: 96, distance: 171.3
click at [106, 96] on div "Why Choose Flexible Payments? Text Block Whether you’re topping up fast-moving …" at bounding box center [398, 136] width 588 height 166
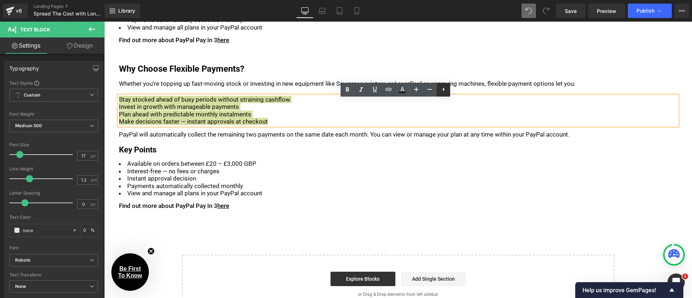
click at [440, 88] on icon at bounding box center [444, 89] width 9 height 9
click at [443, 88] on icon at bounding box center [443, 89] width 9 height 9
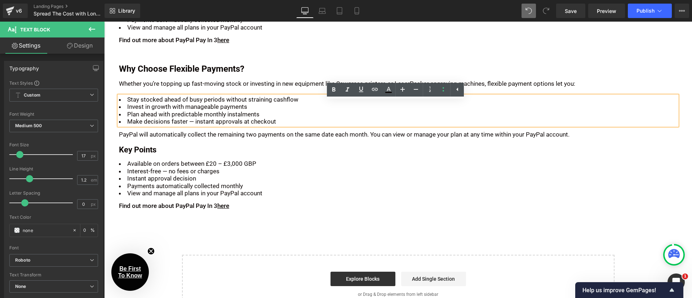
click at [302, 118] on li "Plan ahead with predictable monthly instalments" at bounding box center [398, 114] width 559 height 7
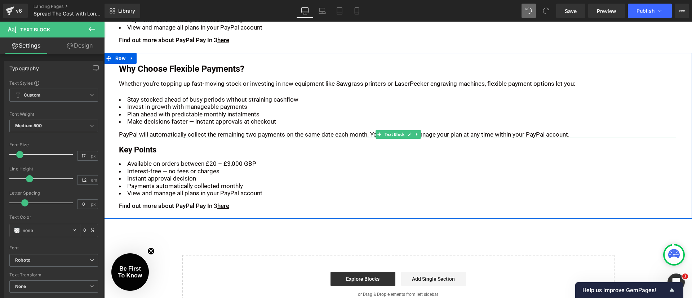
click at [174, 138] on span "PayPal will automatically collect the remaining two payments on the same date e…" at bounding box center [344, 134] width 451 height 7
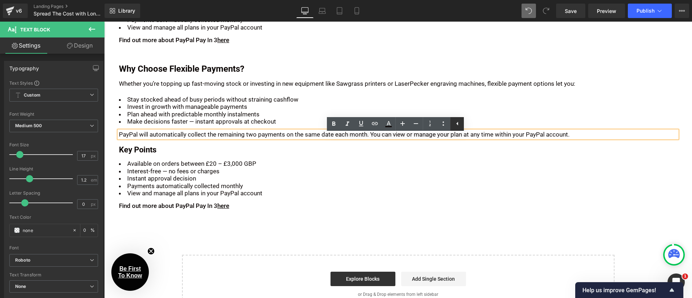
drag, startPoint x: 458, startPoint y: 125, endPoint x: 353, endPoint y: 105, distance: 106.2
click at [458, 125] on icon at bounding box center [458, 124] width 2 height 4
click at [444, 173] on ul "Available on orders between £20 – £3,000 GBP Interest-free — no fees or charges…" at bounding box center [398, 178] width 559 height 37
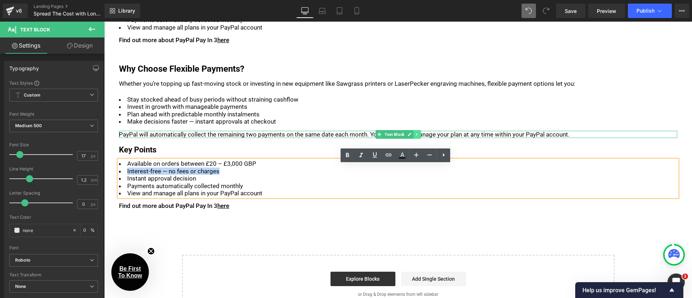
click at [415, 137] on icon at bounding box center [417, 134] width 4 height 4
click at [419, 136] on icon at bounding box center [421, 134] width 4 height 4
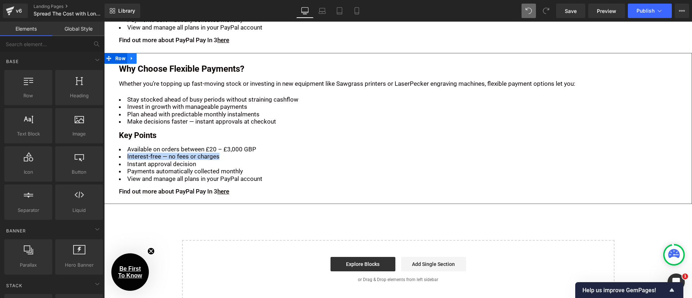
click at [131, 61] on icon at bounding box center [131, 58] width 5 height 5
click at [141, 64] on link at bounding box center [141, 58] width 9 height 11
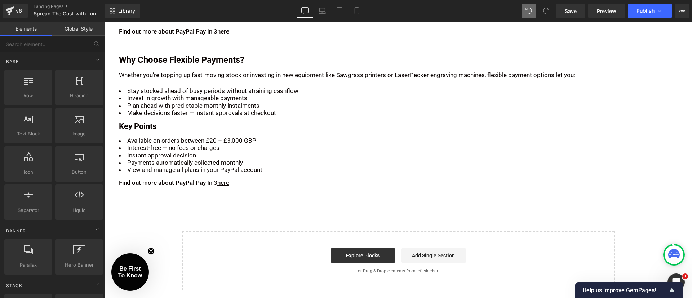
scroll to position [768, 0]
click at [175, 65] on strong "Why Choose Flexible Payments?" at bounding box center [182, 59] width 126 height 10
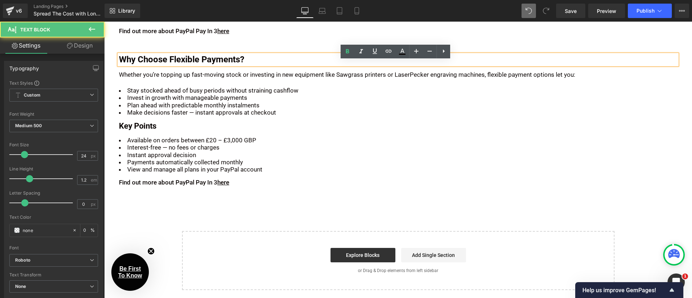
click at [175, 65] on strong "Why Choose Flexible Payments?" at bounding box center [182, 59] width 126 height 10
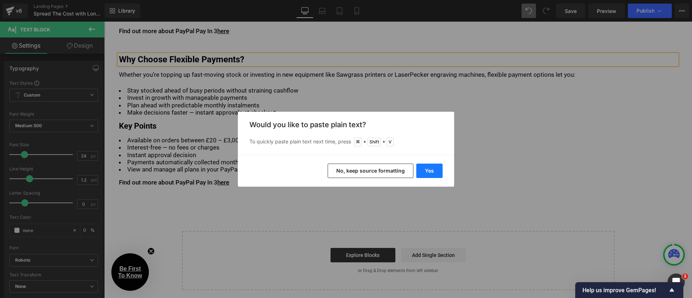
click at [432, 171] on button "Yes" at bounding box center [430, 171] width 26 height 14
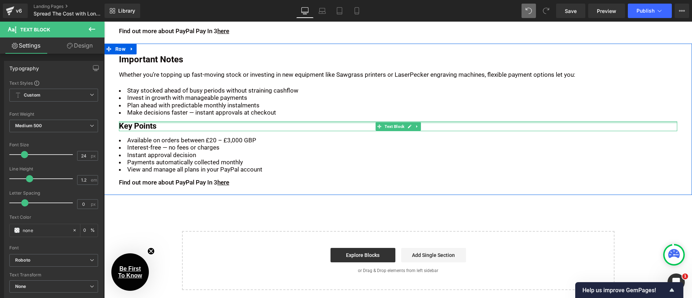
click at [173, 123] on div at bounding box center [398, 123] width 559 height 2
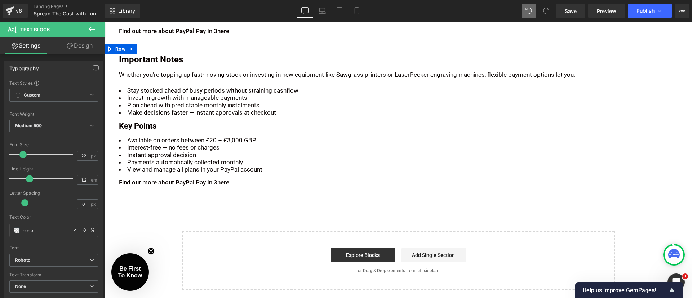
click at [181, 101] on span "Invest in growth with manageable payments" at bounding box center [187, 97] width 120 height 7
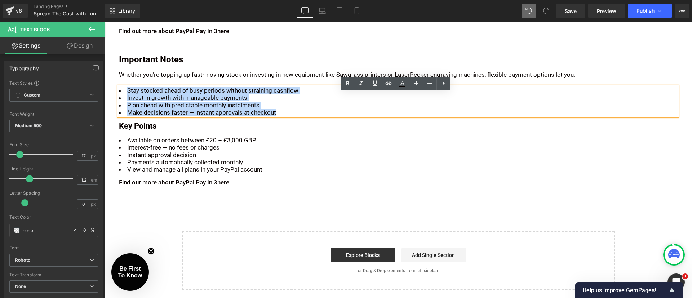
drag, startPoint x: 209, startPoint y: 113, endPoint x: 107, endPoint y: 96, distance: 103.1
click at [107, 96] on div "Important Notes Text Block Whether you’re topping up fast-moving stock or inves…" at bounding box center [398, 119] width 588 height 151
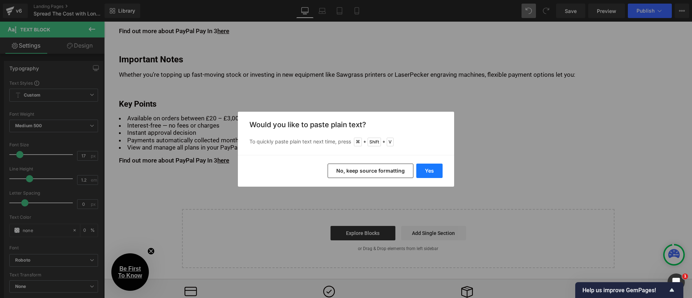
click at [427, 172] on button "Yes" at bounding box center [430, 171] width 26 height 14
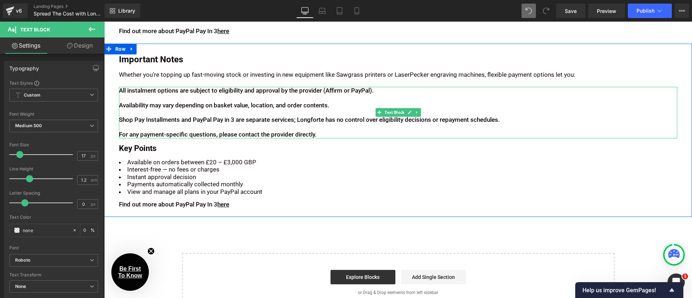
click at [224, 102] on div "All instalment options are subject to eligibility and approval by the provider …" at bounding box center [398, 113] width 559 height 52
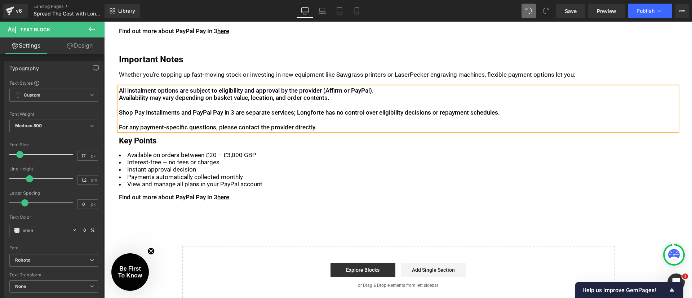
click at [220, 113] on div "All instalment options are subject to eligibility and approval by the provider …" at bounding box center [398, 109] width 559 height 44
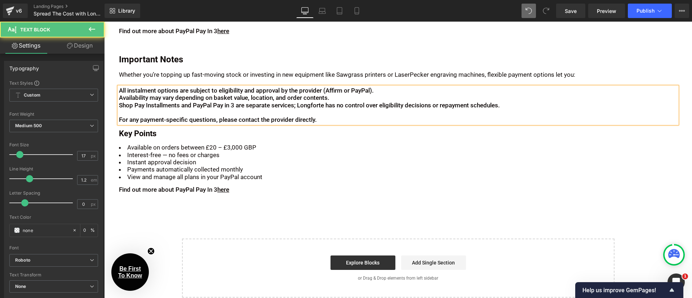
click at [220, 115] on div "All instalment options are subject to eligibility and approval by the provider …" at bounding box center [398, 105] width 559 height 37
click at [264, 120] on div "All instalment options are subject to eligibility and approval by the provider …" at bounding box center [398, 105] width 559 height 37
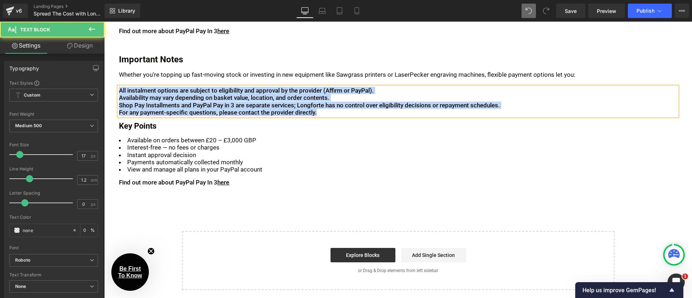
drag, startPoint x: 316, startPoint y: 119, endPoint x: 106, endPoint y: 88, distance: 212.6
click at [106, 88] on div "Important Notes Text Block Whether you’re topping up fast-moving stock or inves…" at bounding box center [398, 119] width 588 height 151
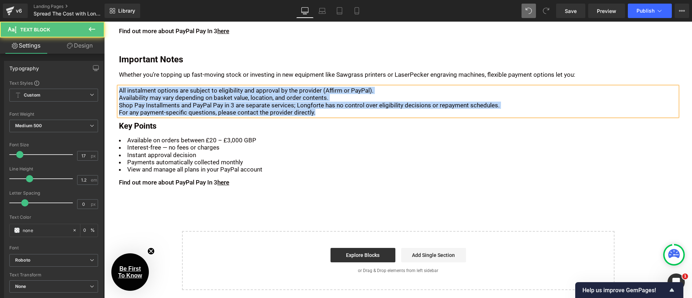
drag, startPoint x: 332, startPoint y: 119, endPoint x: 104, endPoint y: 98, distance: 228.9
click at [104, 98] on div "Important Notes Text Block Whether you’re topping up fast-moving stock or inves…" at bounding box center [398, 119] width 588 height 151
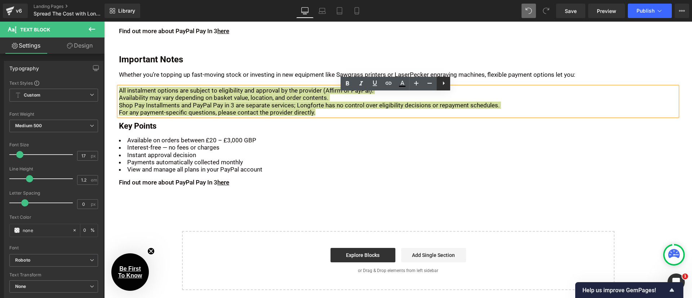
click at [443, 84] on icon at bounding box center [444, 84] width 2 height 4
click at [443, 84] on icon at bounding box center [443, 83] width 9 height 9
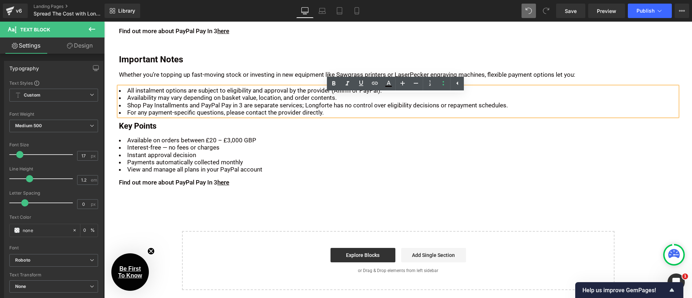
click at [229, 109] on span "Shop Pay Installments and PayPal Pay in 3 are separate services; Longforte has …" at bounding box center [317, 105] width 381 height 7
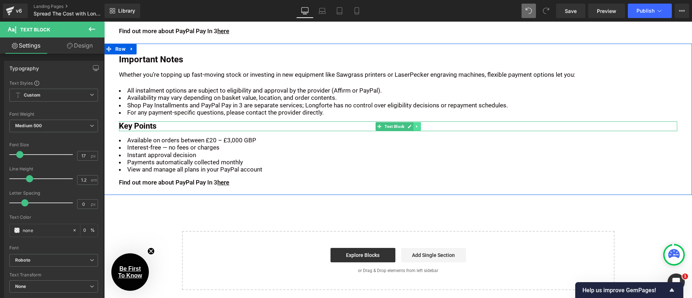
click at [415, 129] on icon at bounding box center [417, 126] width 4 height 4
click at [417, 131] on link at bounding box center [421, 126] width 8 height 9
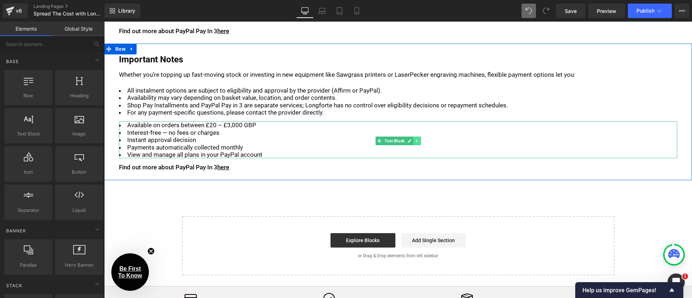
click at [415, 143] on icon at bounding box center [417, 141] width 4 height 4
click at [421, 145] on link at bounding box center [421, 141] width 8 height 9
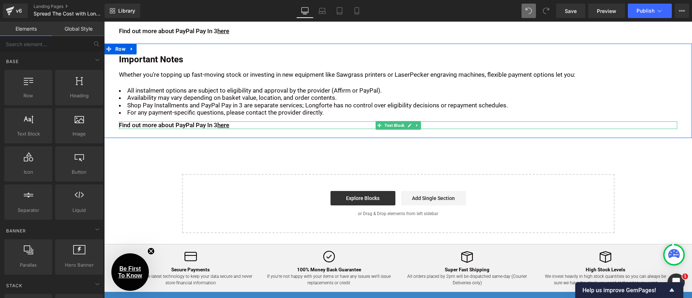
click at [134, 129] on div "Find out more about PayPal Pay In 3 here" at bounding box center [398, 125] width 559 height 7
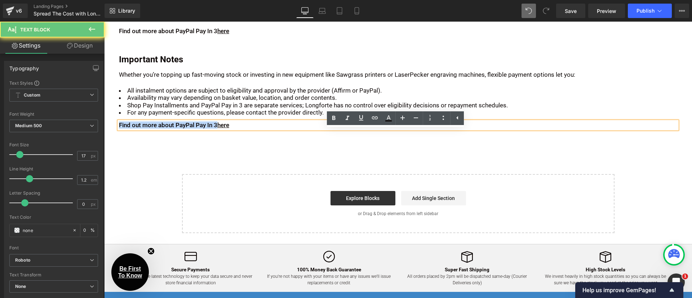
click at [134, 129] on div "Find out more about PayPal Pay In 3 here" at bounding box center [398, 125] width 559 height 7
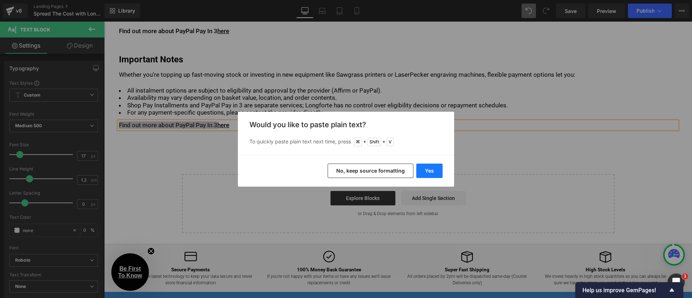
click at [431, 168] on button "Yes" at bounding box center [430, 171] width 26 height 14
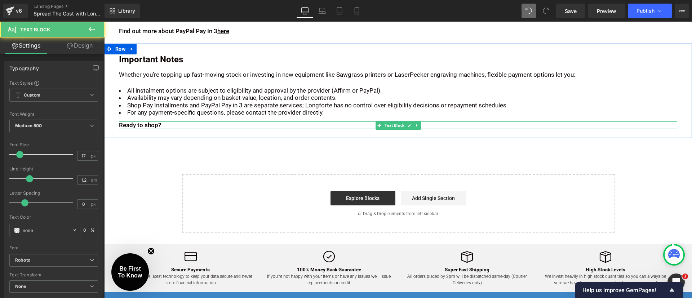
click at [139, 129] on div "Ready to shop?" at bounding box center [398, 125] width 559 height 7
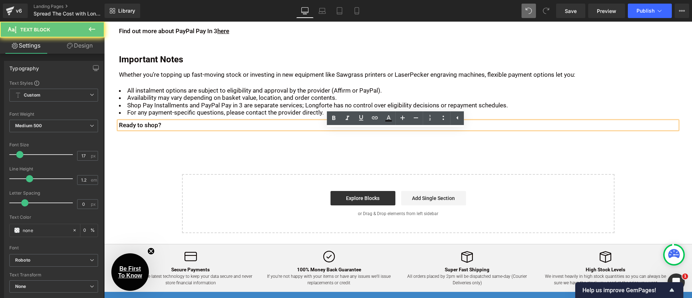
click at [139, 129] on div "Ready to shop?" at bounding box center [398, 125] width 559 height 7
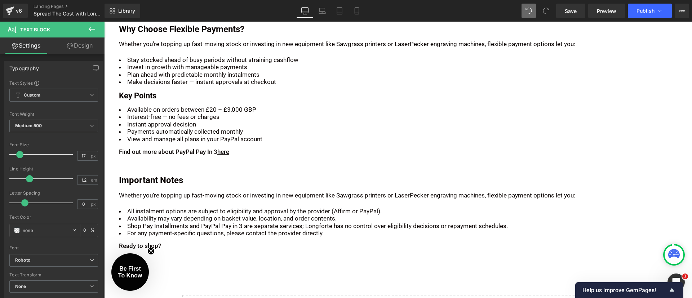
scroll to position [635, 0]
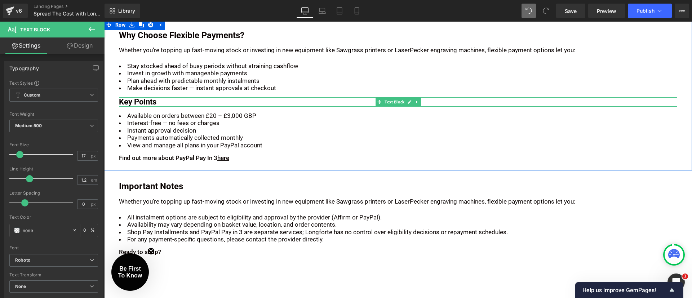
click at [142, 106] on strong "Key Points" at bounding box center [138, 101] width 38 height 9
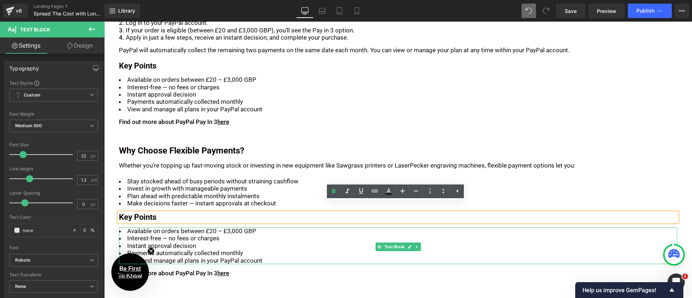
scroll to position [503, 0]
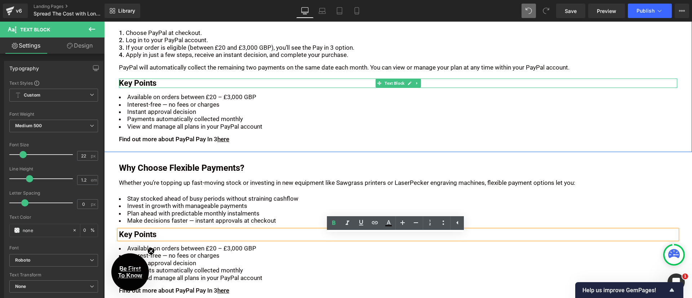
click at [141, 85] on strong "Key Points" at bounding box center [138, 83] width 38 height 9
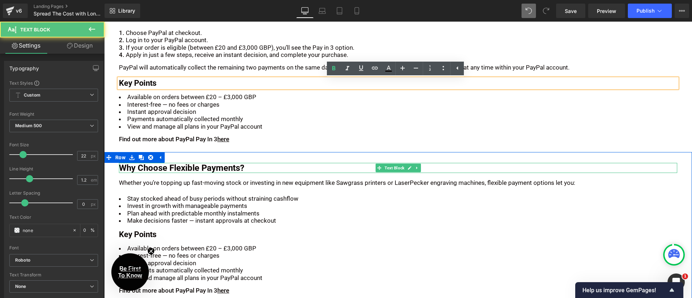
click at [148, 170] on strong "Why Choose Flexible Payments?" at bounding box center [182, 168] width 126 height 10
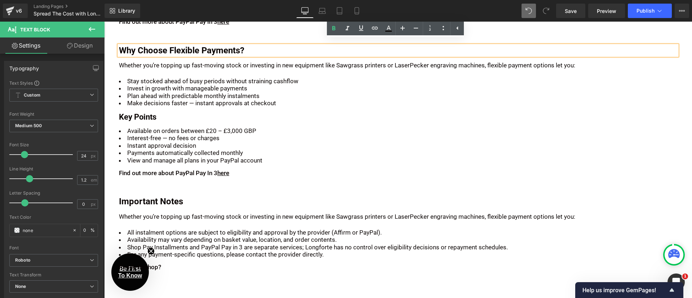
scroll to position [705, 0]
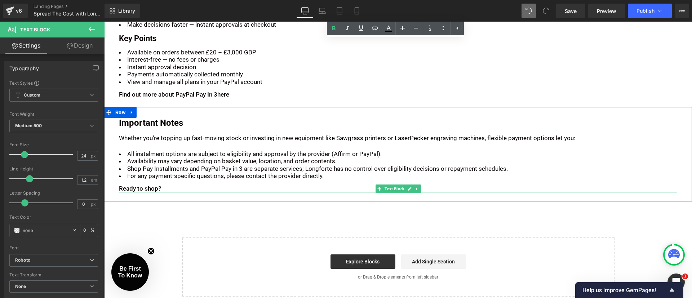
click at [146, 192] on div "Ready to shop?" at bounding box center [398, 188] width 559 height 7
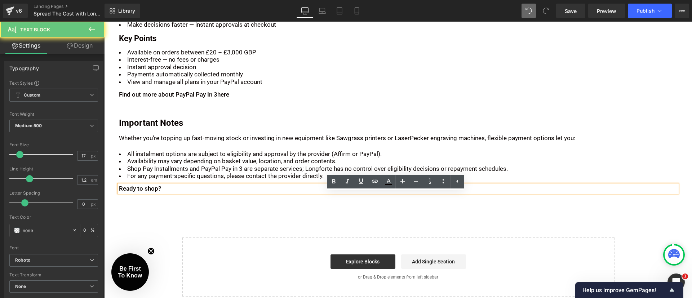
click at [146, 192] on div "Ready to shop?" at bounding box center [398, 188] width 559 height 7
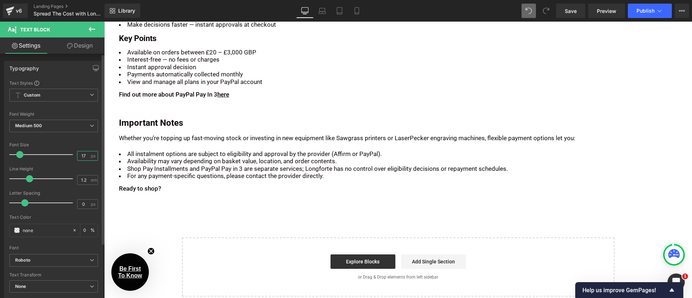
click at [82, 159] on input "17" at bounding box center [84, 155] width 13 height 9
type input "22"
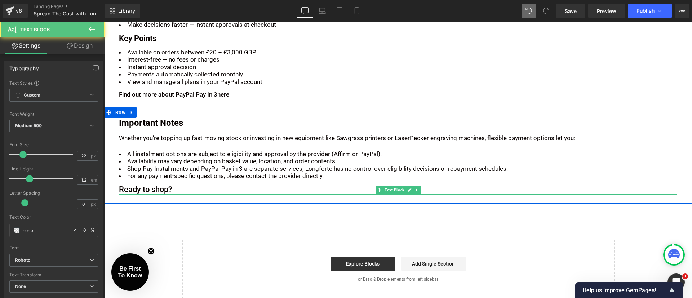
click at [159, 194] on div "Ready to shop?" at bounding box center [398, 189] width 559 height 9
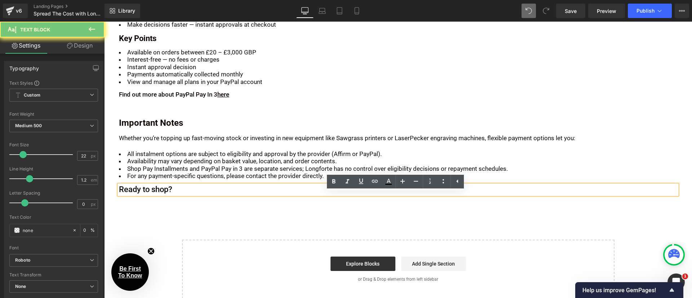
click at [159, 194] on div "Ready to shop?" at bounding box center [398, 189] width 559 height 9
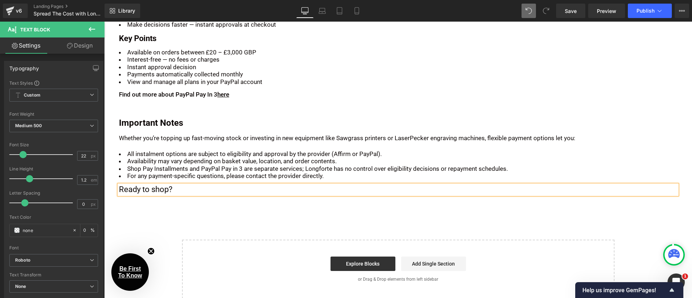
click at [159, 194] on span "Ready to shop?" at bounding box center [145, 189] width 53 height 9
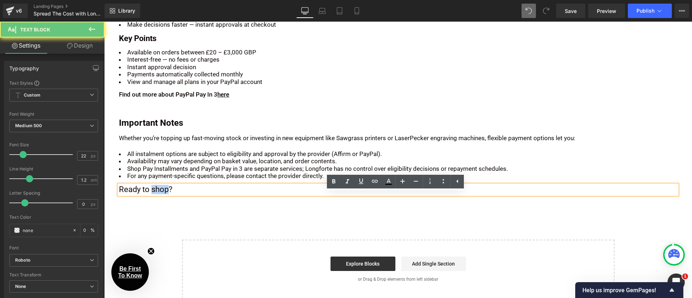
click at [159, 194] on span "Ready to shop?" at bounding box center [145, 189] width 53 height 9
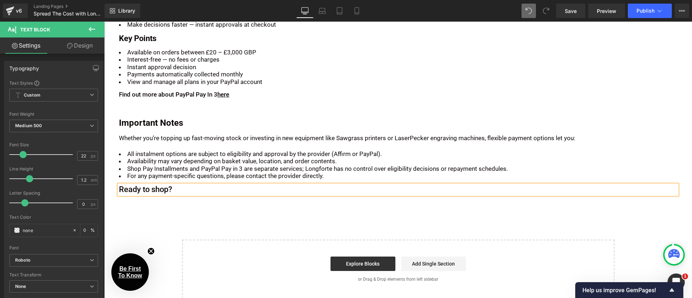
click at [178, 194] on div "Ready to shop?" at bounding box center [398, 189] width 559 height 9
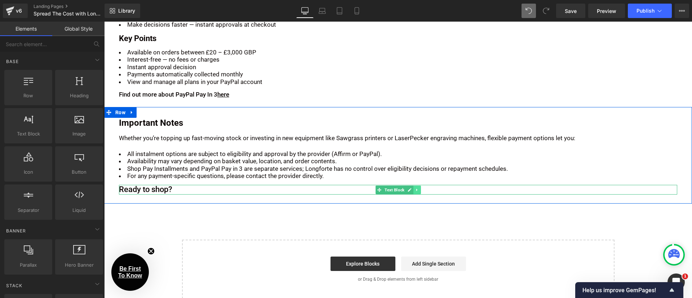
click at [415, 192] on icon at bounding box center [417, 190] width 4 height 4
click at [412, 192] on icon at bounding box center [414, 190] width 4 height 4
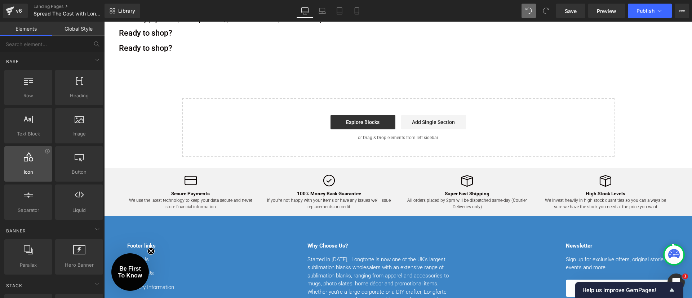
scroll to position [862, 0]
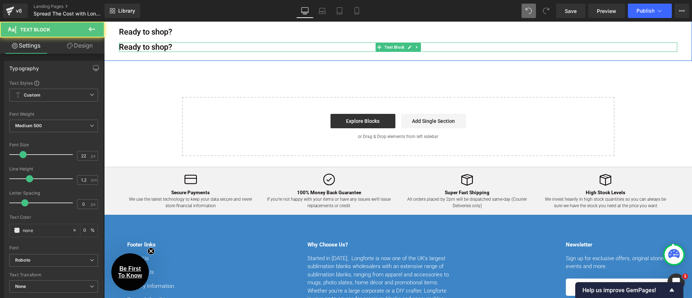
click at [158, 52] on div "Ready to shop?" at bounding box center [398, 47] width 559 height 9
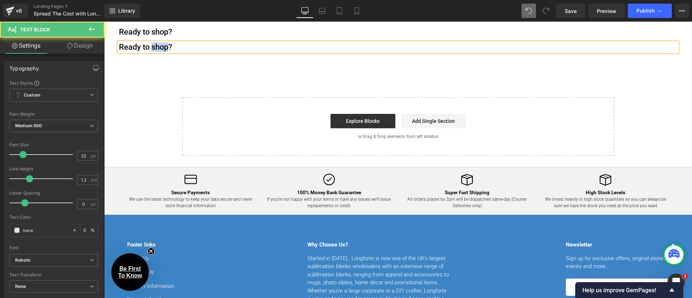
click at [158, 52] on div "Ready to shop?" at bounding box center [398, 47] width 559 height 9
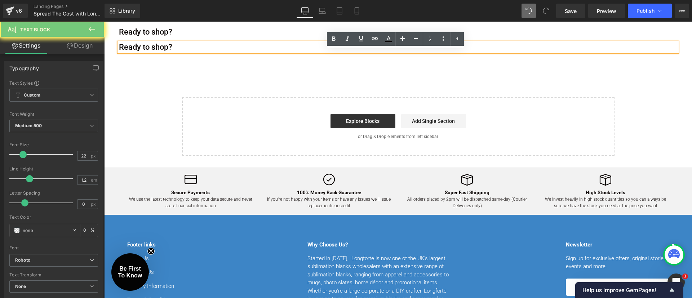
click at [158, 52] on div "Ready to shop?" at bounding box center [398, 47] width 559 height 9
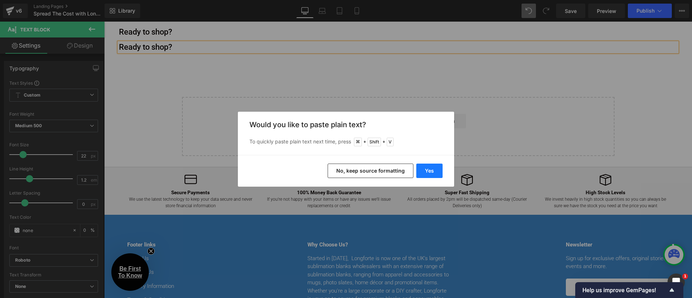
click at [424, 167] on button "Yes" at bounding box center [430, 171] width 26 height 14
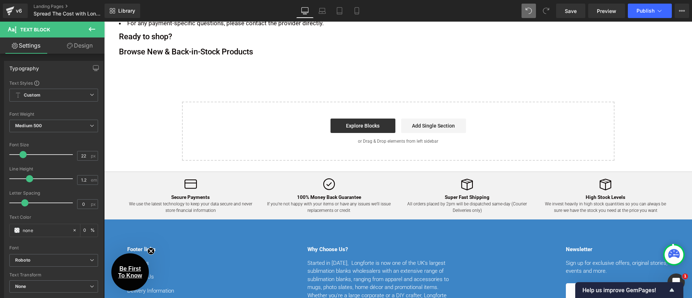
scroll to position [735, 0]
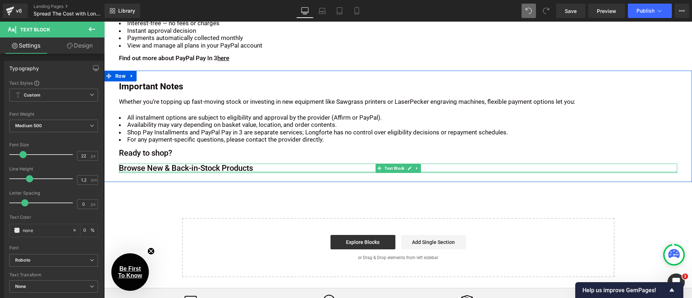
click at [151, 173] on div at bounding box center [398, 172] width 559 height 2
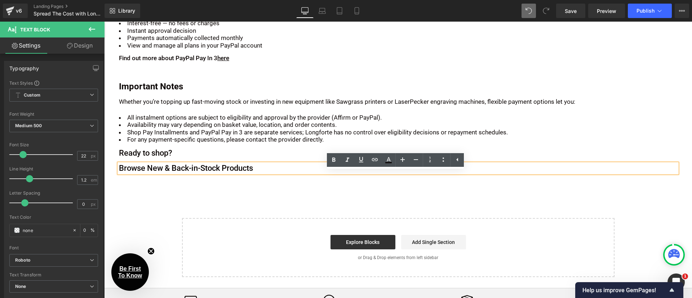
click at [151, 173] on div "Browse New & Back-in-Stock Products" at bounding box center [398, 168] width 559 height 9
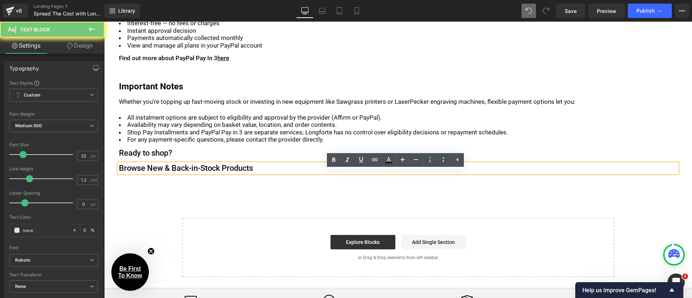
click at [151, 173] on div "Browse New & Back-in-Stock Products" at bounding box center [398, 168] width 559 height 9
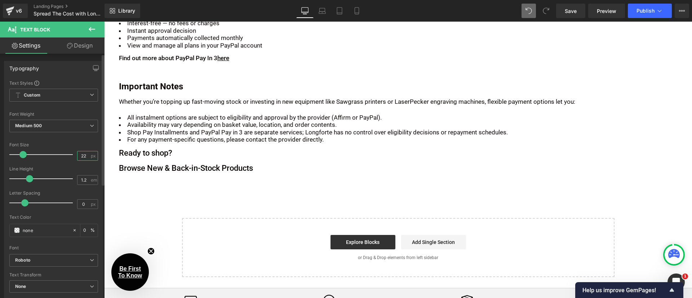
click at [79, 158] on input "22" at bounding box center [84, 155] width 13 height 9
type input "17"
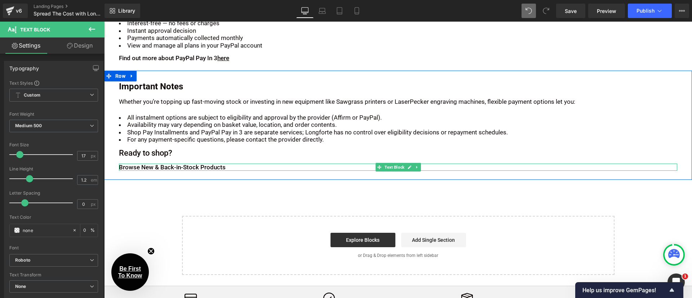
click at [149, 171] on div "Browse New & Back-in-Stock Products" at bounding box center [398, 167] width 559 height 7
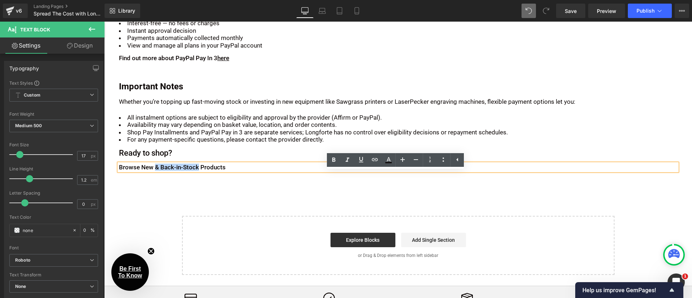
drag, startPoint x: 153, startPoint y: 175, endPoint x: 195, endPoint y: 177, distance: 42.2
click at [195, 171] on div "Browse New & Back-in-Stock Products" at bounding box center [398, 167] width 559 height 7
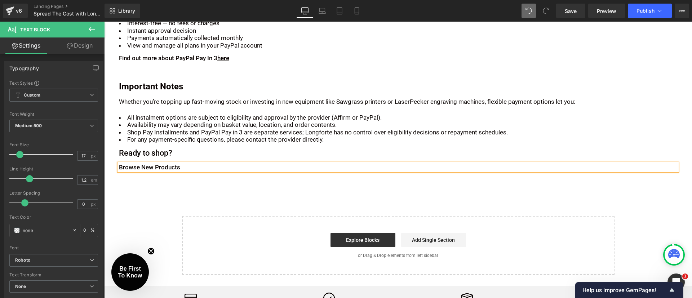
click at [203, 171] on div "Browse New Products" at bounding box center [398, 167] width 559 height 7
click at [186, 171] on div "Browse New Products Here" at bounding box center [398, 167] width 559 height 7
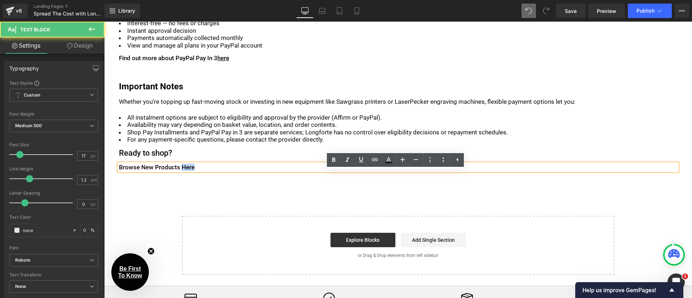
click at [186, 171] on div "Browse New Products Here" at bounding box center [398, 167] width 559 height 7
click at [362, 162] on icon at bounding box center [361, 159] width 9 height 9
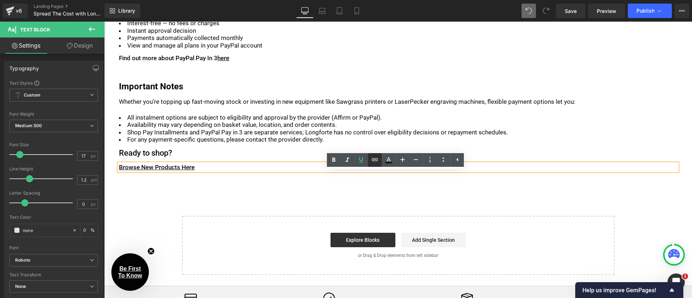
click at [374, 160] on icon at bounding box center [375, 159] width 9 height 9
click at [189, 196] on input "[URL][DOMAIN_NAME]" at bounding box center [173, 191] width 111 height 18
paste input "[URL][DOMAIN_NAME]"
type input "[URL][DOMAIN_NAME]"
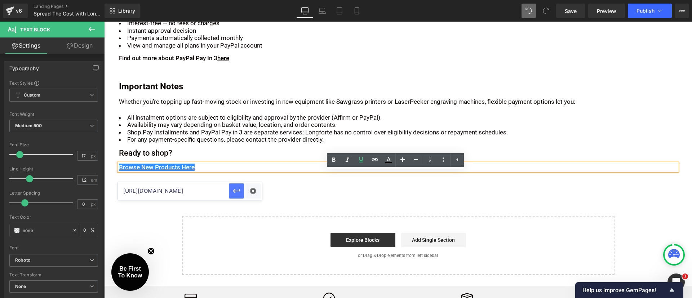
click at [234, 192] on icon "button" at bounding box center [236, 191] width 9 height 9
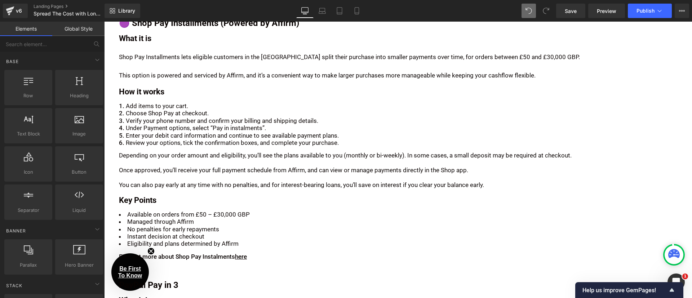
scroll to position [0, 0]
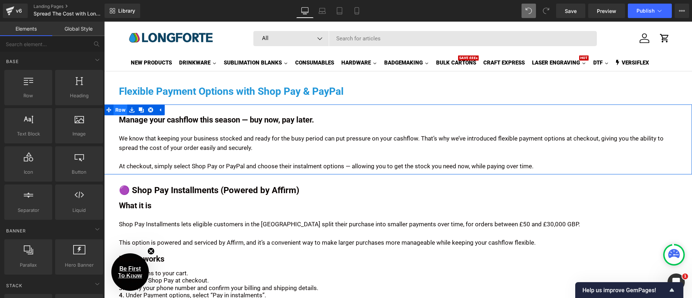
click at [120, 110] on span "Row" at bounding box center [121, 110] width 14 height 11
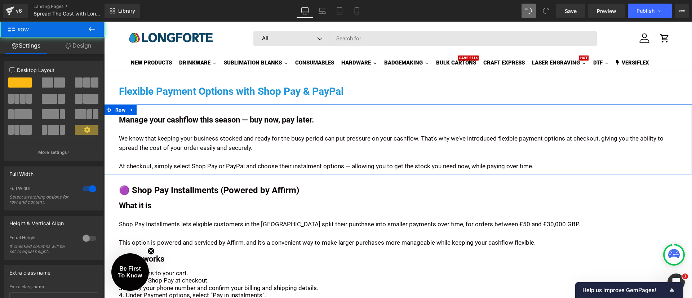
click at [75, 48] on link "Design" at bounding box center [78, 46] width 52 height 16
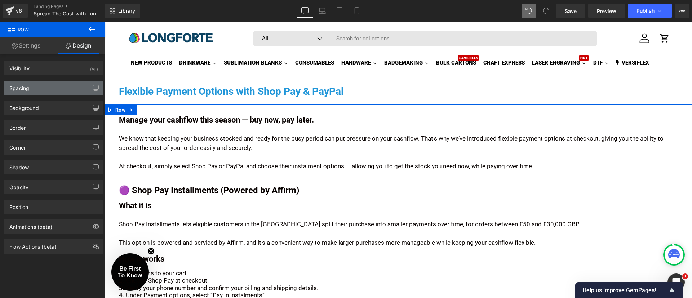
click at [39, 91] on div "Spacing" at bounding box center [53, 88] width 99 height 14
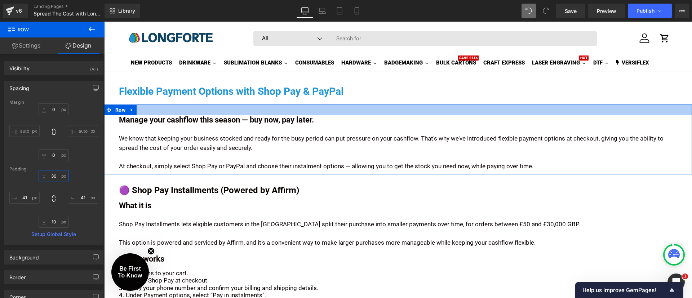
click at [52, 176] on input "30" at bounding box center [54, 176] width 30 height 12
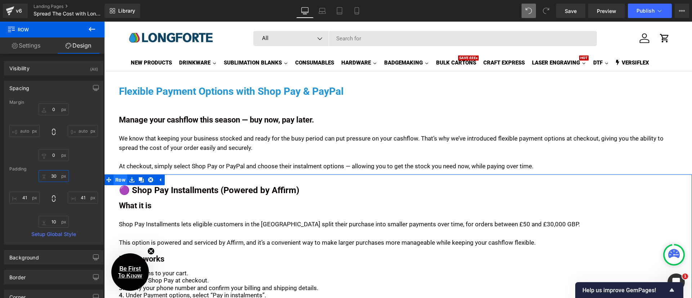
click at [115, 181] on span "Row" at bounding box center [121, 180] width 14 height 11
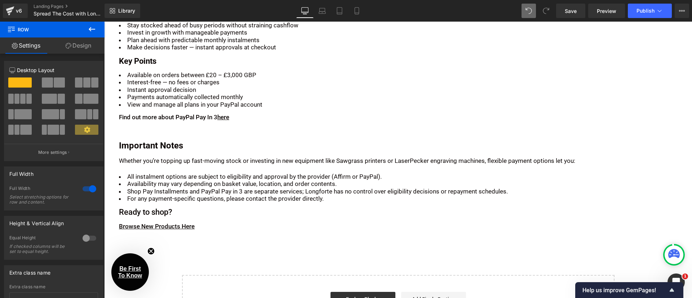
scroll to position [675, 0]
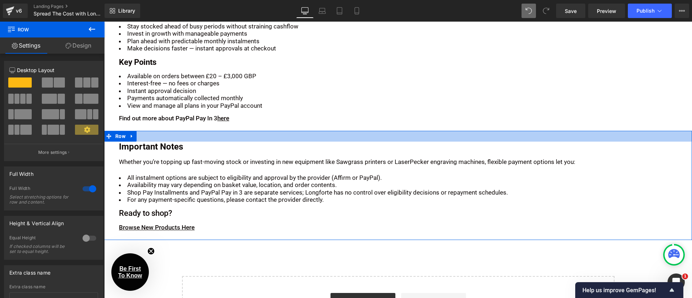
click at [158, 141] on div at bounding box center [398, 136] width 588 height 11
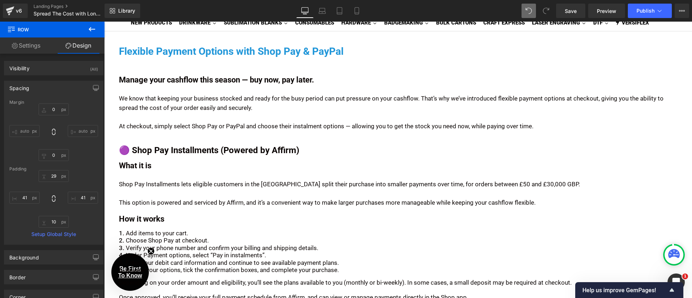
scroll to position [0, 0]
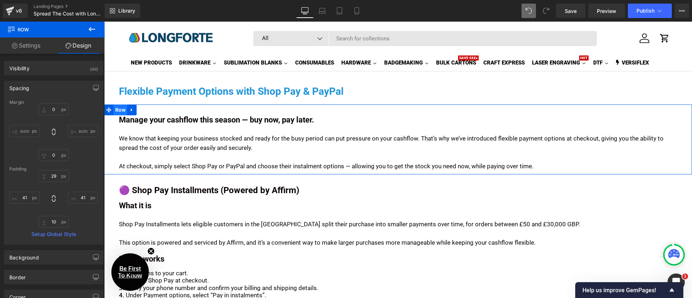
click at [120, 109] on span "Row" at bounding box center [121, 110] width 14 height 11
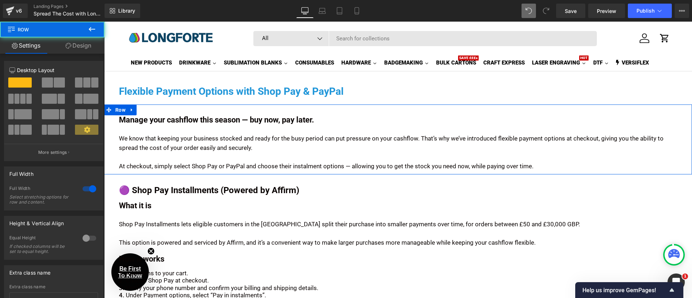
click at [74, 46] on link "Design" at bounding box center [78, 46] width 52 height 16
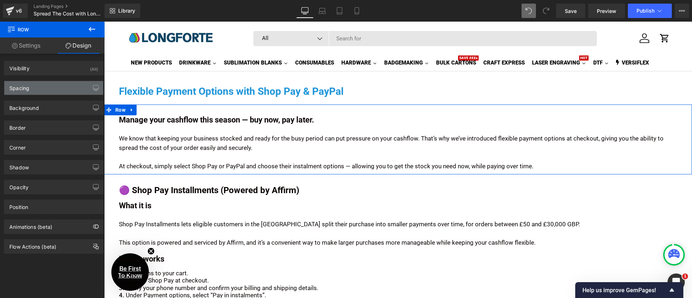
click at [44, 92] on div "Spacing" at bounding box center [53, 88] width 99 height 14
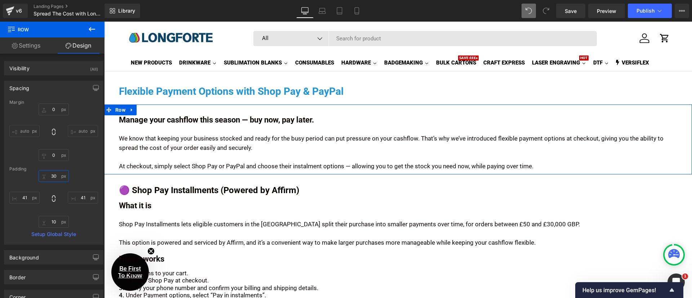
click at [52, 175] on input "30" at bounding box center [54, 176] width 30 height 12
click at [53, 178] on input "30" at bounding box center [54, 176] width 30 height 12
click at [52, 177] on input "30" at bounding box center [54, 176] width 30 height 12
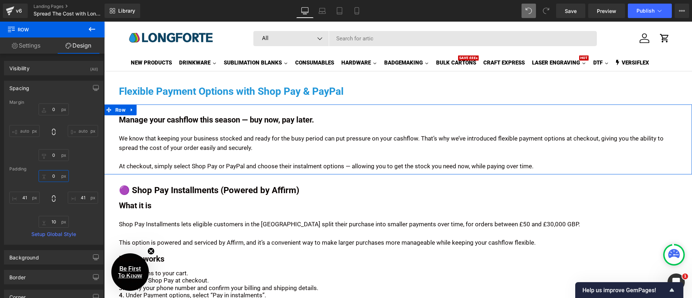
type input "10"
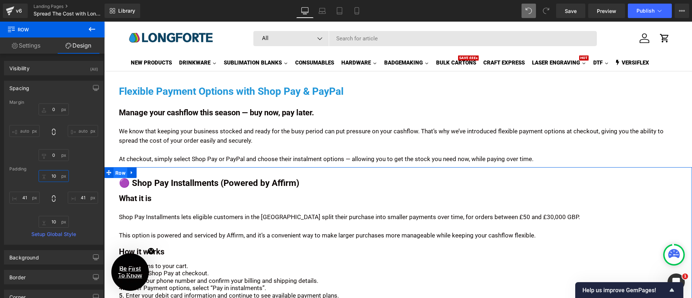
click at [114, 172] on span "Row" at bounding box center [121, 173] width 14 height 11
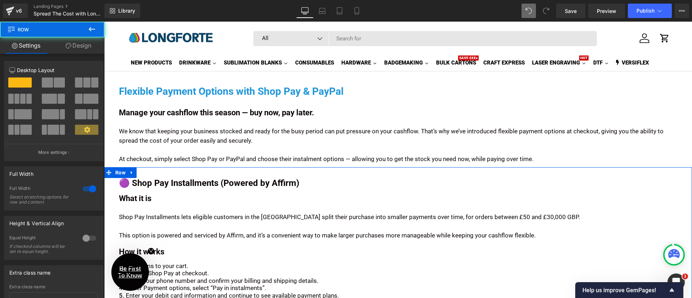
click at [72, 44] on link "Design" at bounding box center [78, 46] width 52 height 16
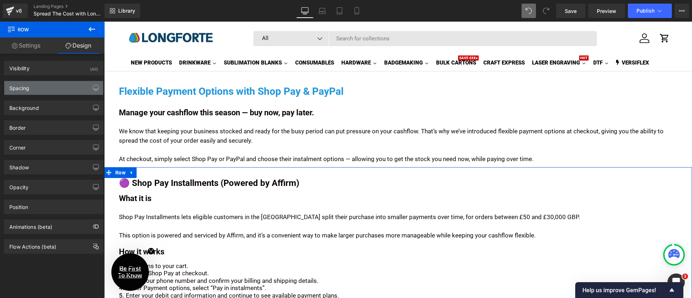
click at [35, 92] on div "Spacing" at bounding box center [53, 88] width 99 height 14
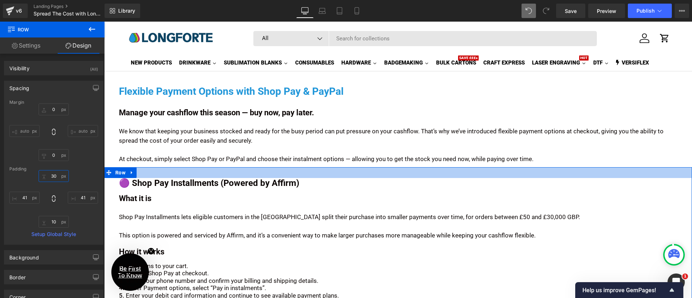
click at [50, 175] on input "30" at bounding box center [54, 176] width 30 height 12
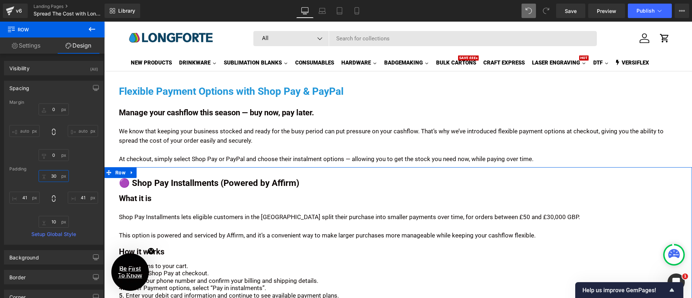
click at [50, 175] on input "30" at bounding box center [54, 176] width 30 height 12
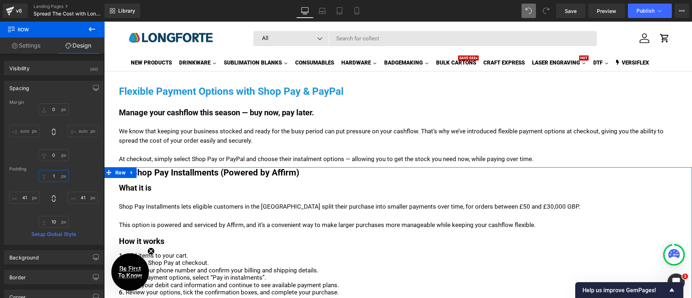
type input "10"
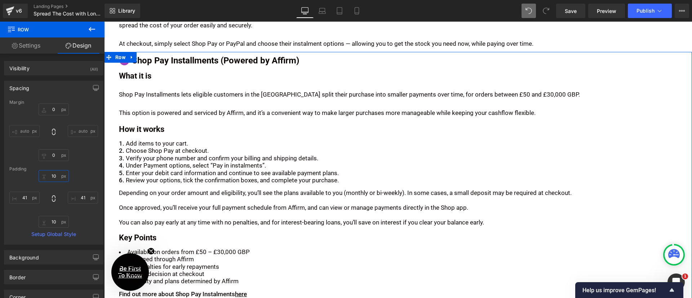
scroll to position [231, 0]
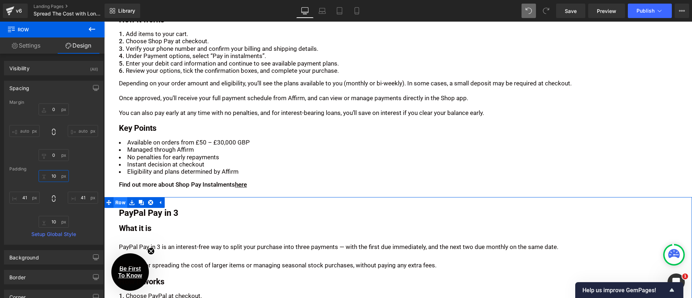
click at [122, 208] on span "Row" at bounding box center [121, 202] width 14 height 11
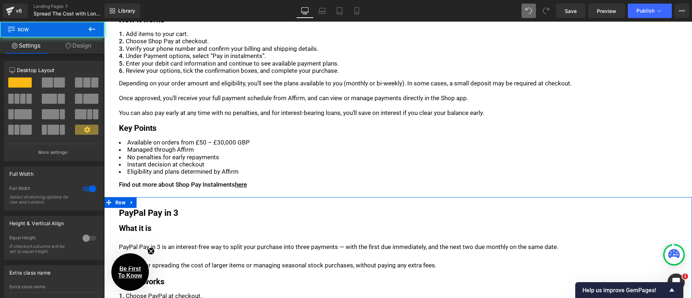
click at [78, 47] on link "Design" at bounding box center [78, 46] width 52 height 16
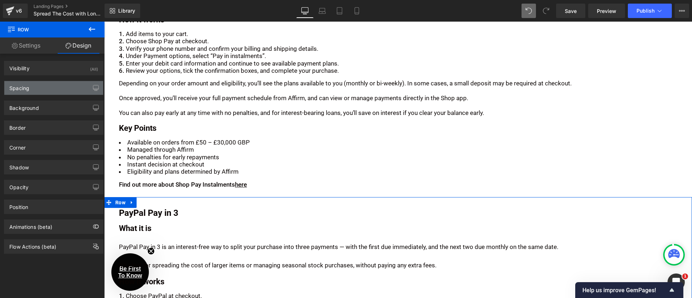
click at [45, 92] on div "Spacing" at bounding box center [53, 88] width 99 height 14
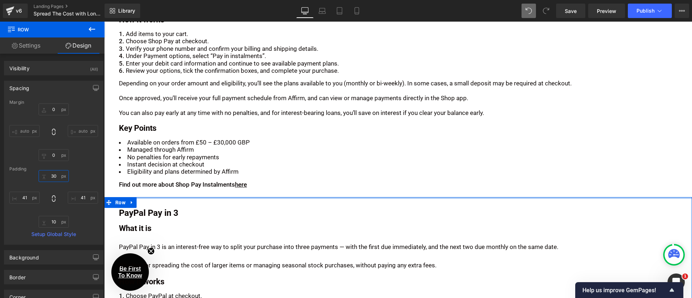
click at [50, 177] on input "30" at bounding box center [54, 176] width 30 height 12
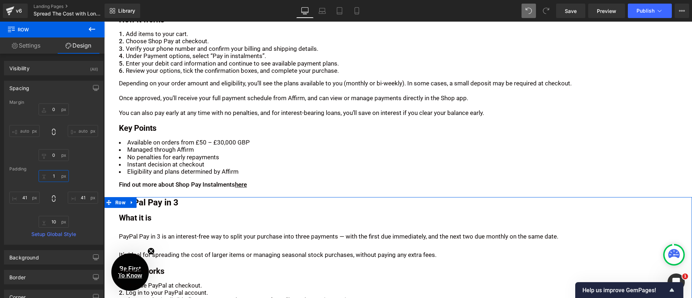
type input "10"
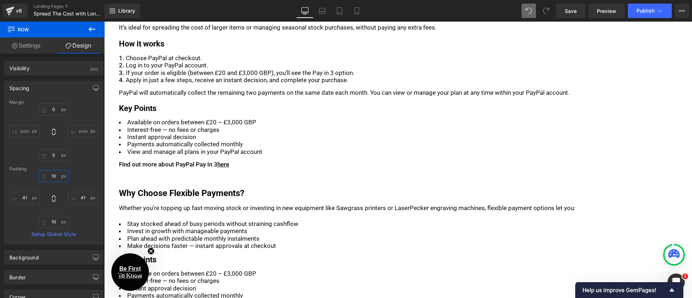
scroll to position [525, 0]
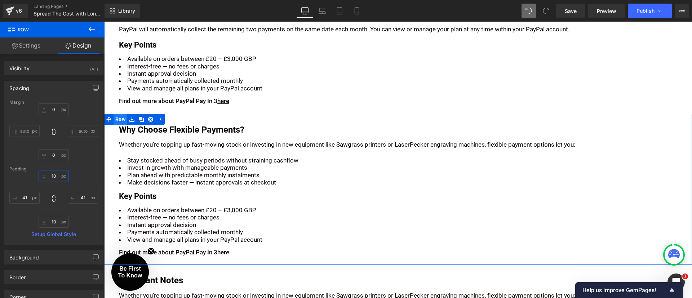
click at [119, 125] on span "Row" at bounding box center [121, 119] width 14 height 11
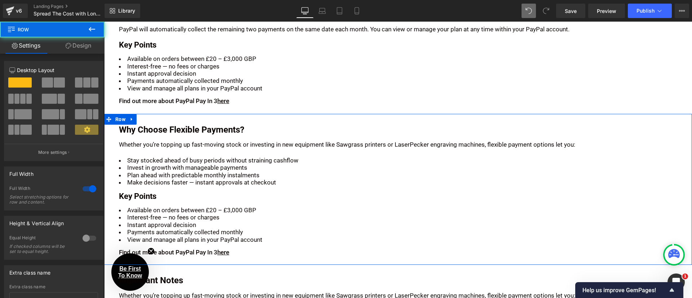
click at [79, 44] on link "Design" at bounding box center [78, 46] width 52 height 16
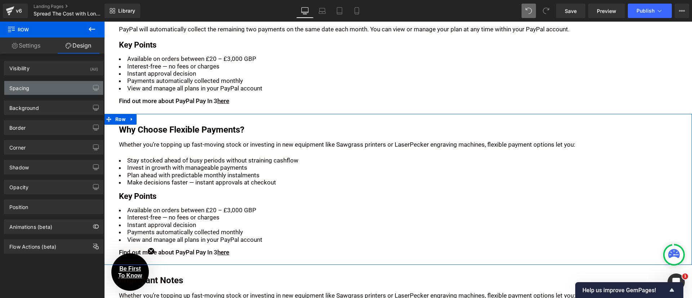
click at [37, 92] on div "Spacing" at bounding box center [53, 88] width 99 height 14
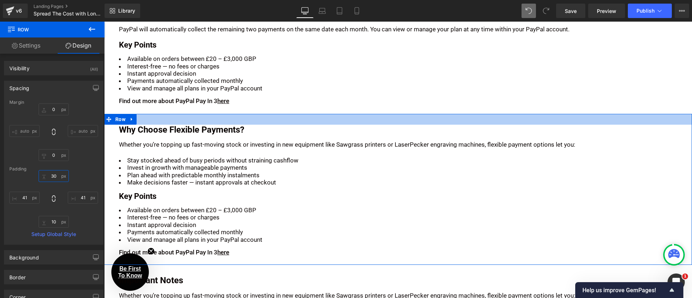
click at [53, 179] on input "30" at bounding box center [54, 176] width 30 height 12
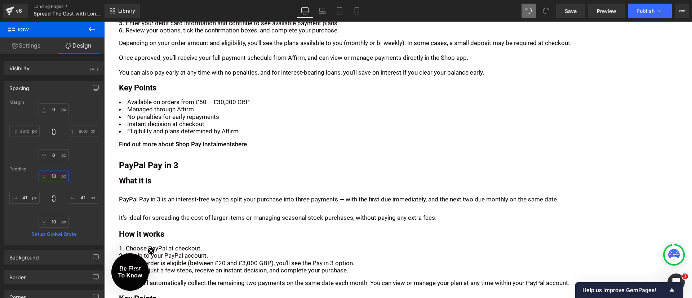
scroll to position [52, 0]
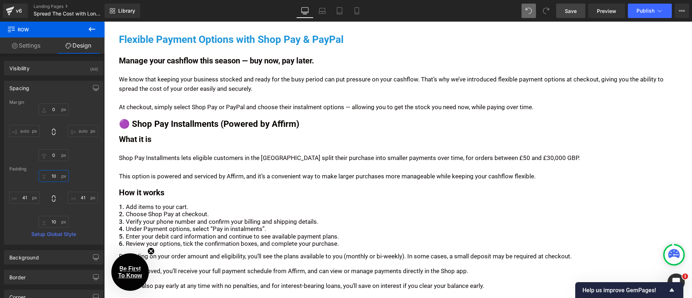
type input "10"
click at [576, 10] on span "Save" at bounding box center [571, 11] width 12 height 8
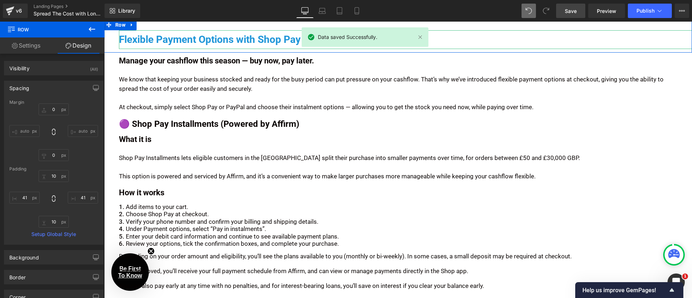
click at [195, 41] on b "Flexible Payment Options with Shop Pay & PayPal" at bounding box center [231, 40] width 225 height 12
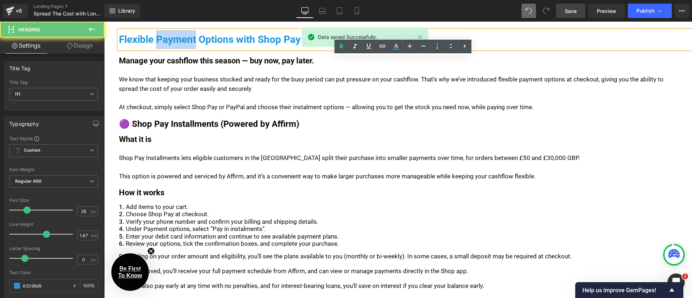
click at [195, 41] on b "Flexible Payment Options with Shop Pay & PayPal" at bounding box center [231, 40] width 225 height 12
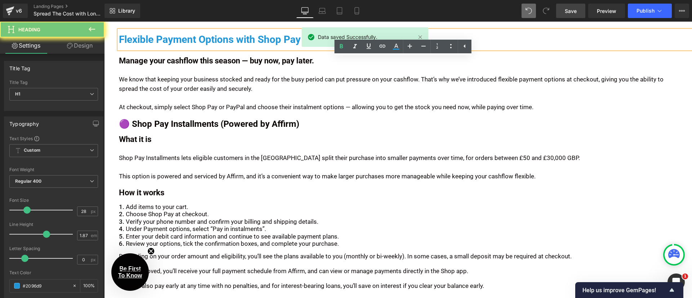
click at [195, 41] on b "Flexible Payment Options with Shop Pay & PayPal" at bounding box center [231, 40] width 225 height 12
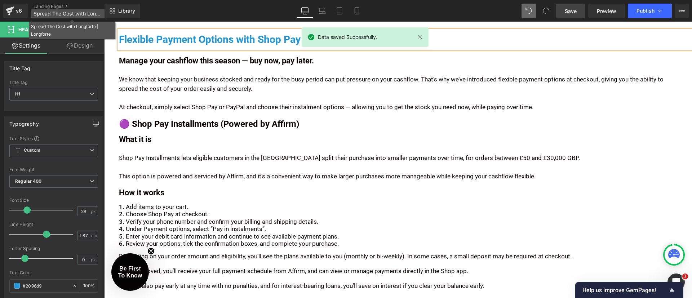
click at [66, 14] on span "Spread The Cost with Longforte | Longforte" at bounding box center [68, 14] width 69 height 6
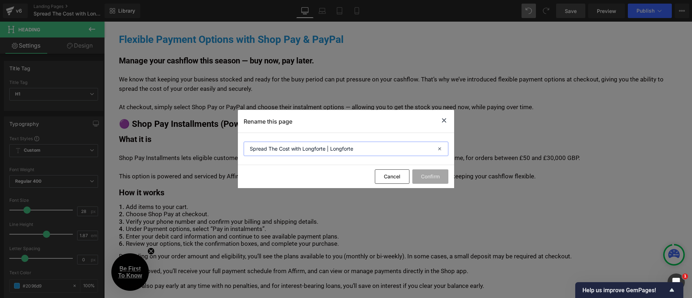
drag, startPoint x: 326, startPoint y: 150, endPoint x: 233, endPoint y: 146, distance: 92.8
click at [244, 146] on input "Spread The Cost with Longforte | Longforte" at bounding box center [346, 149] width 205 height 14
paste input "Flexible Payment Options with Shop Pay & PayPal"
type input "Flexible Payment Options with Shop Pay & PayPal | Longforte"
click at [430, 181] on button "Confirm" at bounding box center [431, 177] width 36 height 14
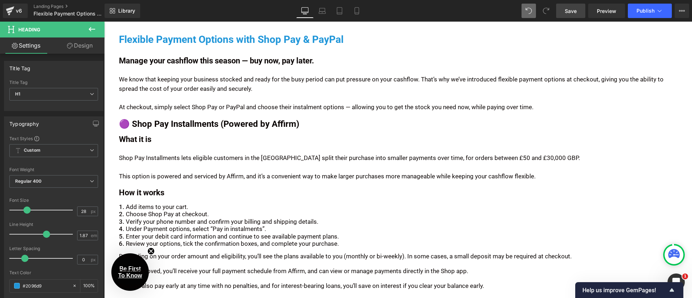
click at [644, 13] on span "Publish" at bounding box center [646, 11] width 18 height 6
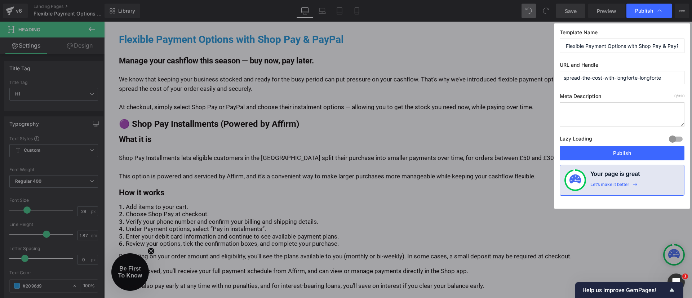
click at [602, 81] on input "spread-the-cost-with-longforte-longforte" at bounding box center [622, 77] width 125 height 13
click at [603, 154] on button "Publish" at bounding box center [622, 153] width 125 height 14
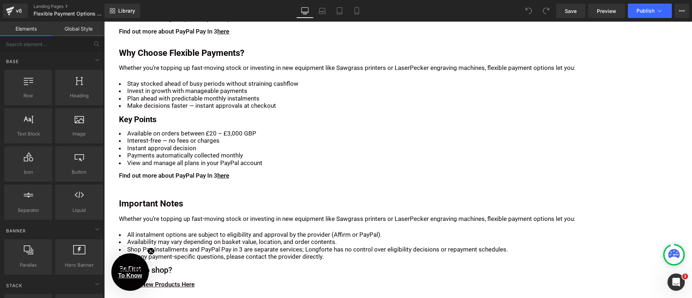
scroll to position [669, 0]
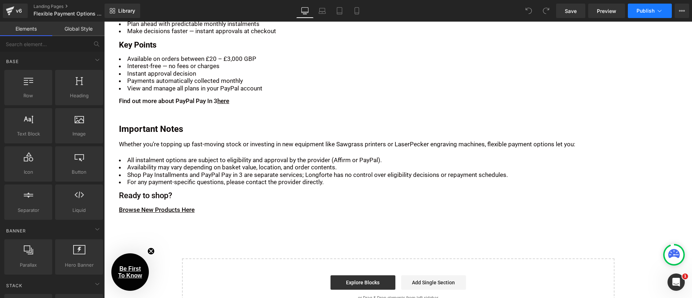
click at [654, 13] on span "Publish" at bounding box center [646, 11] width 18 height 6
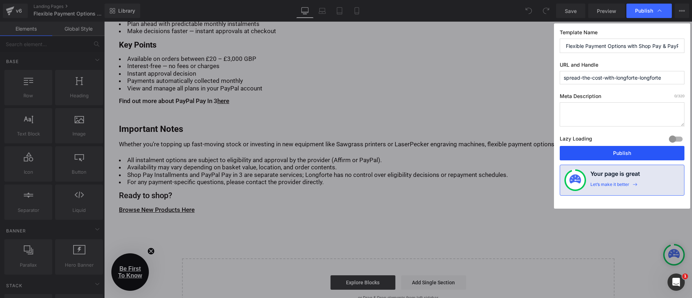
click at [620, 146] on button "Publish" at bounding box center [622, 153] width 125 height 14
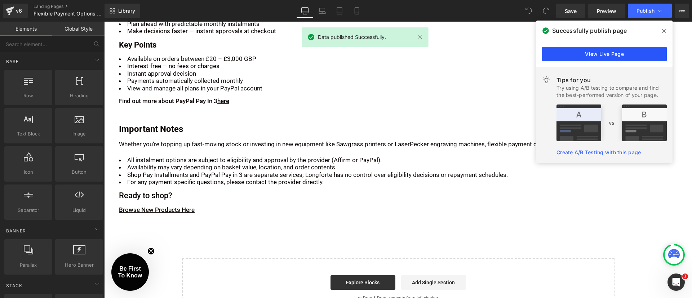
drag, startPoint x: 659, startPoint y: 52, endPoint x: 554, endPoint y: 30, distance: 107.4
click at [659, 52] on link "View Live Page" at bounding box center [604, 54] width 125 height 14
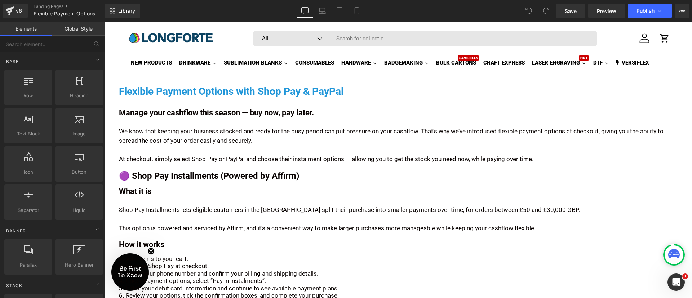
scroll to position [0, 0]
click at [104, 22] on div at bounding box center [104, 22] width 0 height 0
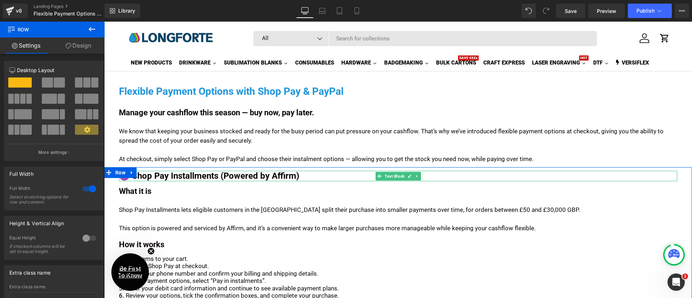
click at [153, 178] on strong "🟣 Shop Pay Installments (Powered by Affirm)" at bounding box center [209, 176] width 180 height 10
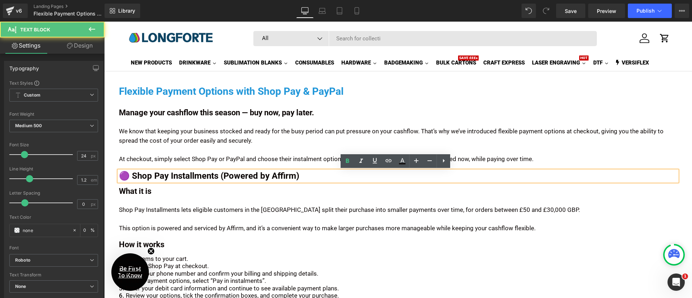
click at [129, 176] on strong "🟣 Shop Pay Installments (Powered by Affirm)" at bounding box center [209, 176] width 180 height 10
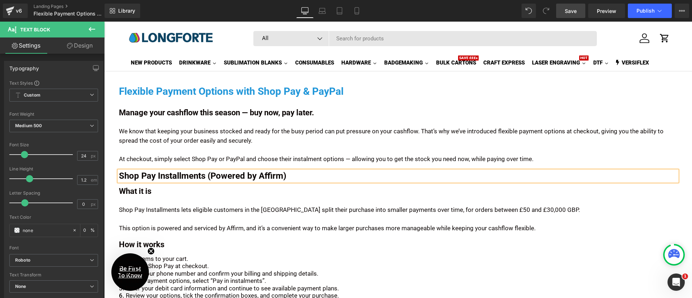
click at [577, 9] on span "Save" at bounding box center [571, 11] width 12 height 8
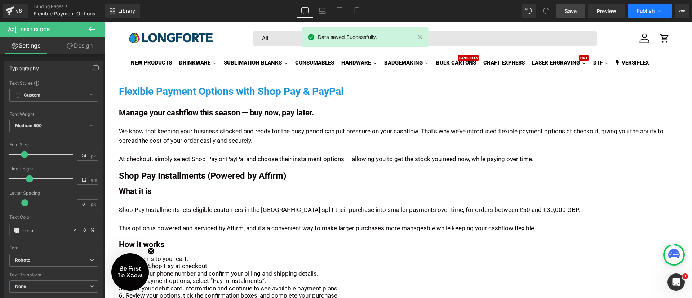
click at [652, 11] on span "Publish" at bounding box center [646, 11] width 18 height 6
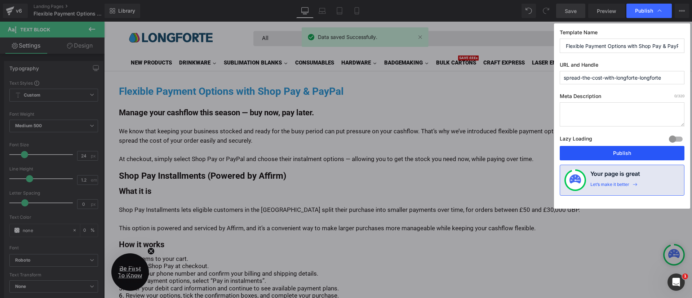
click at [638, 148] on button "Publish" at bounding box center [622, 153] width 125 height 14
